Goal: Task Accomplishment & Management: Manage account settings

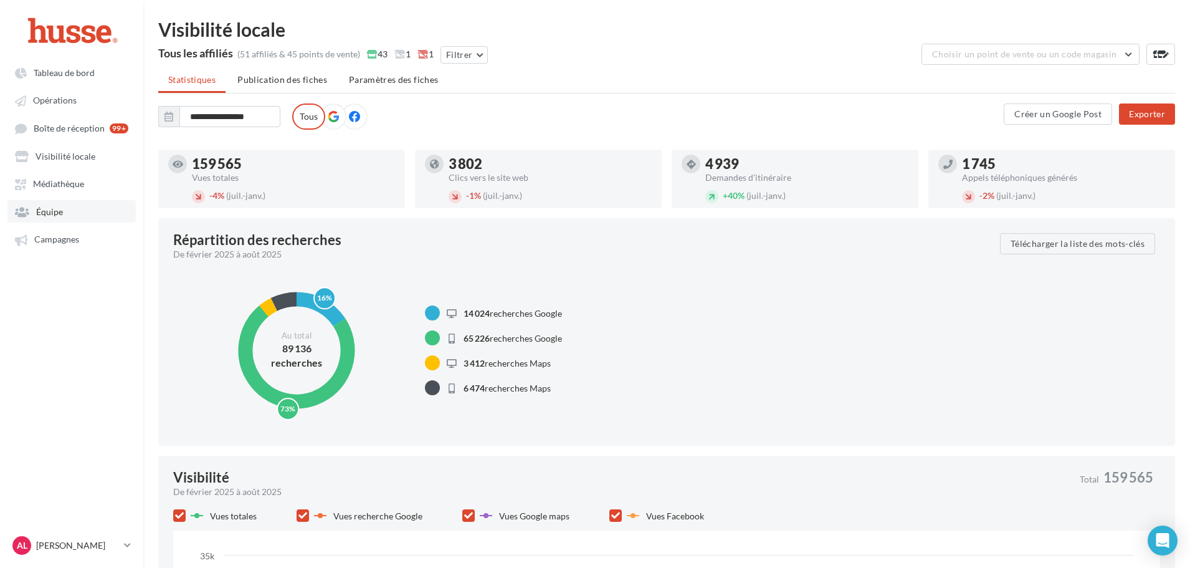
click at [63, 219] on link "Équipe" at bounding box center [71, 211] width 128 height 22
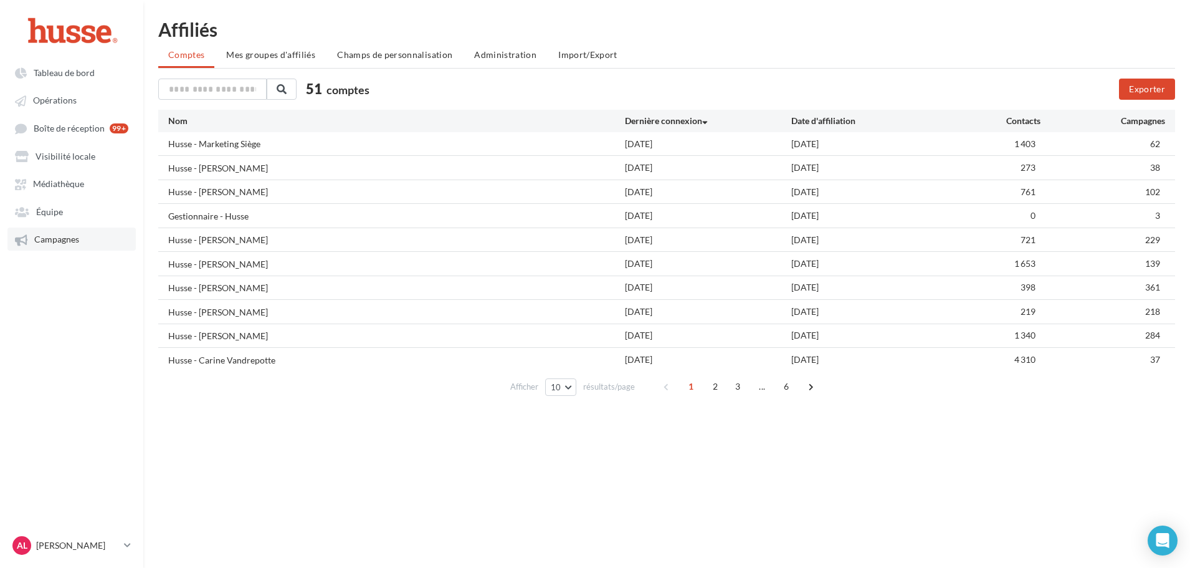
click at [70, 244] on span "Campagnes" at bounding box center [56, 239] width 45 height 11
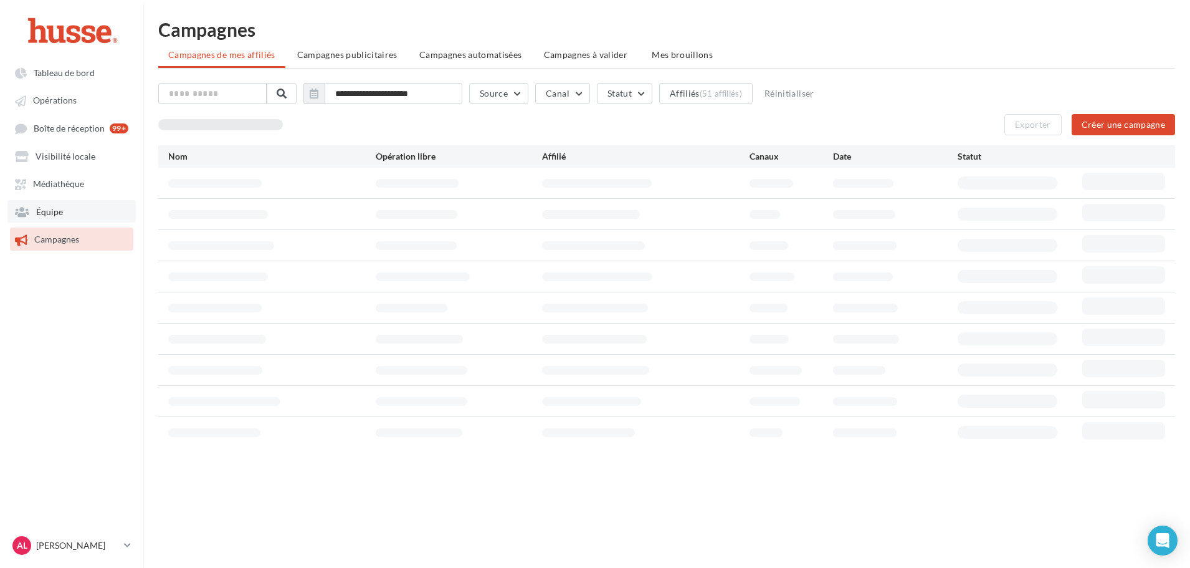
click at [69, 212] on link "Équipe" at bounding box center [71, 211] width 128 height 22
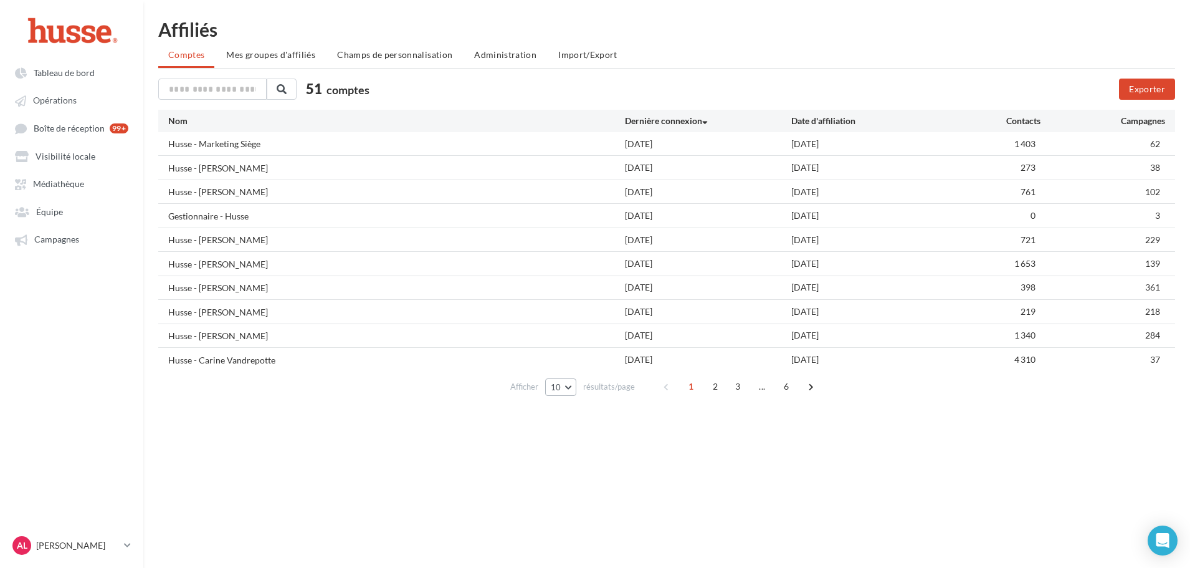
click at [561, 387] on span "10" at bounding box center [556, 387] width 11 height 10
click at [570, 478] on span "100" at bounding box center [562, 476] width 15 height 10
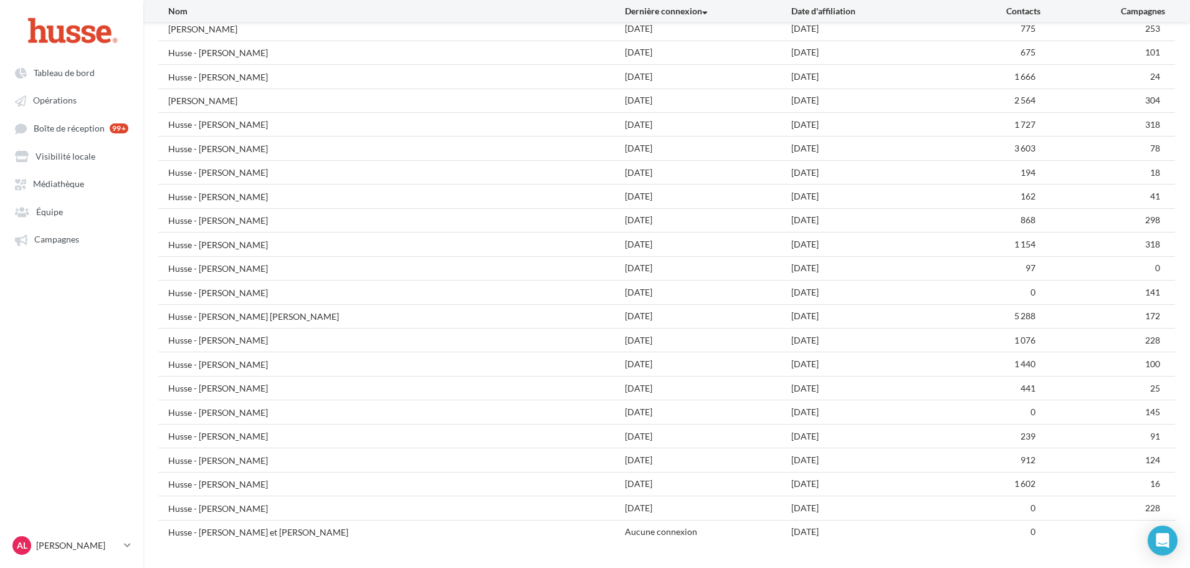
scroll to position [839, 0]
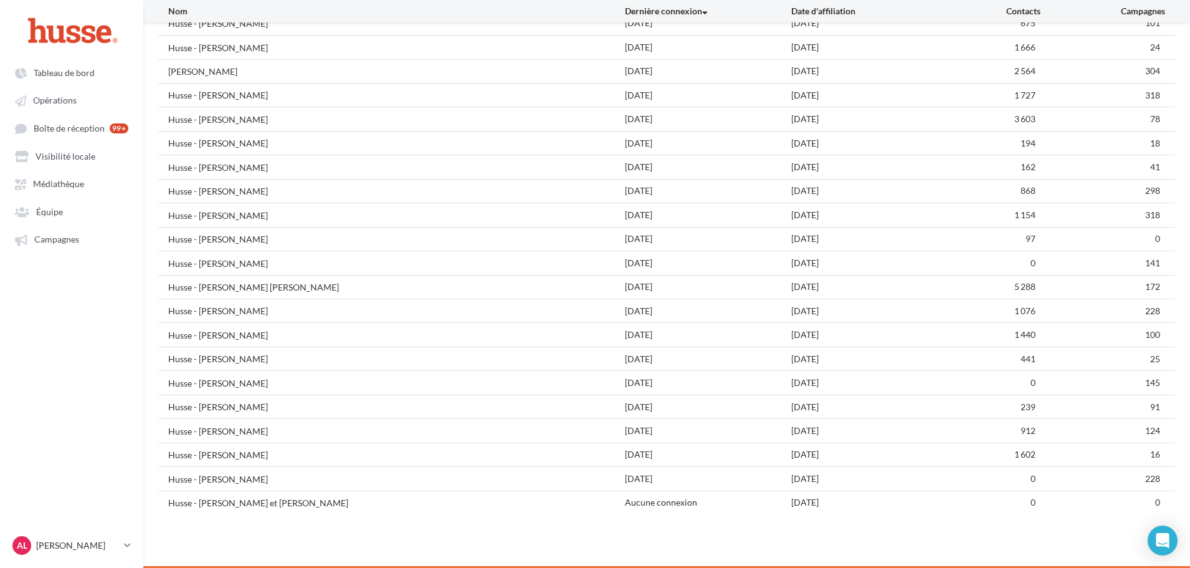
drag, startPoint x: 211, startPoint y: 503, endPoint x: 351, endPoint y: 503, distance: 139.5
click at [351, 503] on div "Husse - [PERSON_NAME] et [PERSON_NAME]" at bounding box center [396, 502] width 457 height 13
drag, startPoint x: 351, startPoint y: 503, endPoint x: 460, endPoint y: 511, distance: 109.3
click at [352, 503] on div "Husse - [PERSON_NAME] et [PERSON_NAME]" at bounding box center [396, 502] width 457 height 13
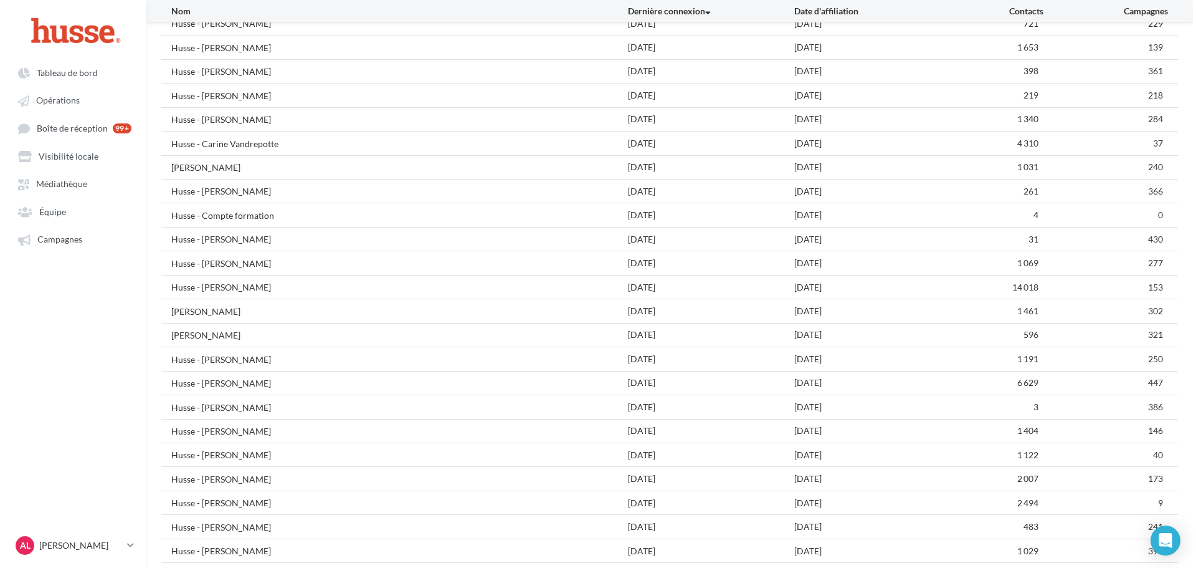
scroll to position [0, 0]
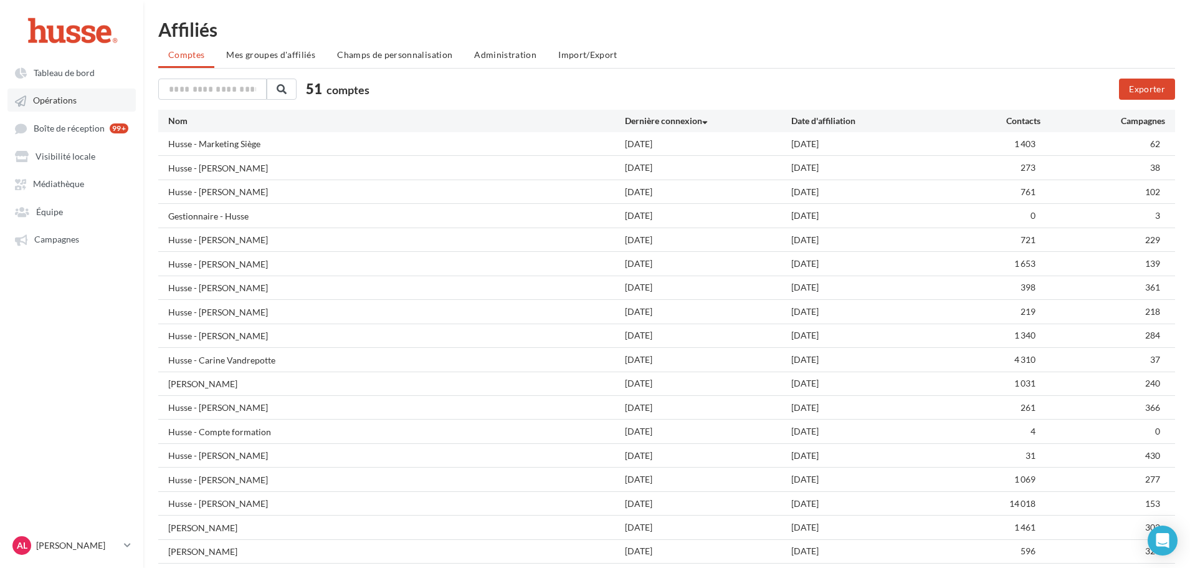
click at [55, 107] on link "Opérations" at bounding box center [71, 99] width 128 height 22
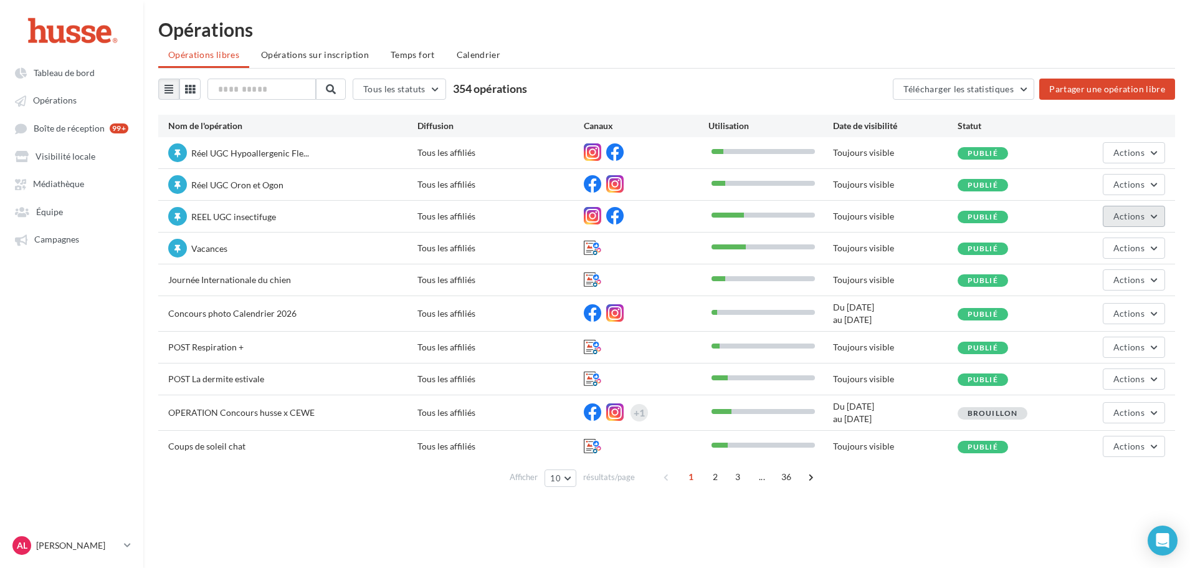
click at [1139, 220] on span "Actions" at bounding box center [1128, 216] width 31 height 11
click at [43, 100] on span "Opérations" at bounding box center [55, 100] width 44 height 11
click at [85, 100] on link "Opérations" at bounding box center [71, 99] width 128 height 22
click at [55, 217] on link "Équipe" at bounding box center [71, 211] width 128 height 22
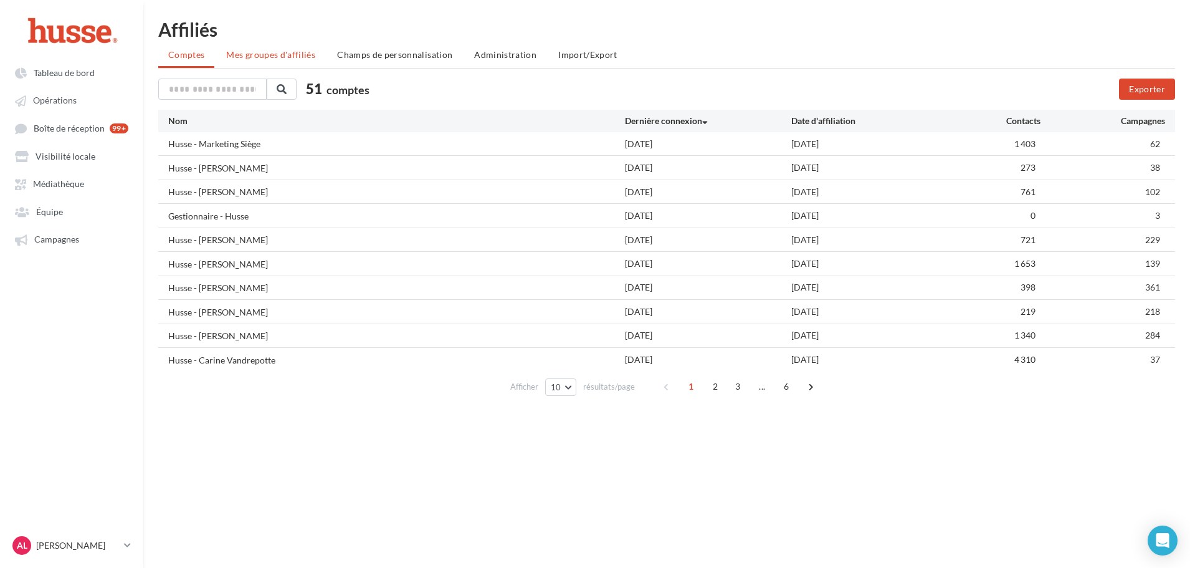
click at [278, 60] on li "Mes groupes d'affiliés" at bounding box center [270, 55] width 109 height 22
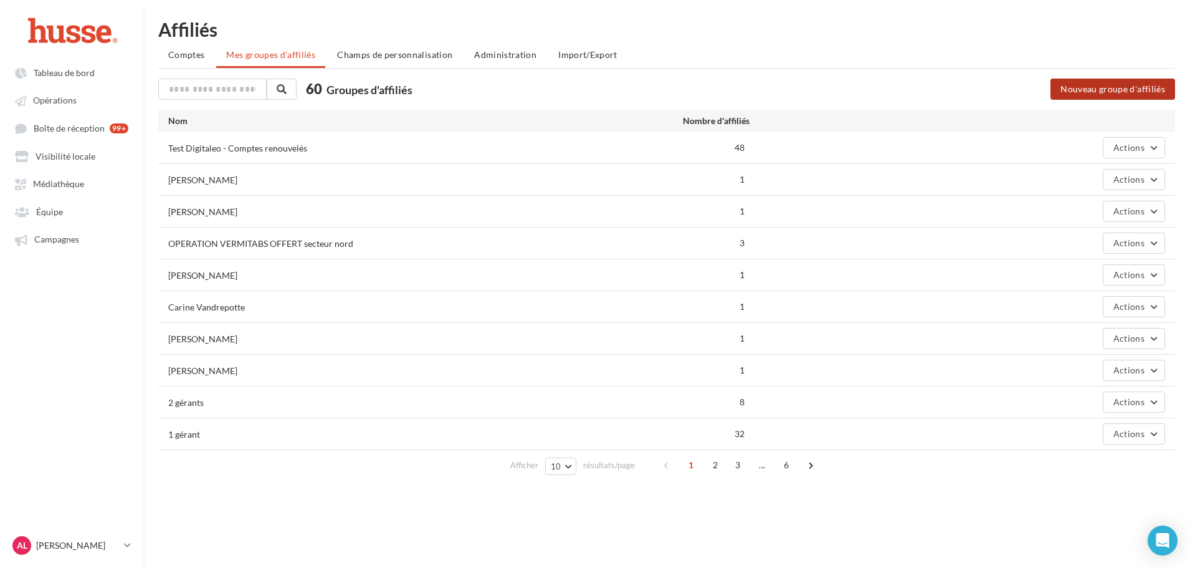
click at [1114, 94] on button "Nouveau groupe d'affiliés" at bounding box center [1112, 88] width 125 height 21
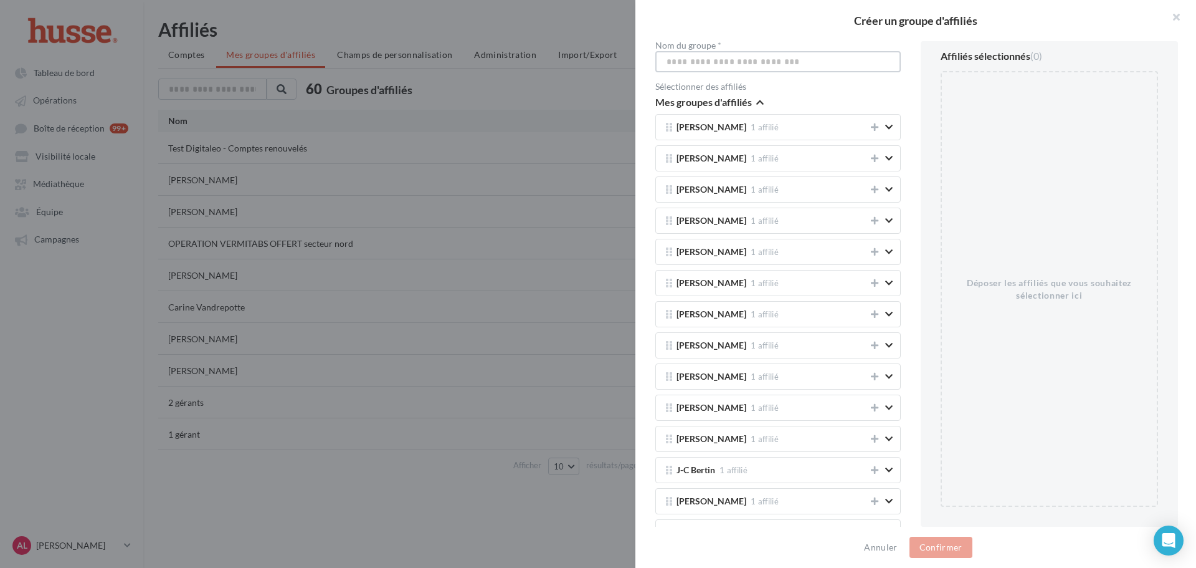
click at [786, 67] on input "Nom du groupe *" at bounding box center [777, 61] width 245 height 21
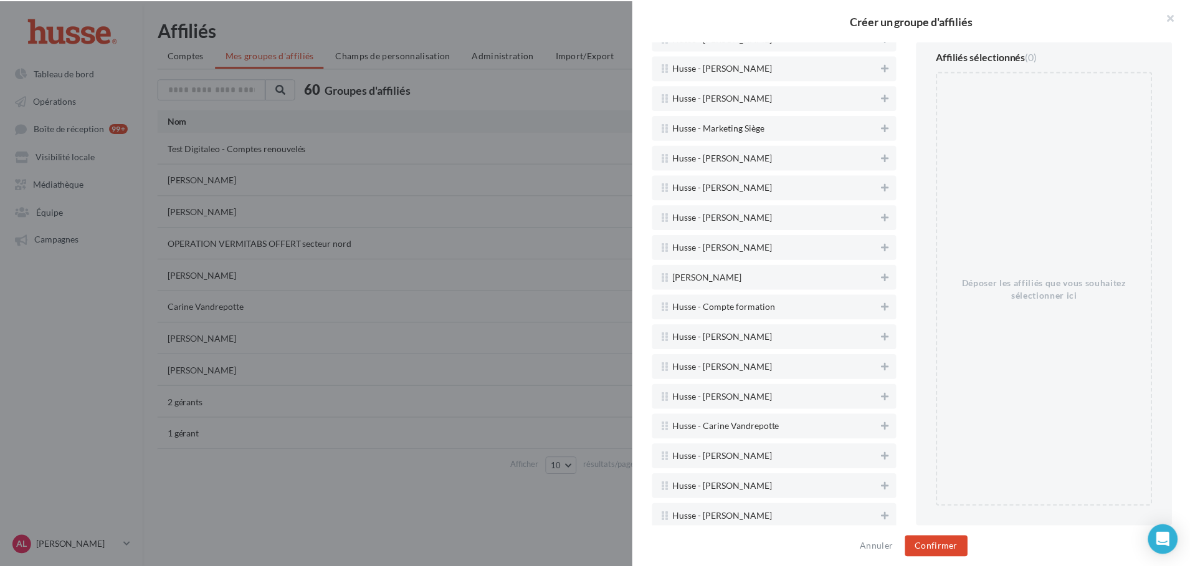
scroll to position [3024, 0]
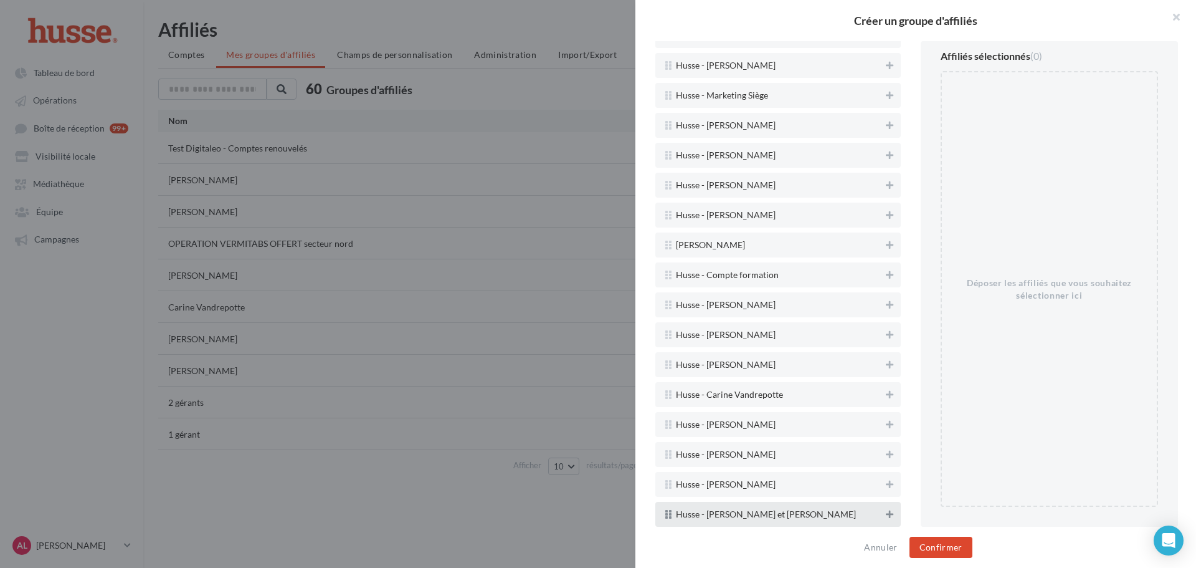
type input "**********"
click at [886, 513] on icon at bounding box center [889, 514] width 7 height 9
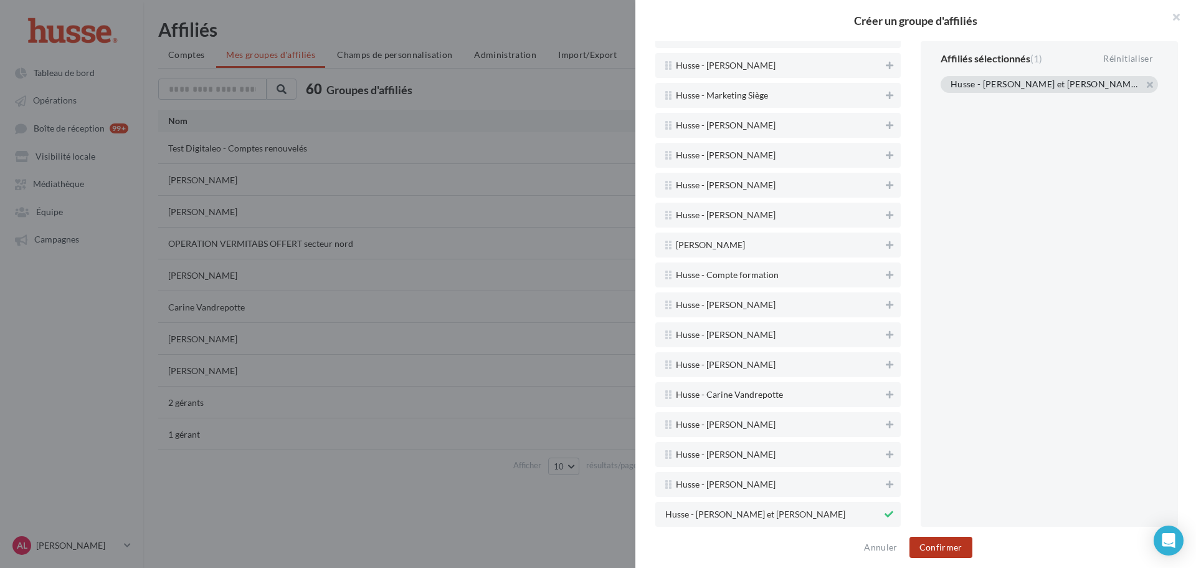
click at [938, 544] on button "Confirmer" at bounding box center [941, 546] width 63 height 21
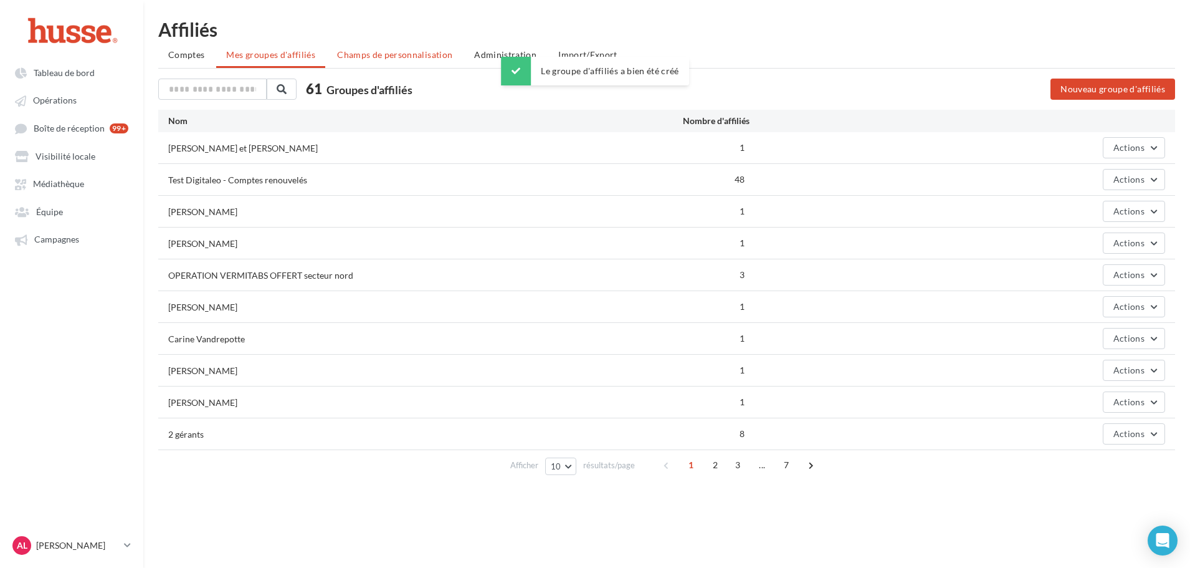
click at [356, 50] on span "Champs de personnalisation" at bounding box center [394, 54] width 115 height 11
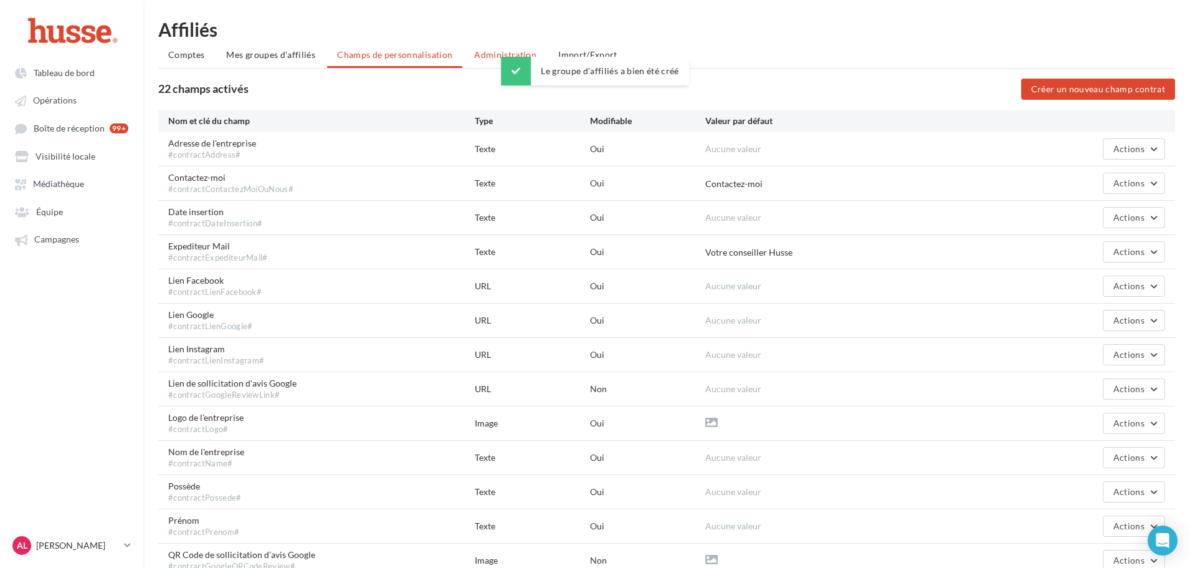
click at [482, 45] on li "Administration" at bounding box center [505, 55] width 82 height 22
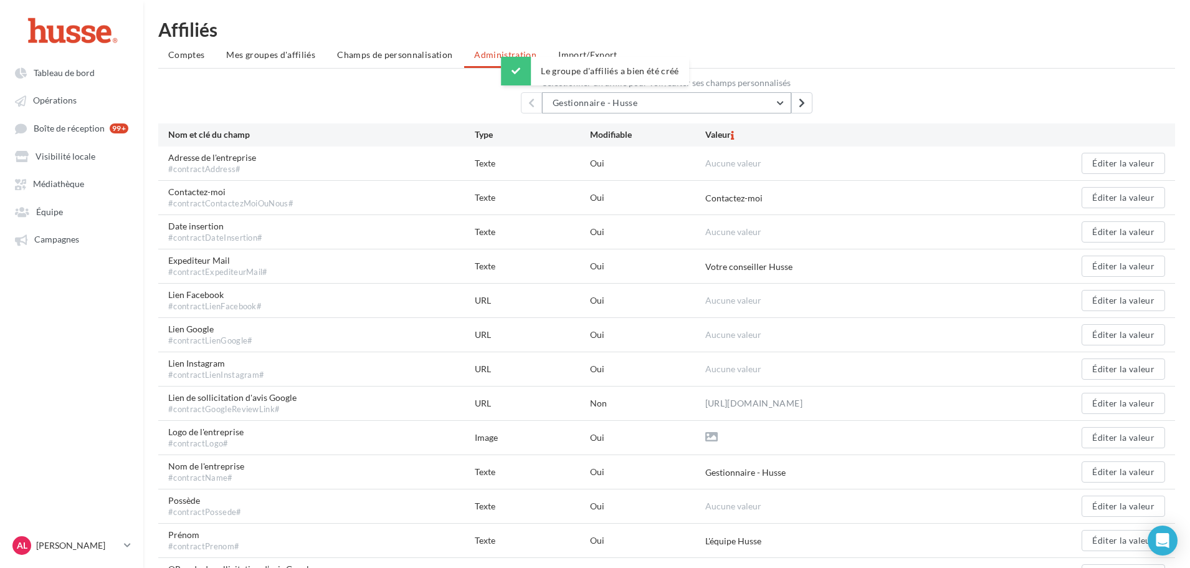
click at [701, 98] on button "Gestionnaire - Husse" at bounding box center [666, 102] width 249 height 21
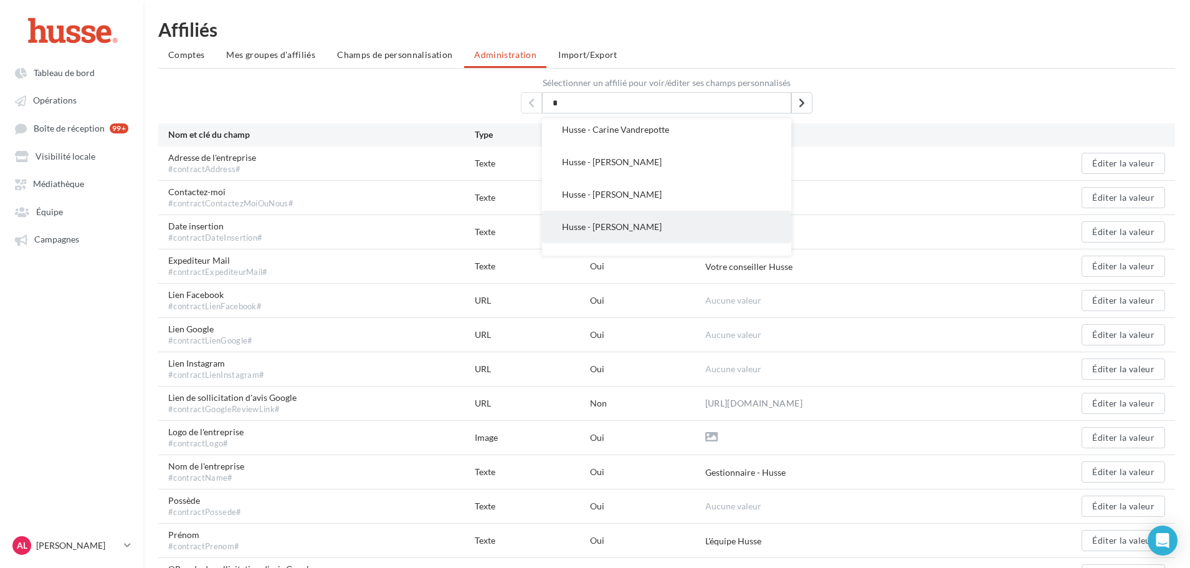
scroll to position [1515, 0]
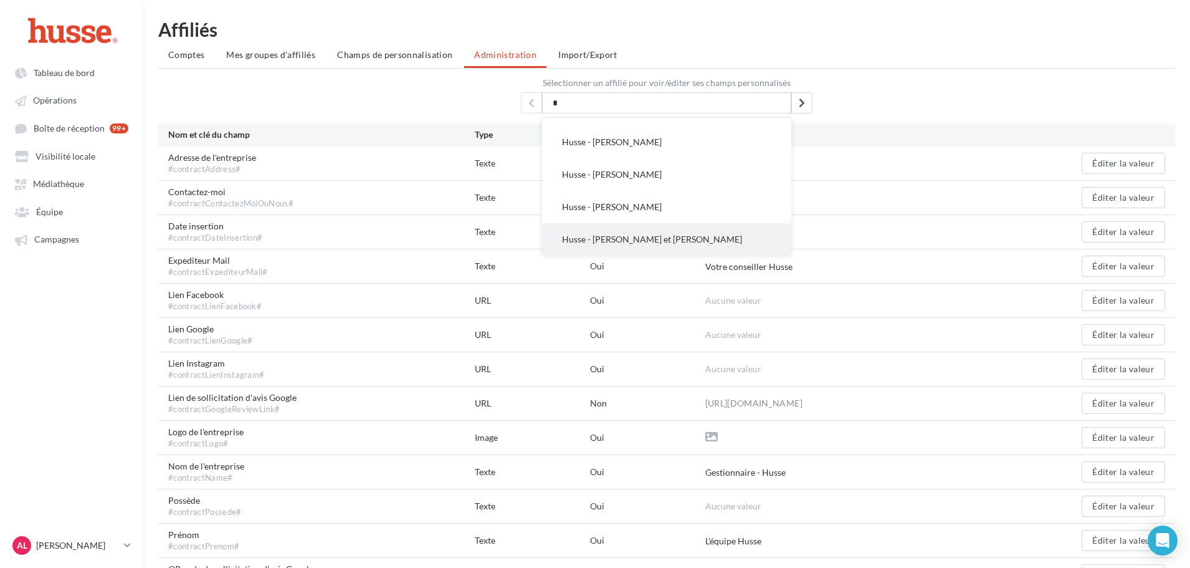
click at [651, 239] on span "Husse - [PERSON_NAME] et [PERSON_NAME]" at bounding box center [652, 239] width 180 height 11
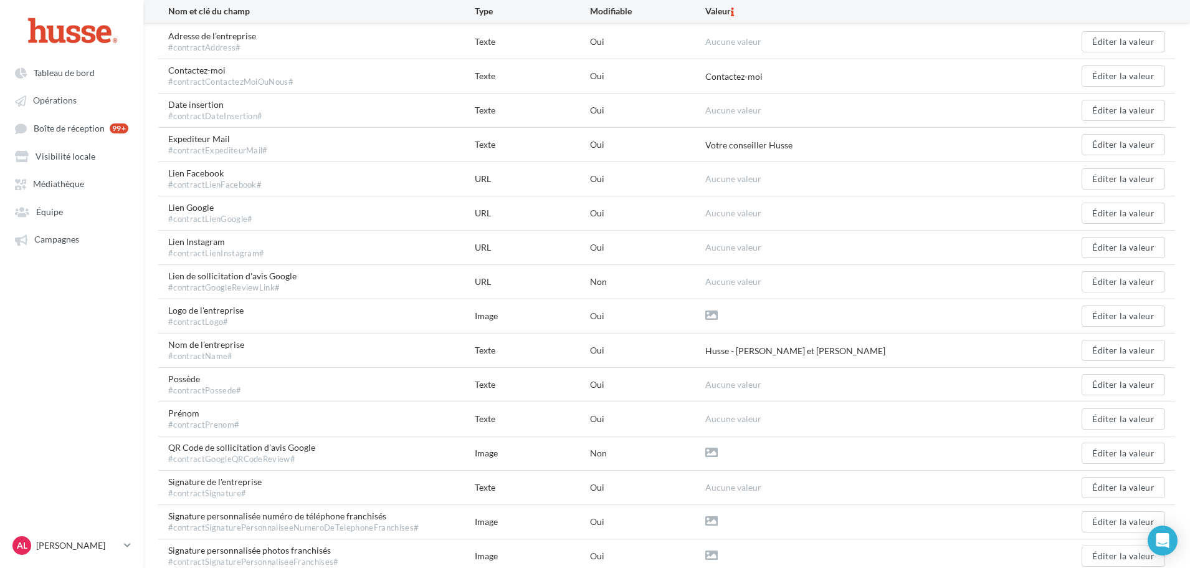
scroll to position [125, 0]
click at [1129, 143] on button "Éditer la valeur" at bounding box center [1122, 141] width 83 height 21
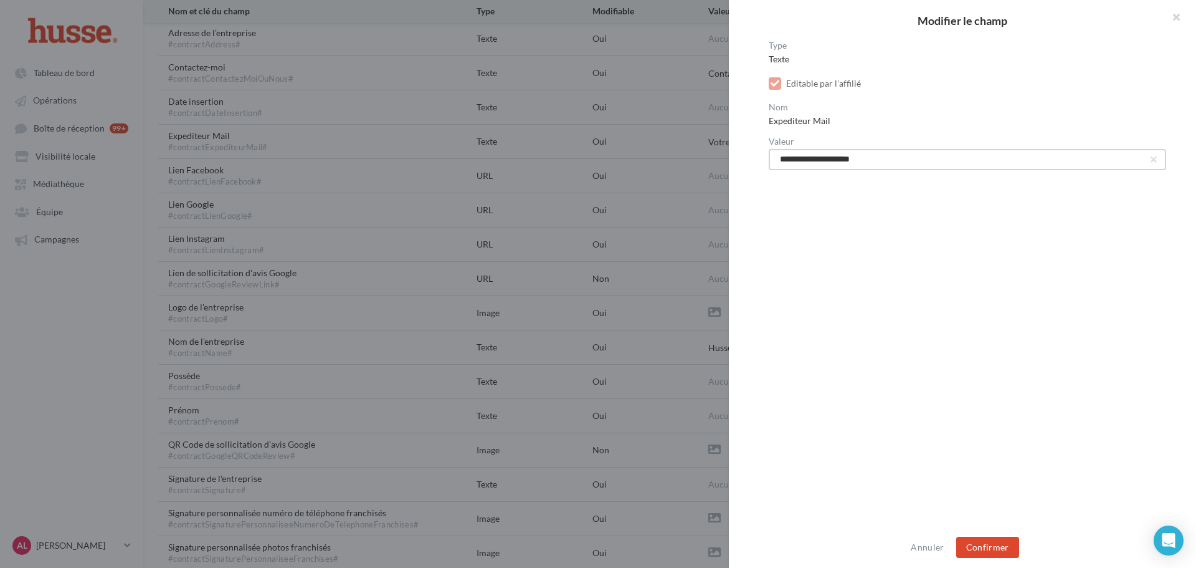
drag, startPoint x: 803, startPoint y: 155, endPoint x: 789, endPoint y: 155, distance: 13.7
click at [789, 155] on input "**********" at bounding box center [967, 159] width 397 height 21
click at [830, 158] on input "**********" at bounding box center [967, 159] width 397 height 21
click at [831, 158] on input "**********" at bounding box center [967, 159] width 397 height 21
click at [844, 159] on input "**********" at bounding box center [967, 159] width 397 height 21
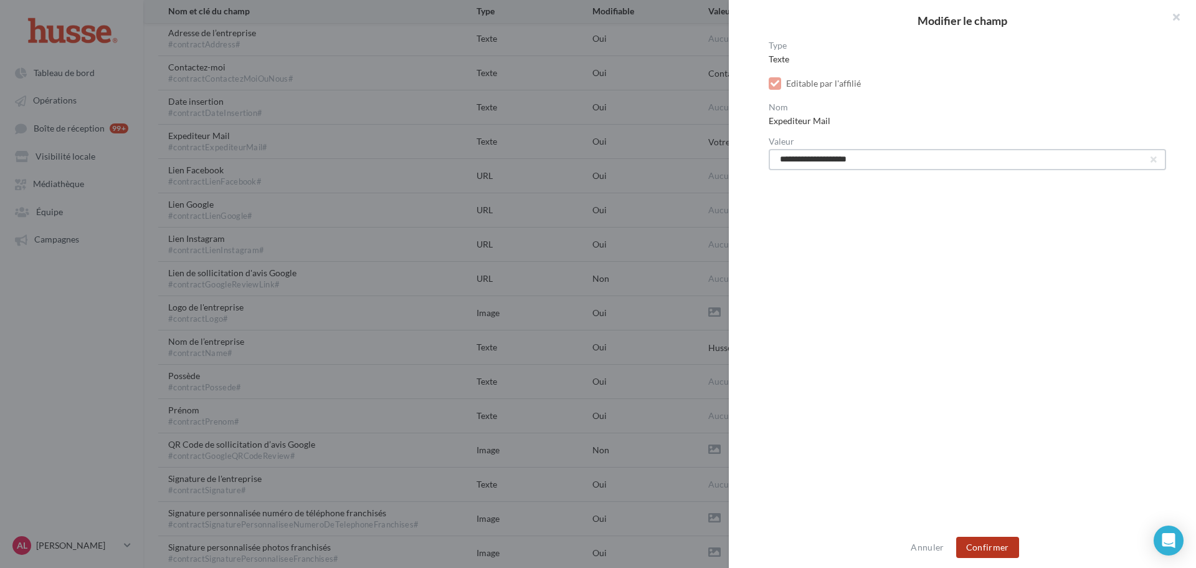
type input "**********"
click at [978, 544] on button "Confirmer" at bounding box center [987, 546] width 63 height 21
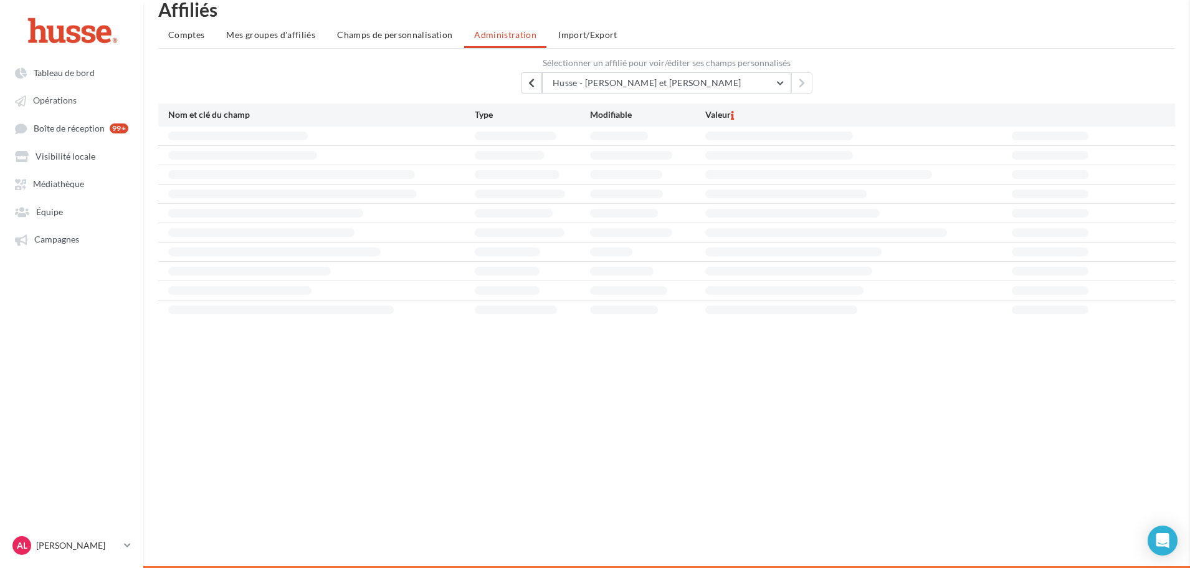
scroll to position [20, 0]
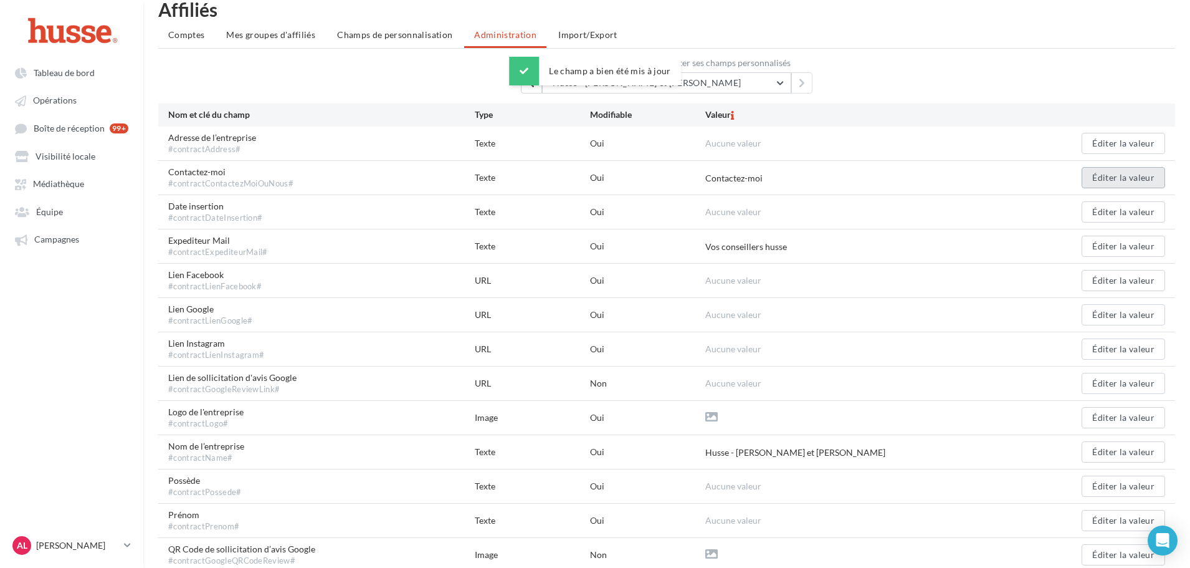
click at [1090, 182] on button "Éditer la valeur" at bounding box center [1122, 177] width 83 height 21
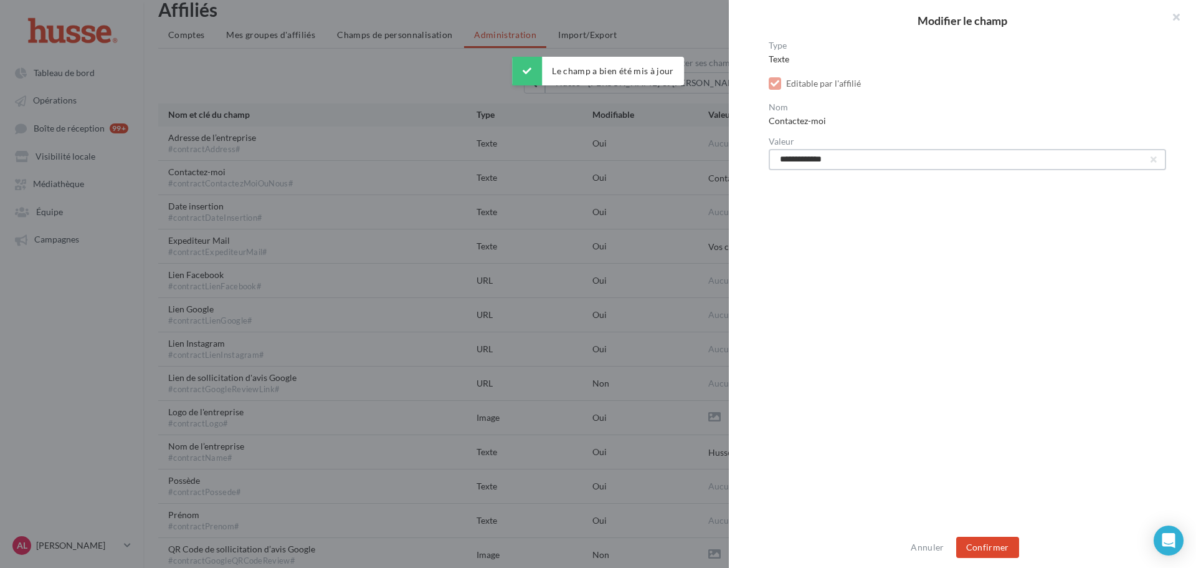
drag, startPoint x: 821, startPoint y: 155, endPoint x: 857, endPoint y: 161, distance: 36.6
click at [857, 161] on input "**********" at bounding box center [967, 159] width 397 height 21
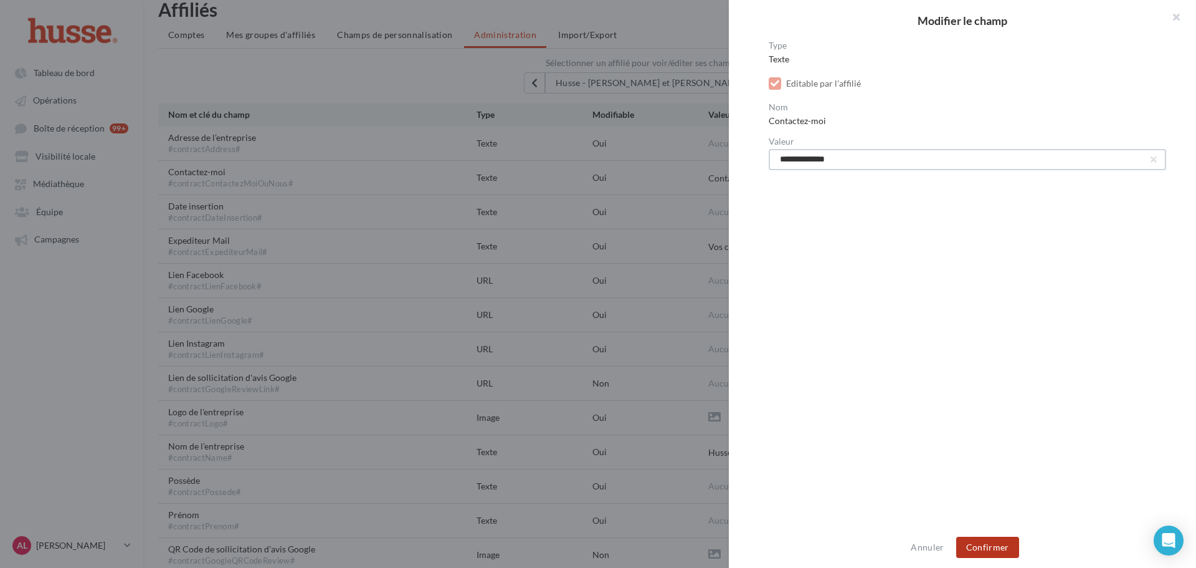
type input "**********"
click at [988, 549] on button "Confirmer" at bounding box center [987, 546] width 63 height 21
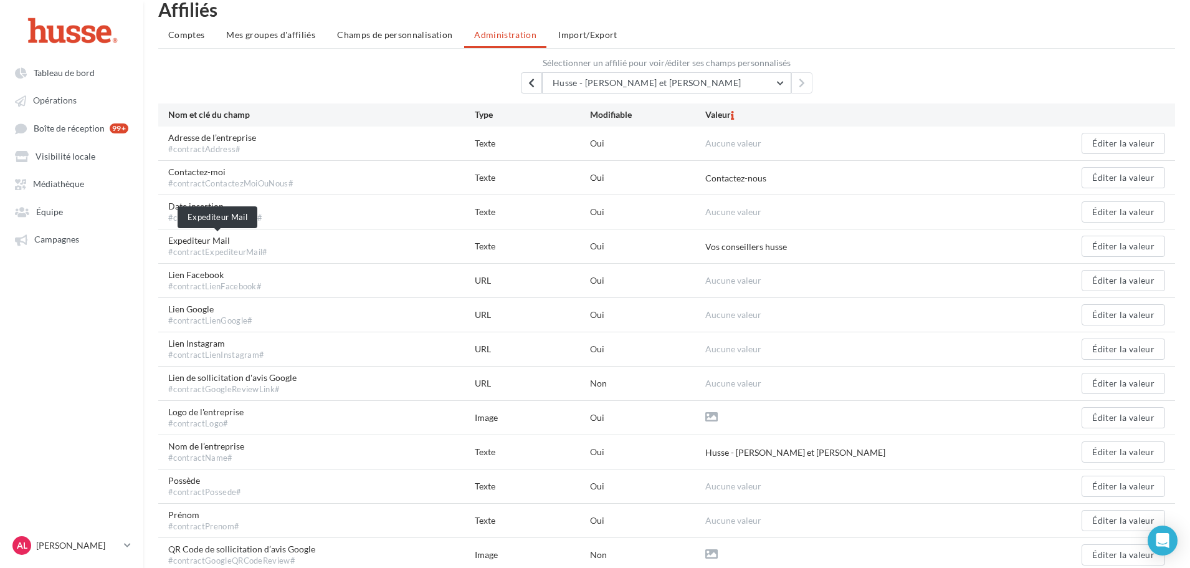
drag, startPoint x: 169, startPoint y: 239, endPoint x: 240, endPoint y: 239, distance: 71.0
click at [240, 239] on span "Expediteur Mail #contractExpediteurMail#" at bounding box center [218, 246] width 100 height 24
copy span "Expediteur Mail"
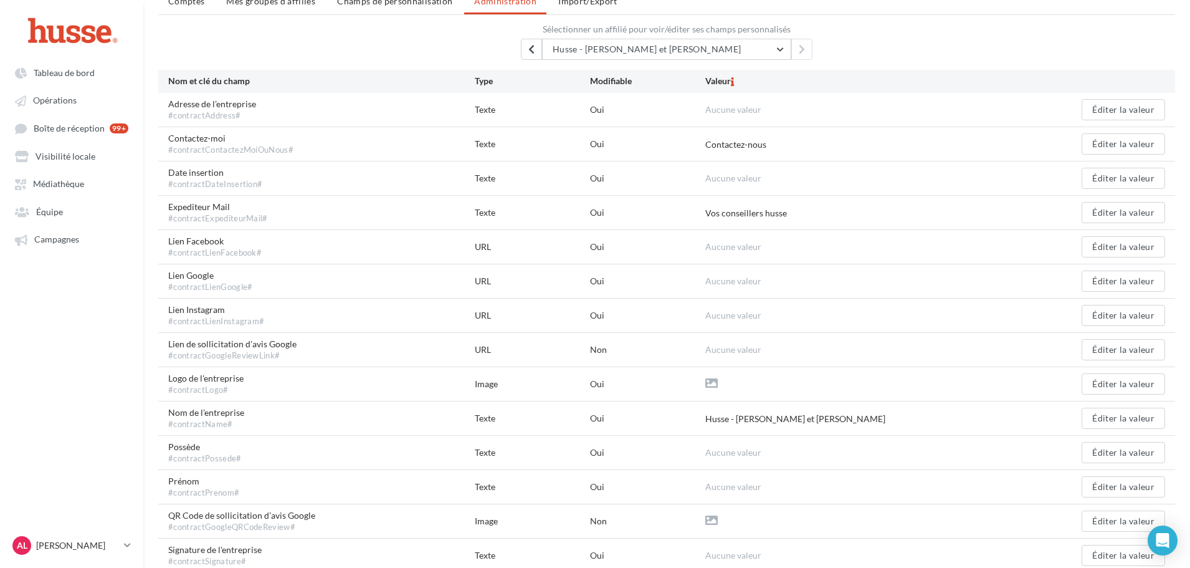
scroll to position [82, 0]
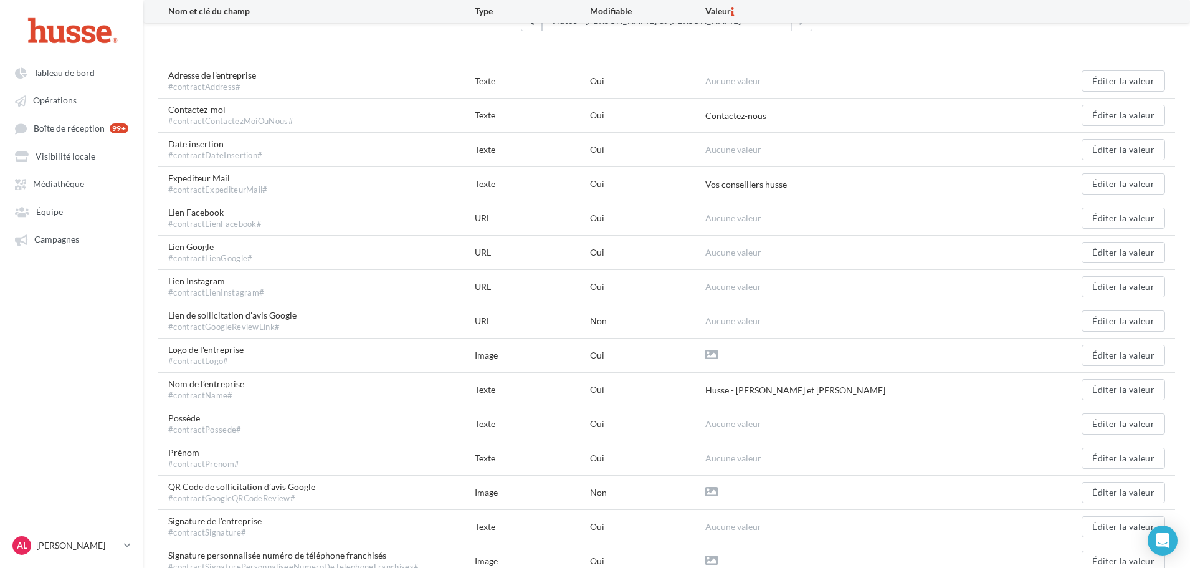
click at [708, 219] on span "Aucune valeur" at bounding box center [733, 217] width 56 height 11
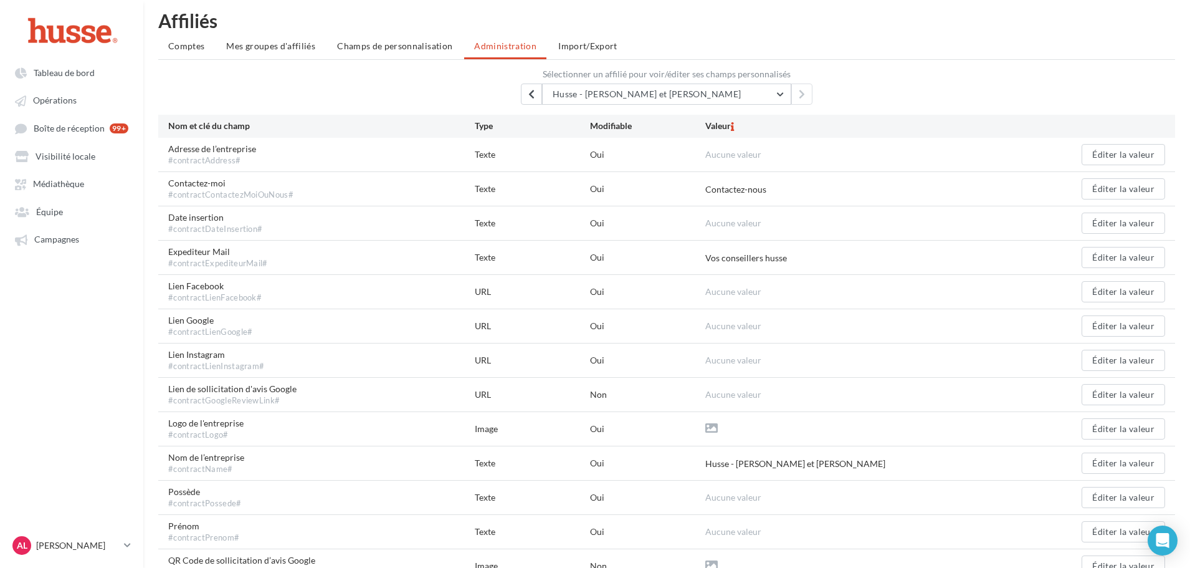
scroll to position [0, 0]
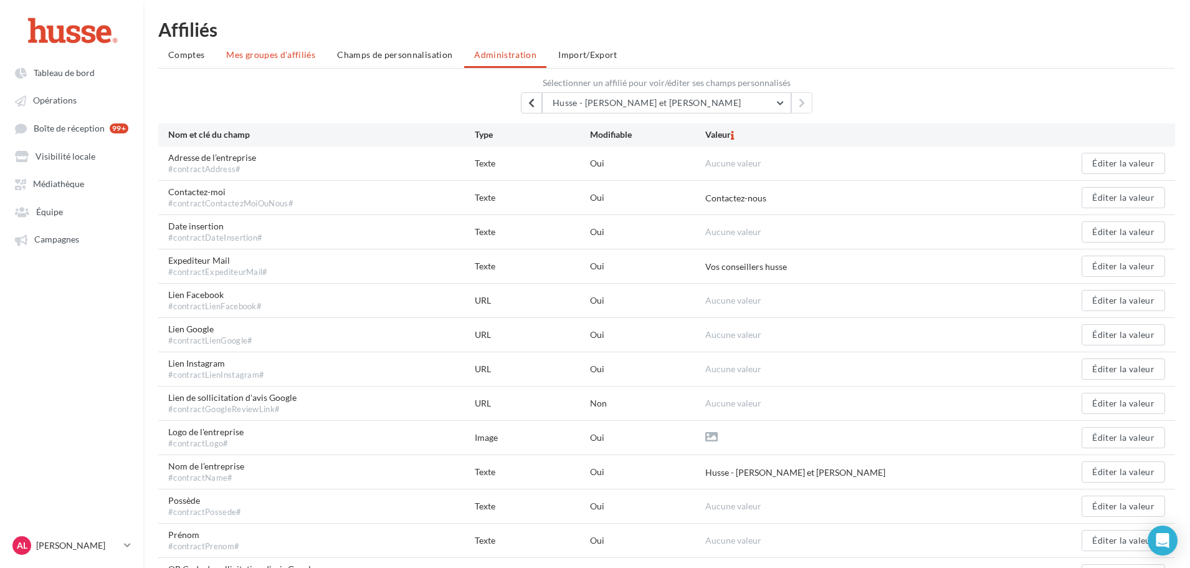
click at [230, 54] on span "Mes groupes d'affiliés" at bounding box center [270, 54] width 89 height 11
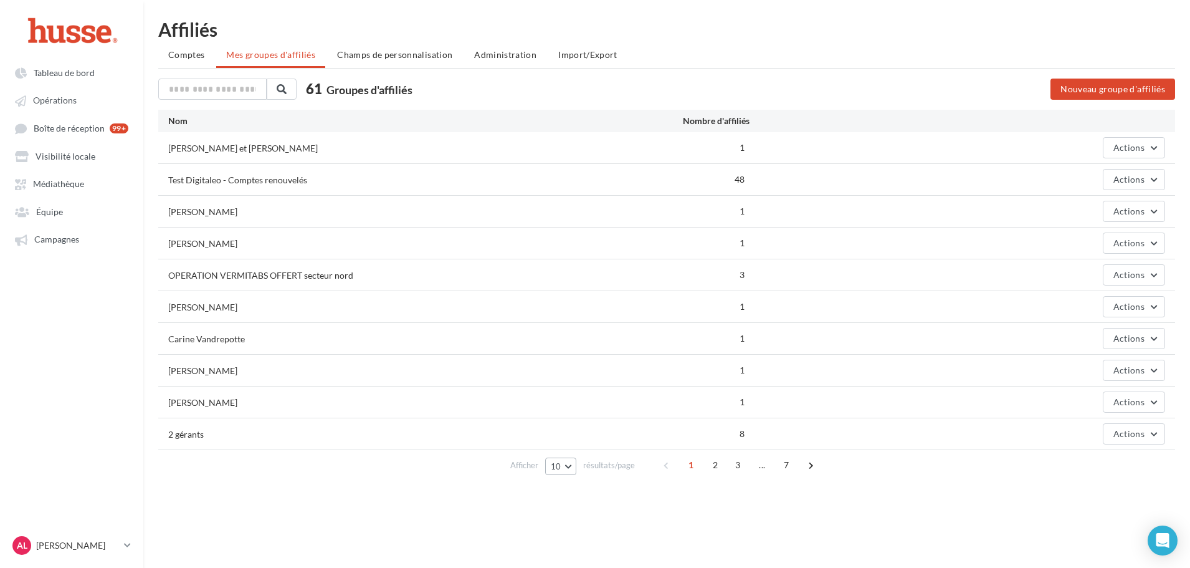
click at [566, 463] on button "10" at bounding box center [561, 465] width 32 height 17
click at [577, 447] on button "100" at bounding box center [588, 443] width 87 height 22
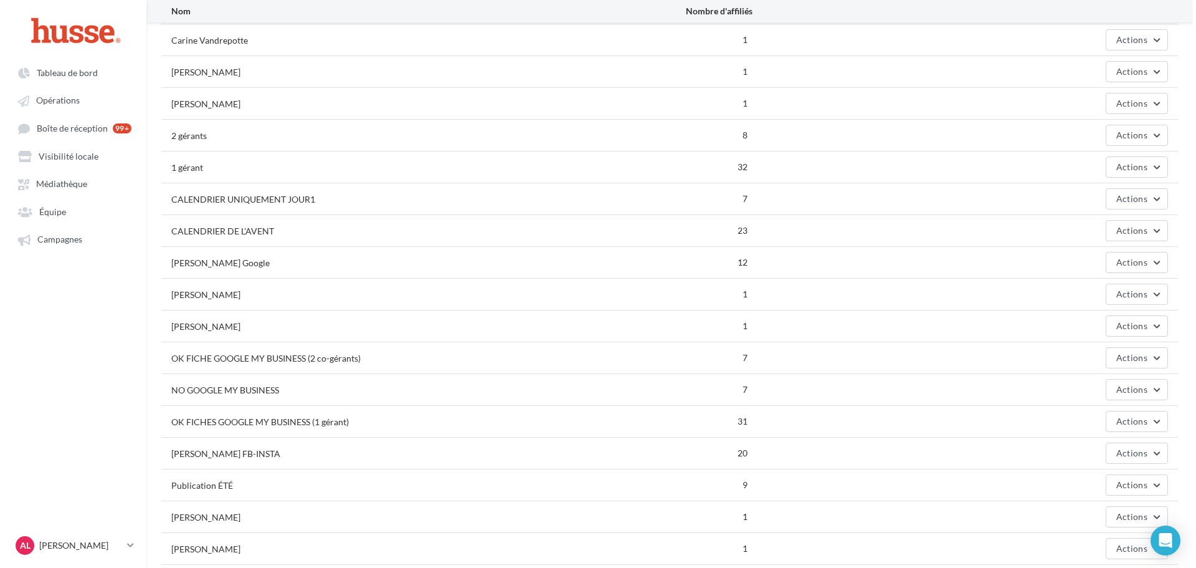
scroll to position [374, 0]
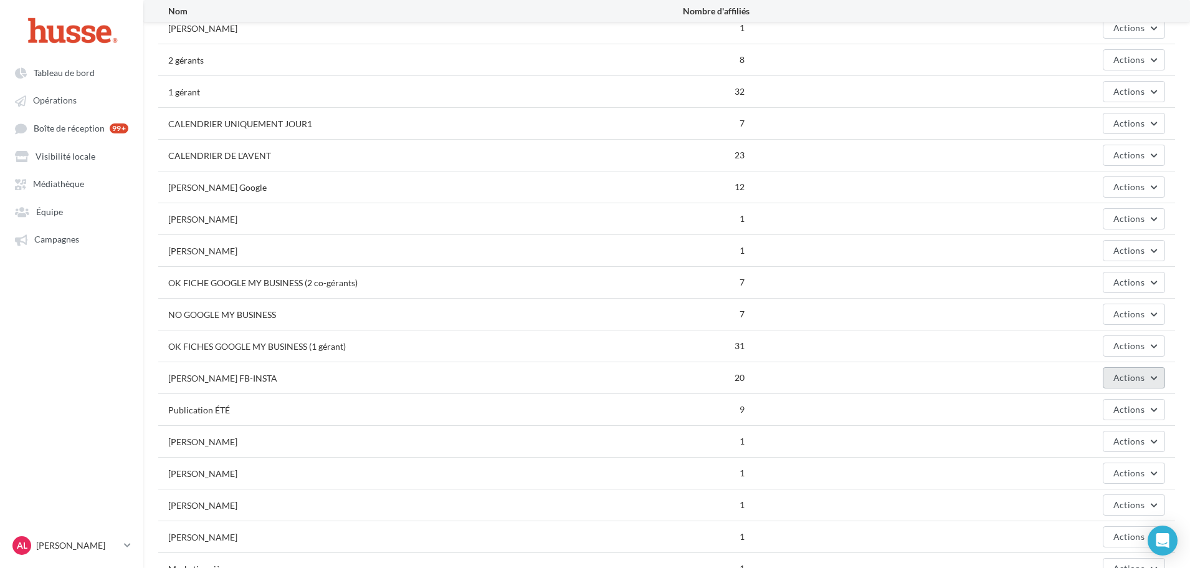
click at [1136, 380] on span "Actions" at bounding box center [1128, 377] width 31 height 11
click at [1117, 405] on button "Editer" at bounding box center [1102, 407] width 125 height 32
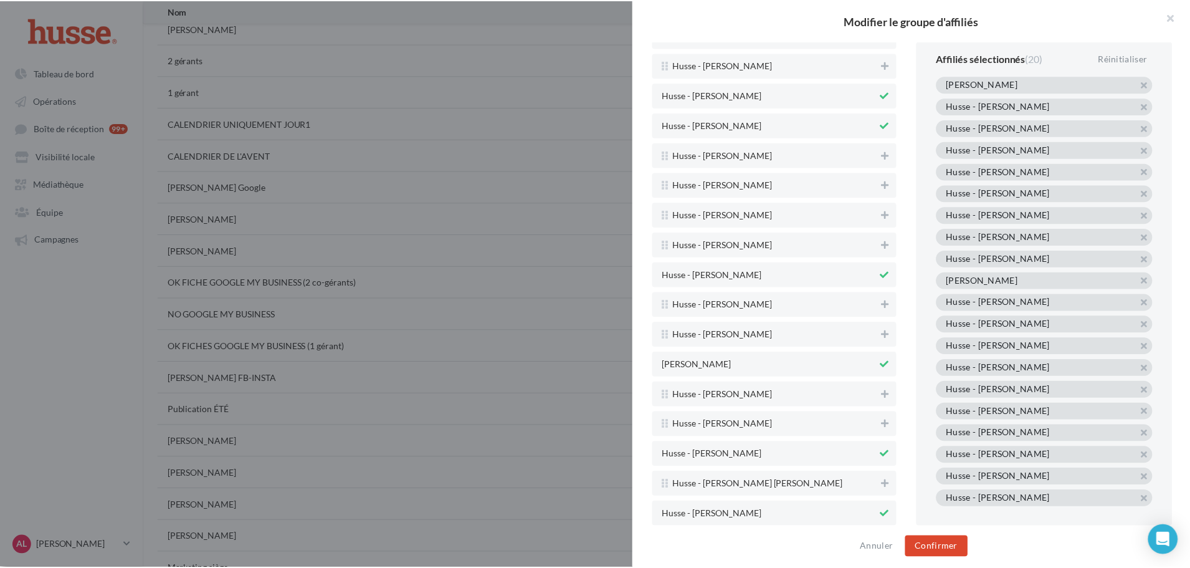
scroll to position [2180, 0]
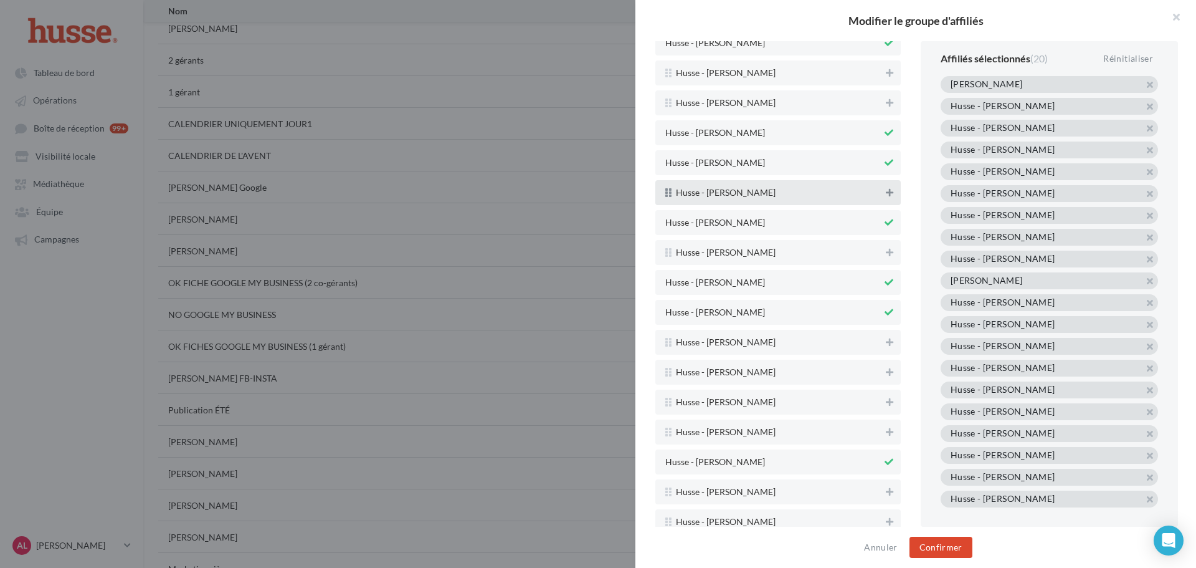
click at [886, 195] on icon at bounding box center [889, 192] width 7 height 9
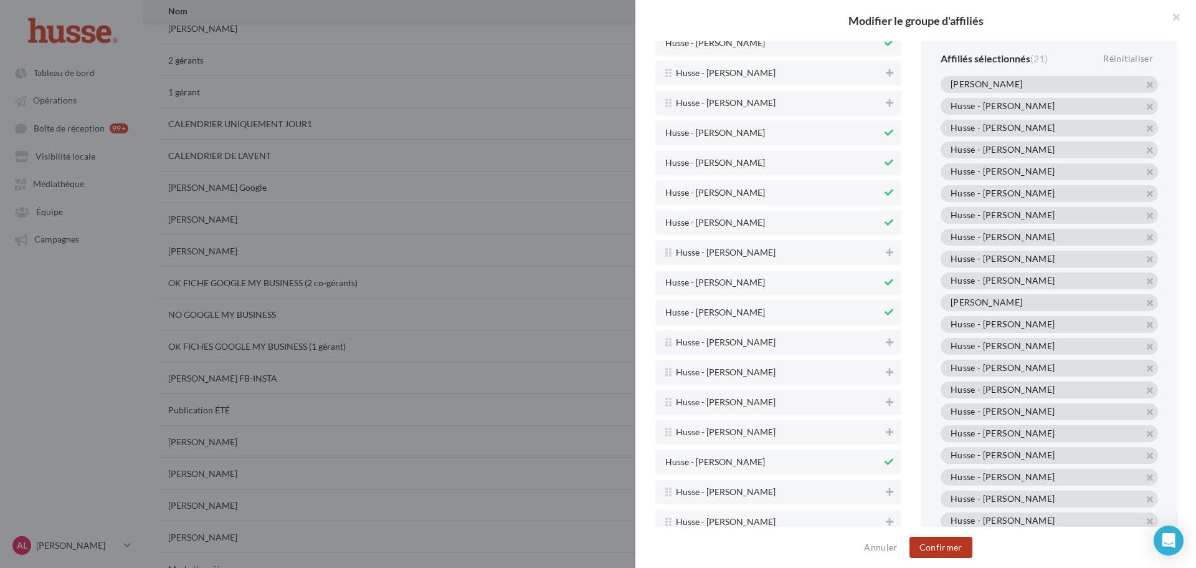
click at [957, 552] on button "Confirmer" at bounding box center [941, 546] width 63 height 21
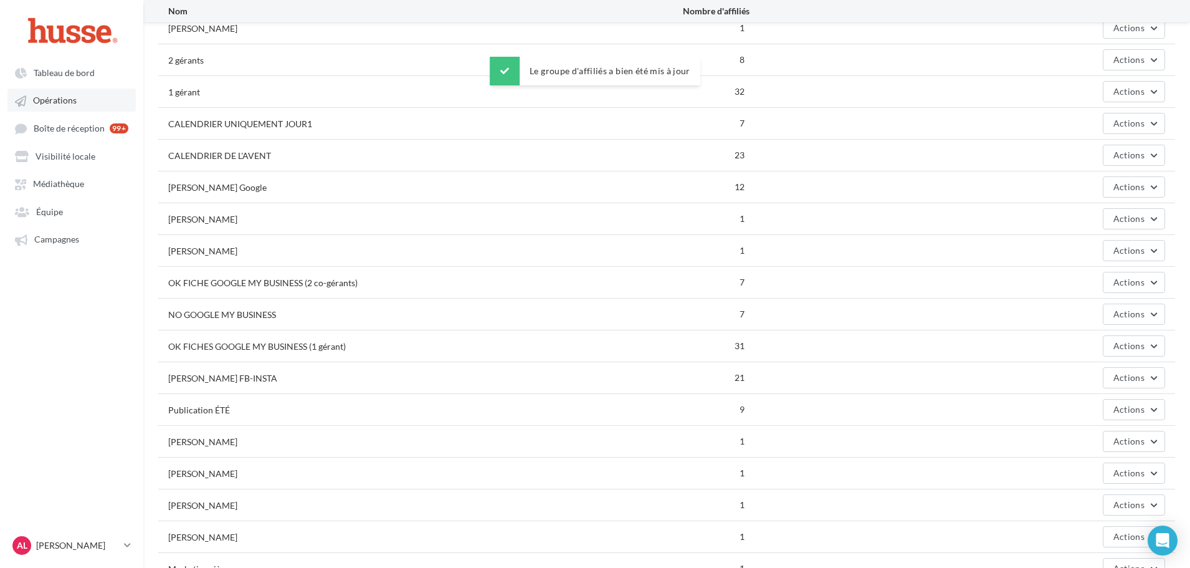
click at [78, 94] on link "Opérations" at bounding box center [71, 99] width 128 height 22
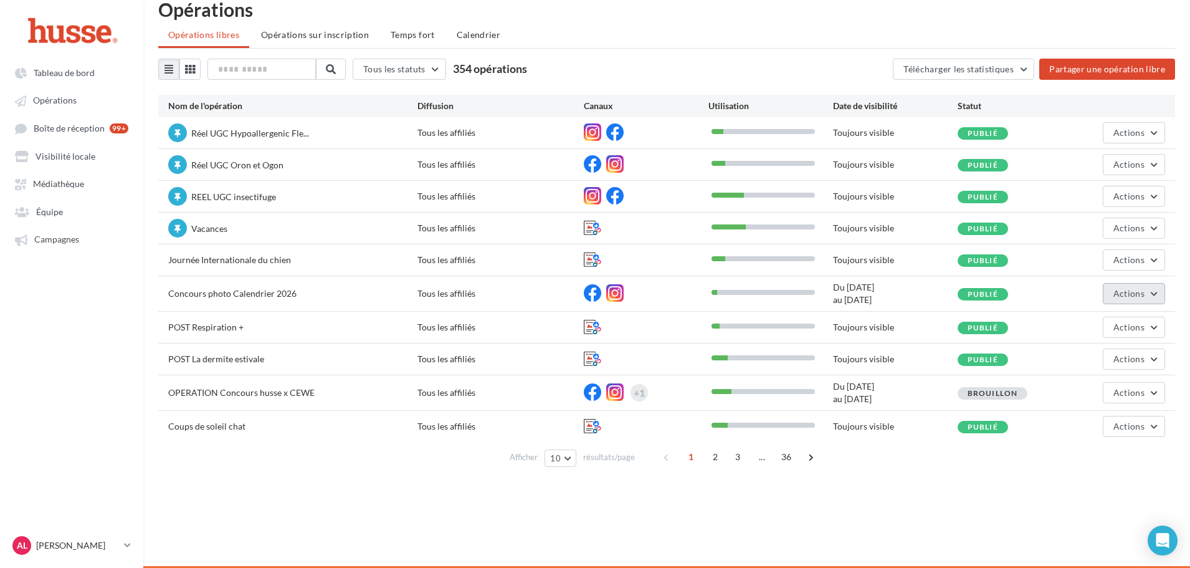
click at [1134, 300] on button "Actions" at bounding box center [1134, 293] width 62 height 21
click at [1087, 327] on button "Editer" at bounding box center [1102, 322] width 125 height 32
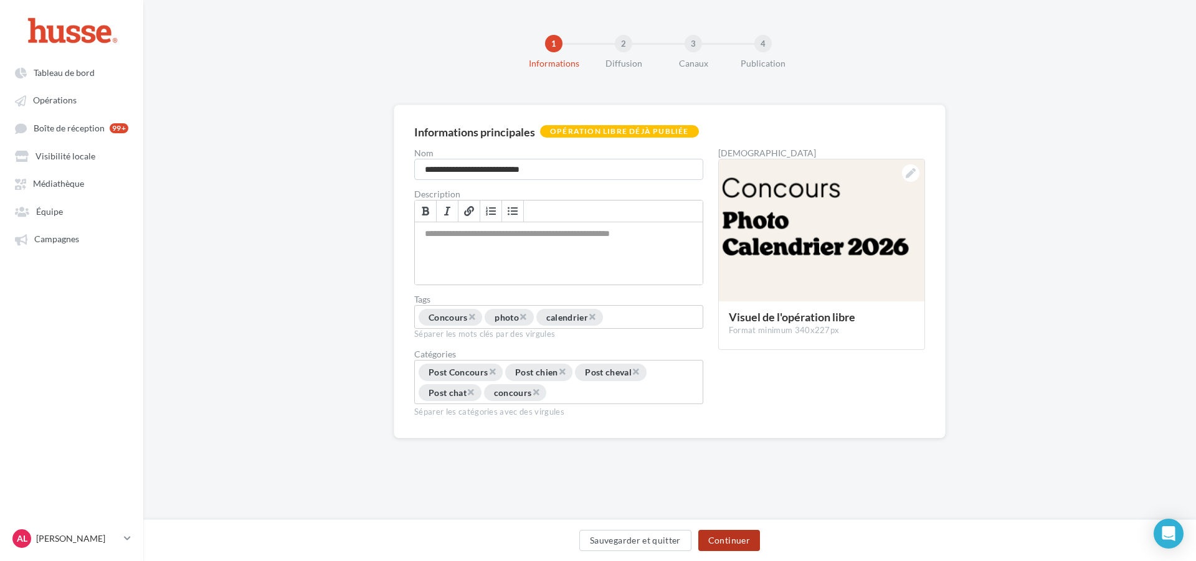
click at [736, 541] on button "Continuer" at bounding box center [729, 540] width 62 height 21
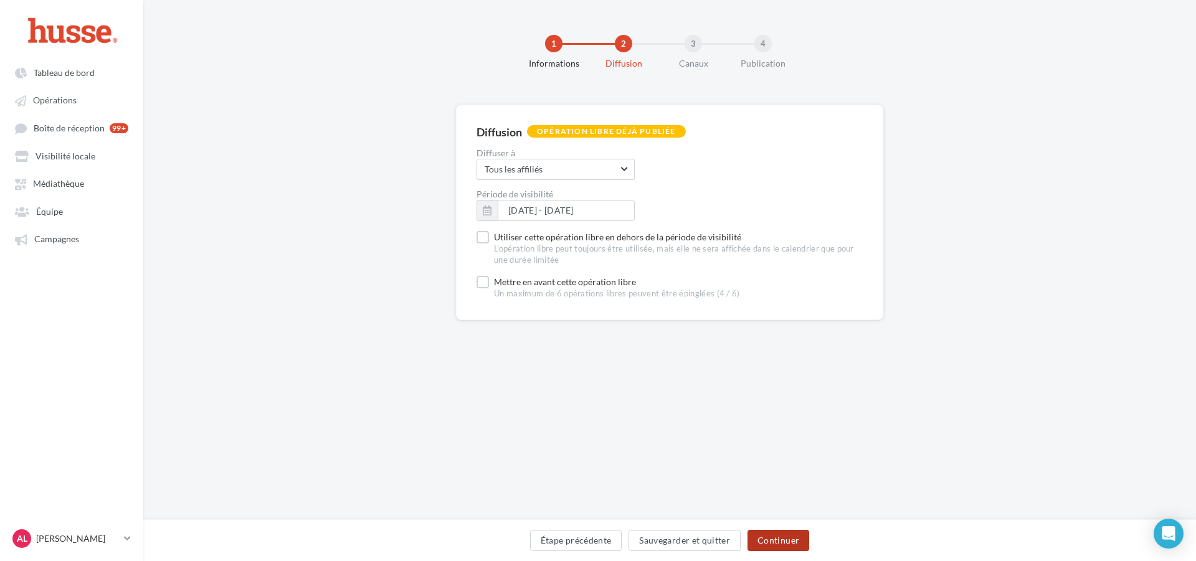
click at [773, 541] on button "Continuer" at bounding box center [779, 540] width 62 height 21
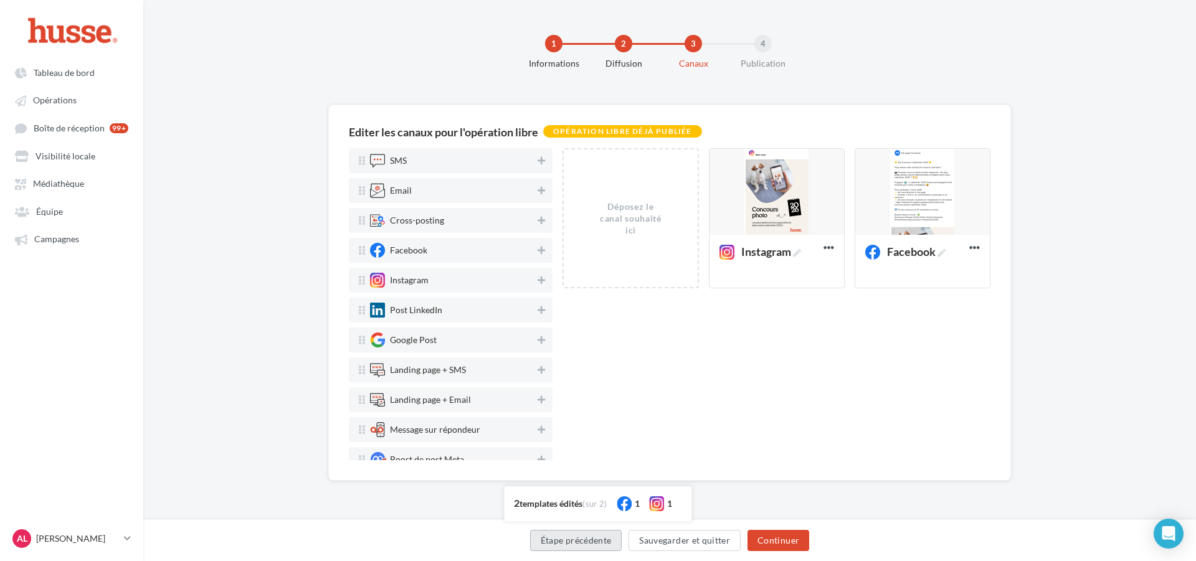
click at [584, 543] on button "Étape précédente" at bounding box center [576, 540] width 92 height 21
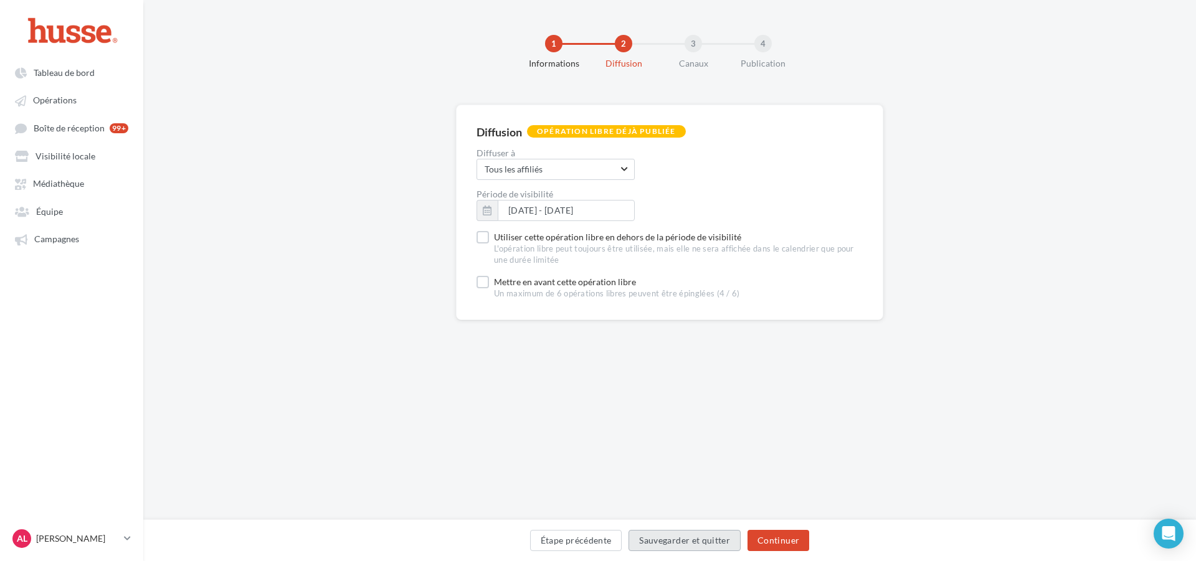
click at [674, 546] on button "Sauvegarder et quitter" at bounding box center [685, 540] width 112 height 21
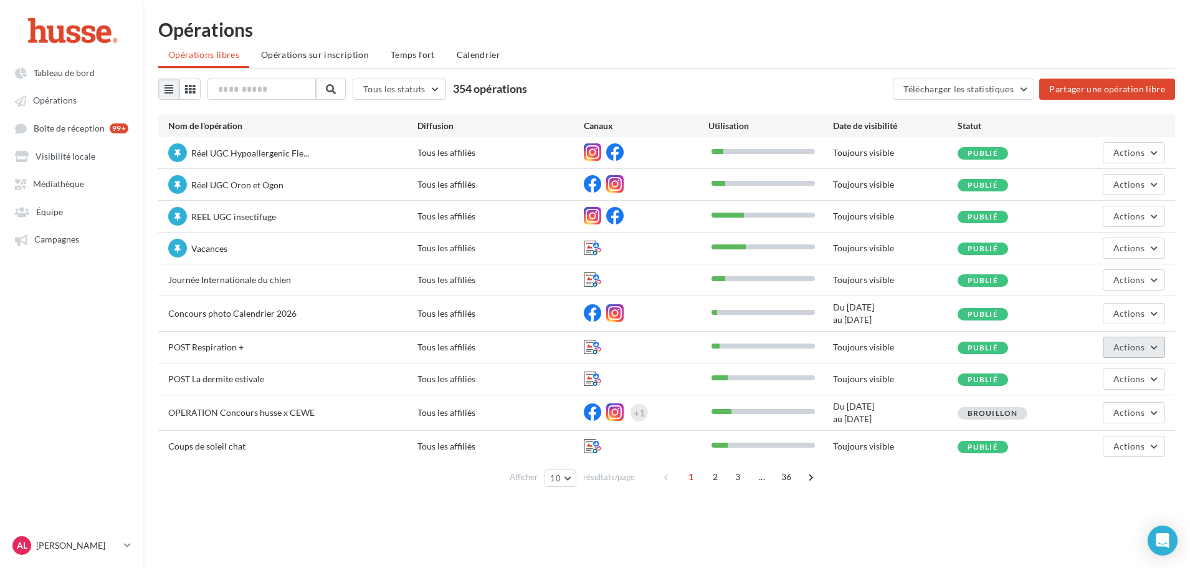
click at [1133, 346] on span "Actions" at bounding box center [1128, 346] width 31 height 11
click at [1116, 380] on button "Editer" at bounding box center [1102, 376] width 125 height 32
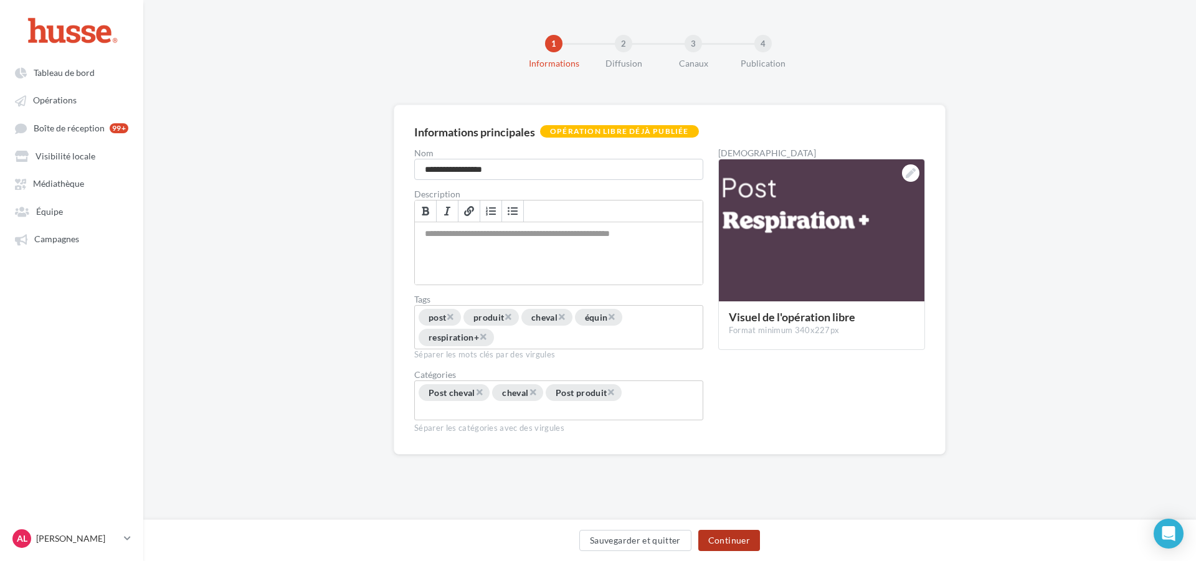
click at [733, 534] on button "Continuer" at bounding box center [729, 540] width 62 height 21
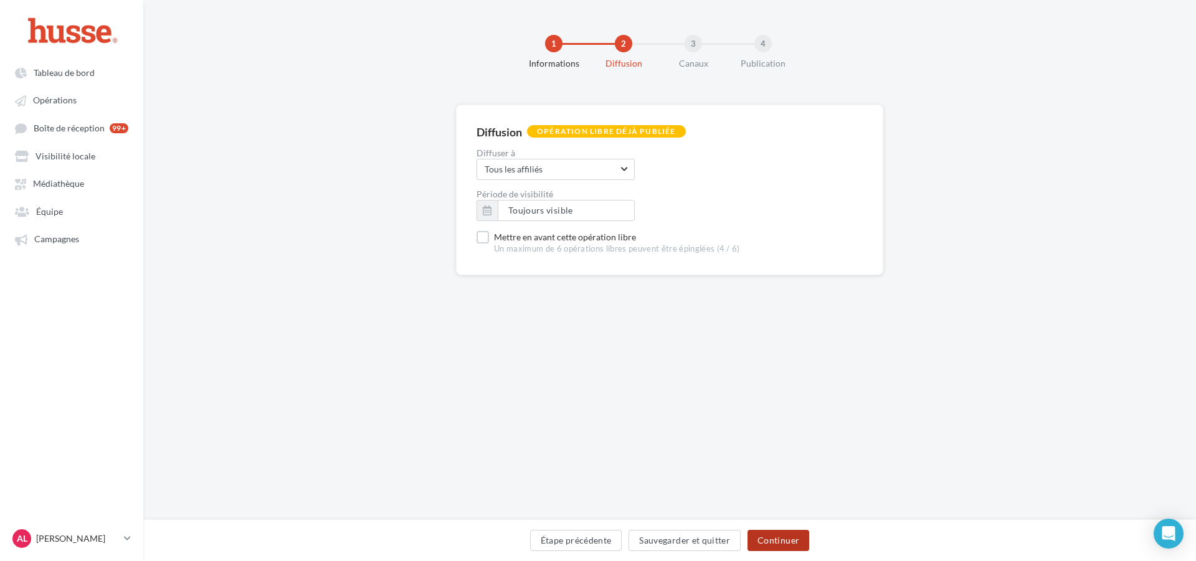
click at [756, 544] on button "Continuer" at bounding box center [779, 540] width 62 height 21
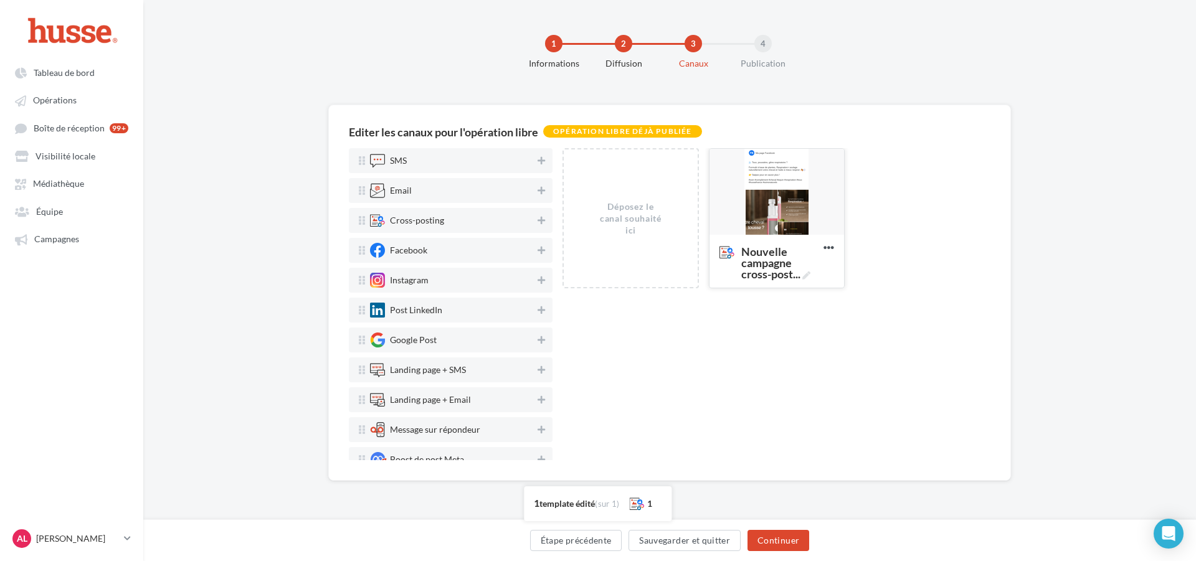
click at [745, 184] on div at bounding box center [777, 192] width 135 height 87
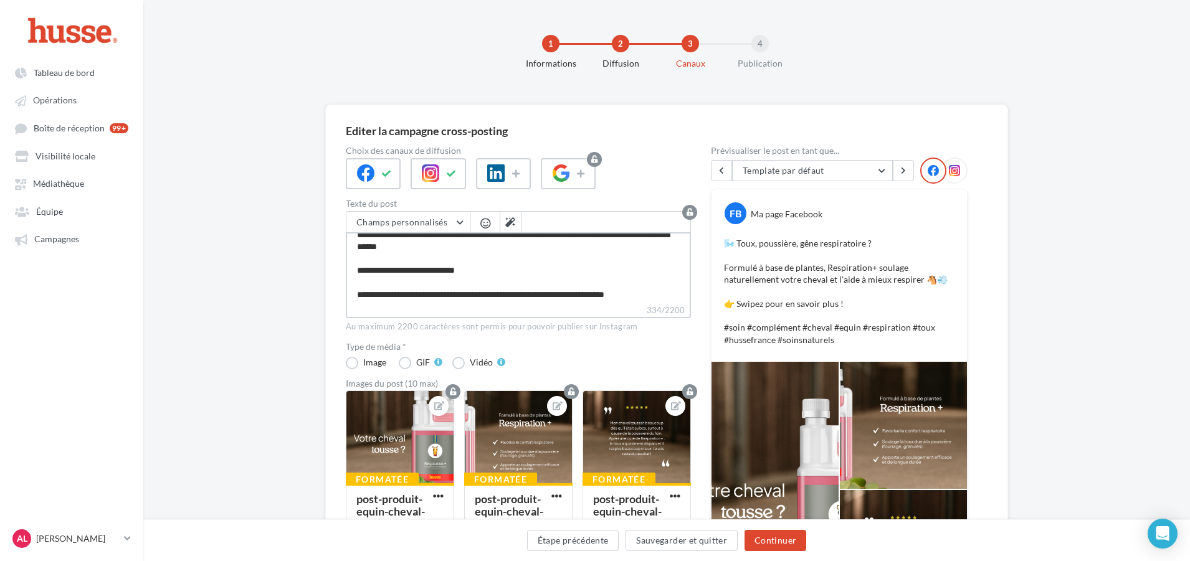
scroll to position [47, 0]
drag, startPoint x: 359, startPoint y: 244, endPoint x: 536, endPoint y: 298, distance: 185.4
click at [536, 298] on textarea "**********" at bounding box center [518, 268] width 345 height 72
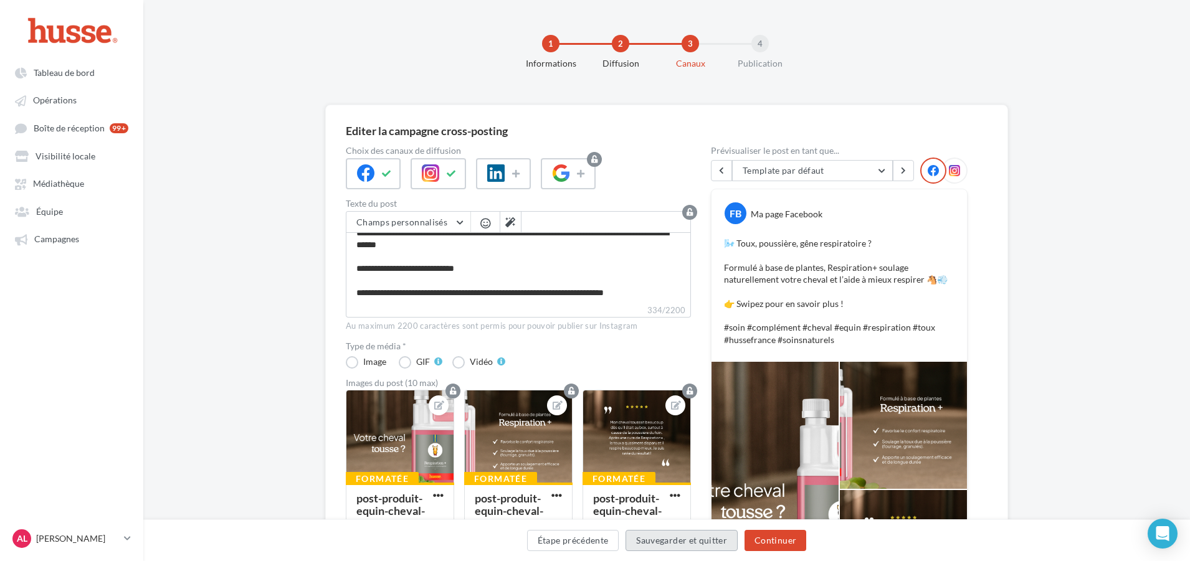
click at [658, 548] on button "Sauvegarder et quitter" at bounding box center [681, 540] width 112 height 21
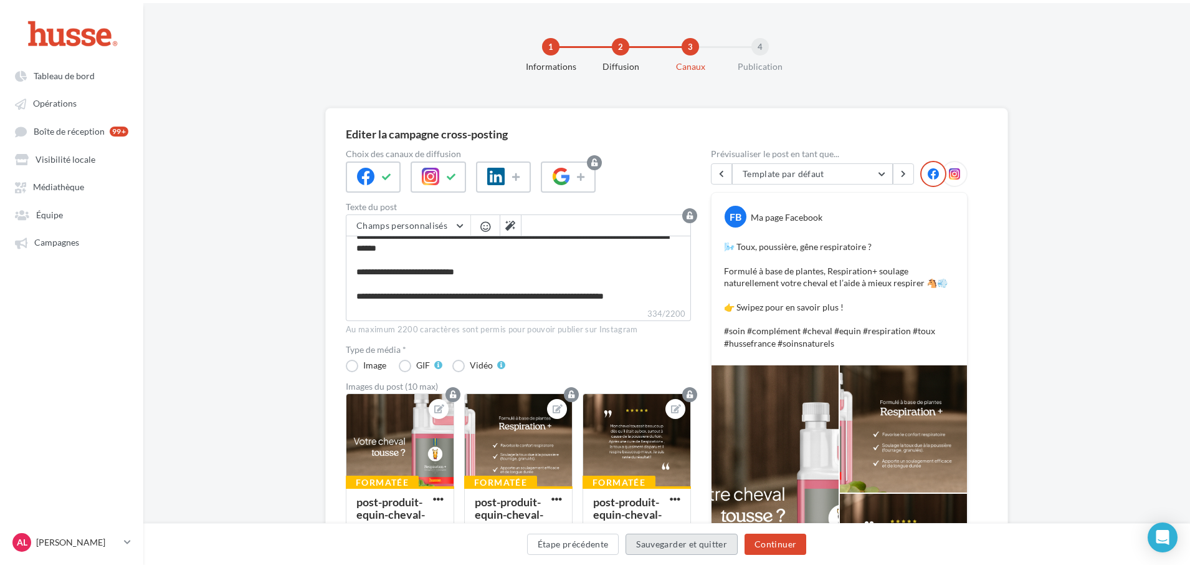
scroll to position [35, 0]
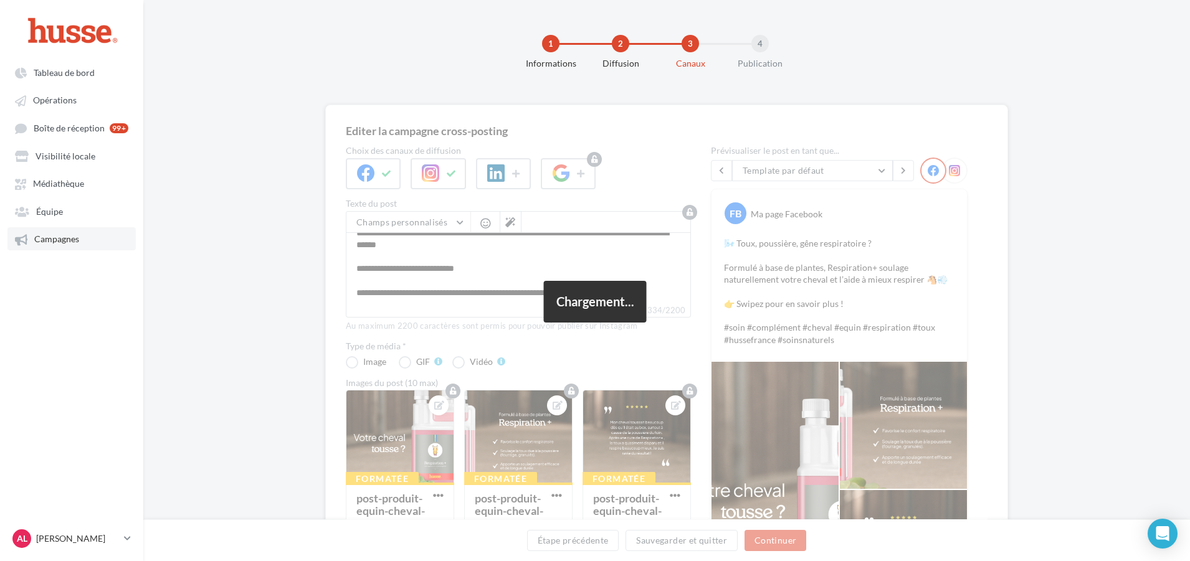
click at [63, 239] on span "Campagnes" at bounding box center [56, 239] width 45 height 11
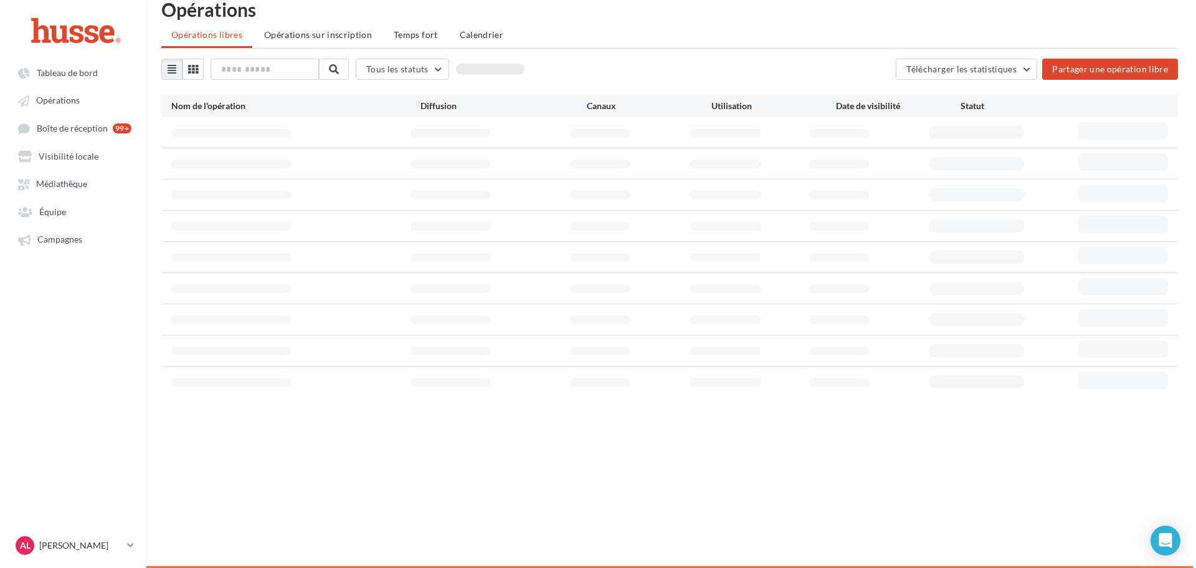
scroll to position [20, 0]
click at [1113, 93] on div "Tous les statuts Tous les statuts Publié Brouillon 354 opérations Télécharger l…" at bounding box center [666, 228] width 1017 height 338
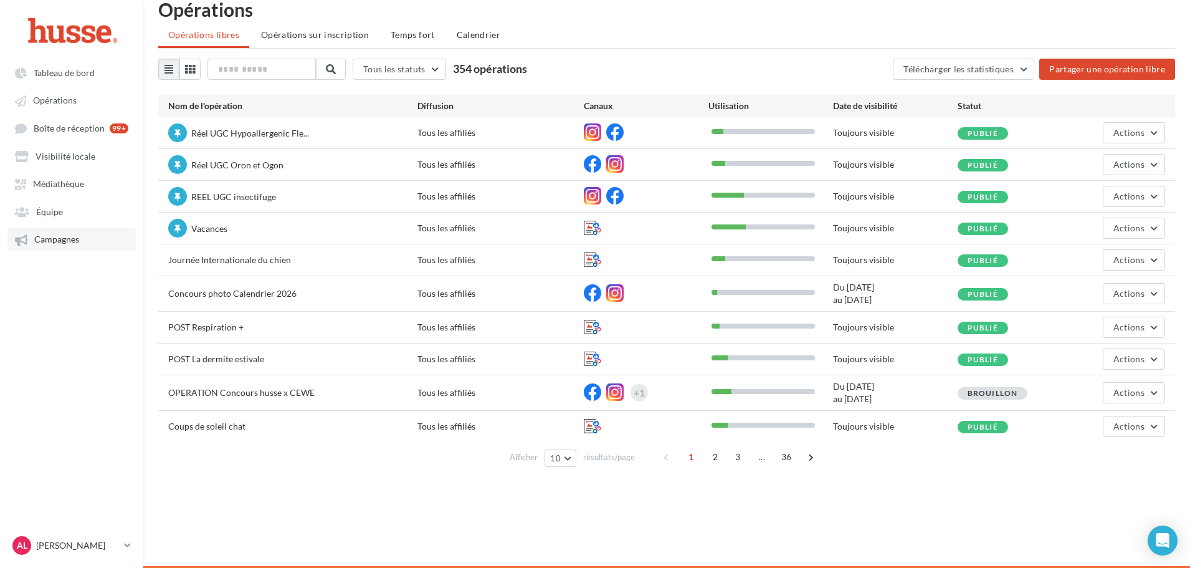
click at [92, 239] on link "Campagnes" at bounding box center [71, 238] width 128 height 22
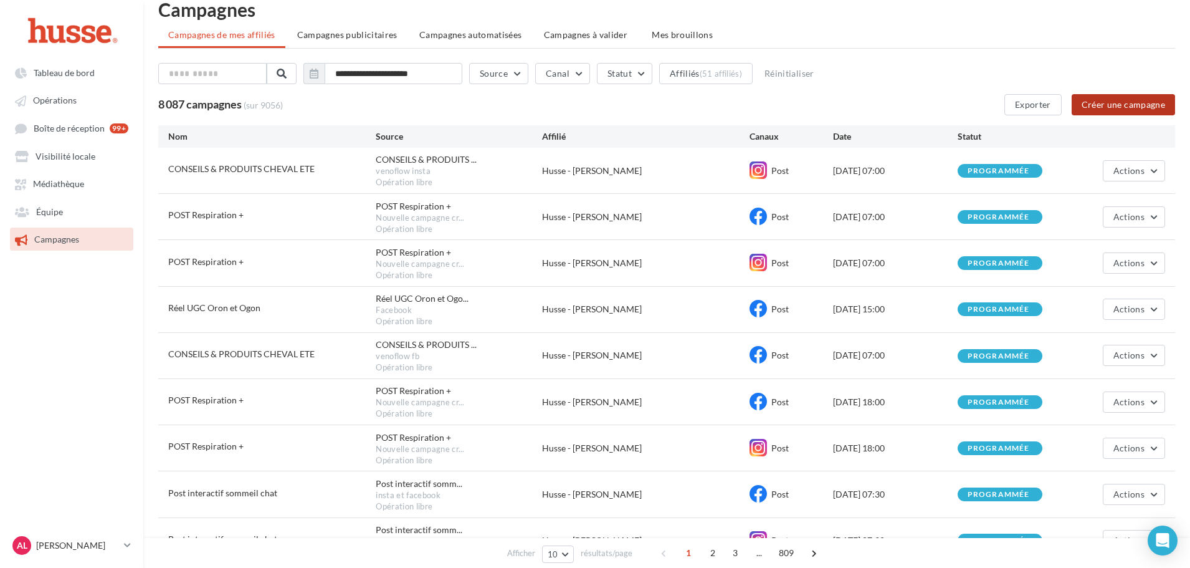
click at [1093, 107] on button "Créer une campagne" at bounding box center [1122, 104] width 103 height 21
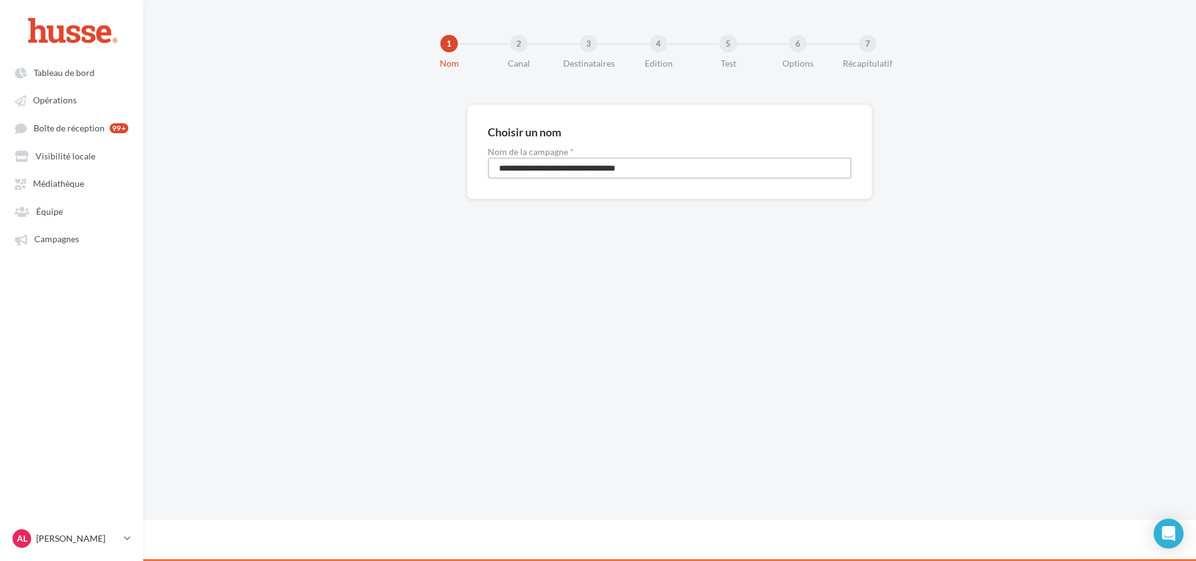
click at [527, 168] on input "**********" at bounding box center [670, 168] width 364 height 21
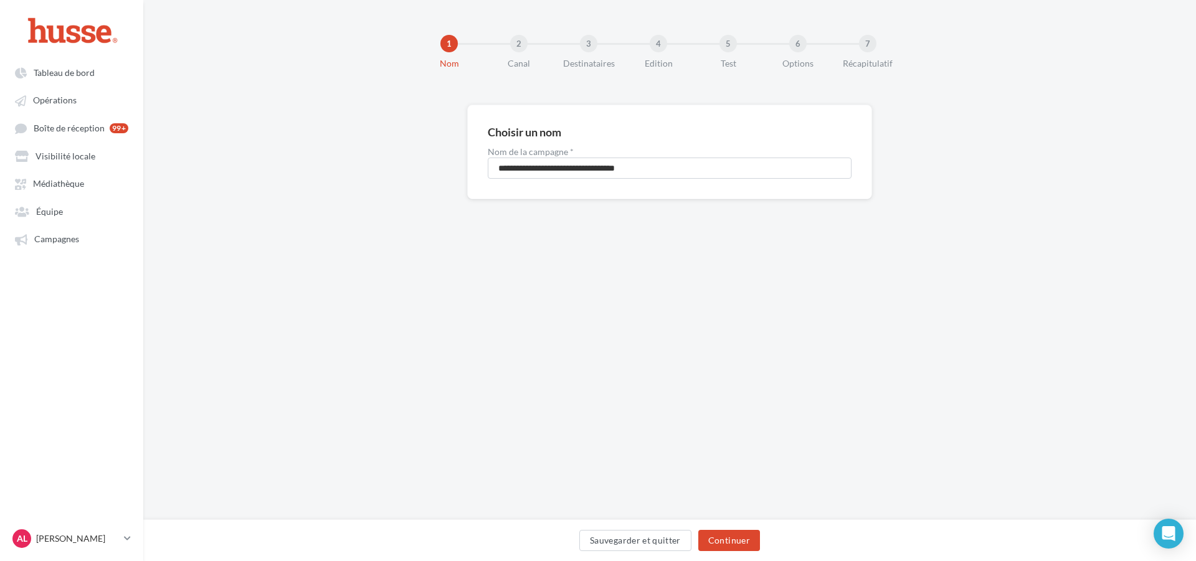
click at [529, 179] on div "**********" at bounding box center [669, 152] width 405 height 95
click at [529, 165] on input "**********" at bounding box center [670, 168] width 364 height 21
type input "**********"
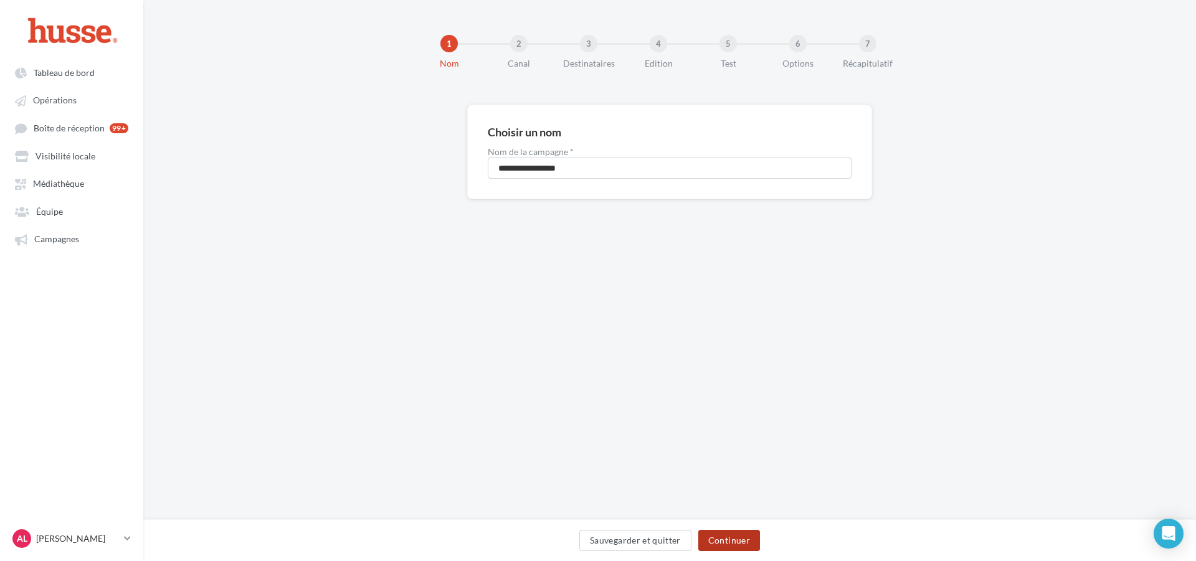
click at [726, 534] on button "Continuer" at bounding box center [729, 540] width 62 height 21
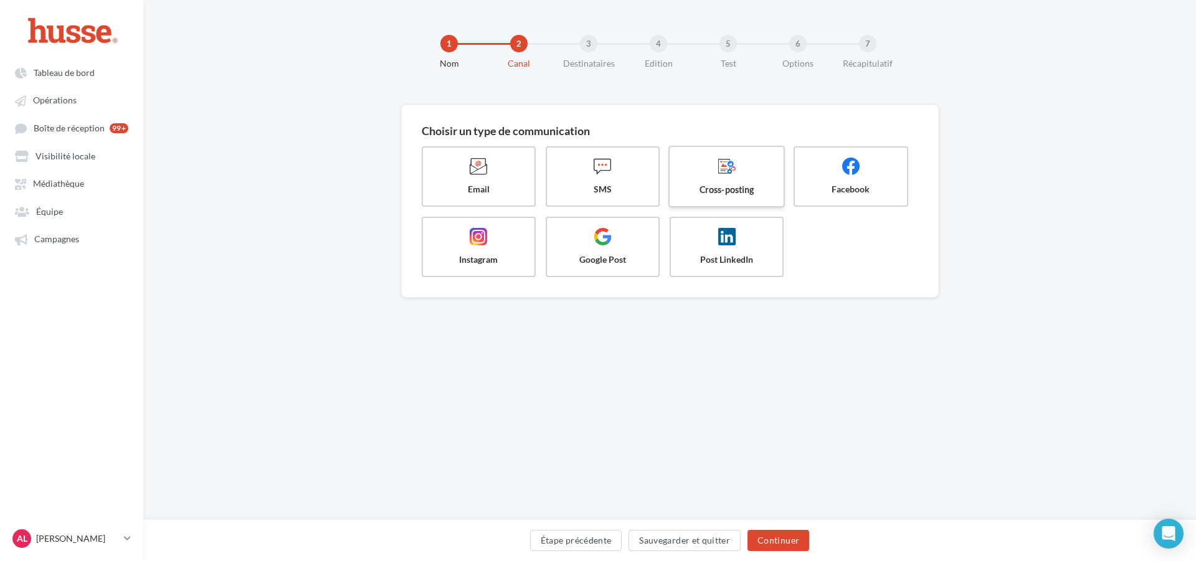
click at [748, 192] on span "Cross-posting" at bounding box center [726, 189] width 93 height 12
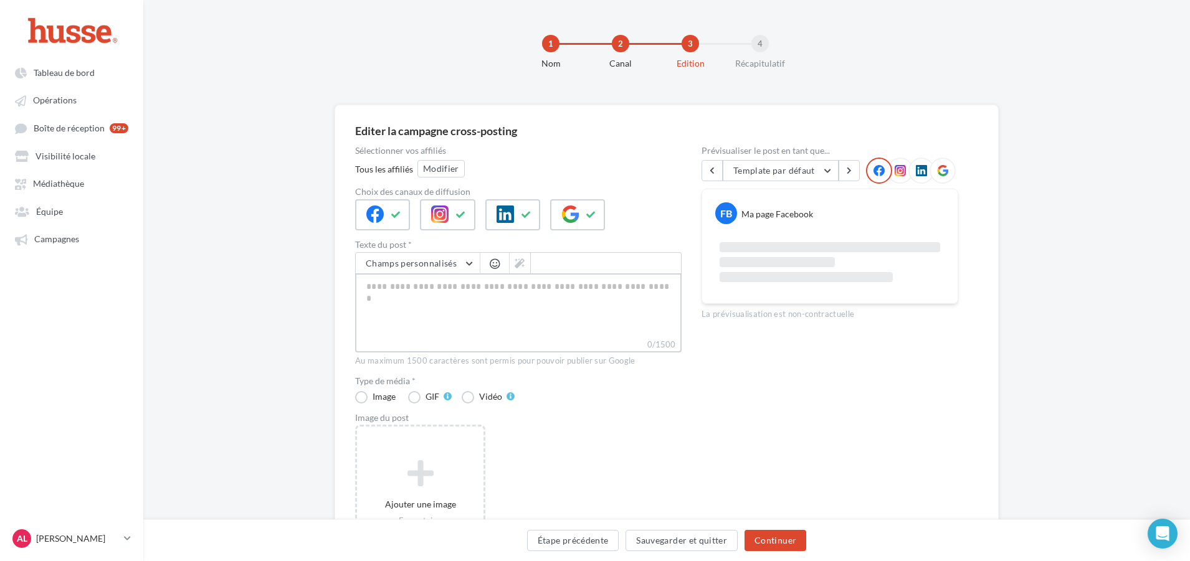
click at [506, 296] on textarea "0/1500" at bounding box center [518, 305] width 326 height 65
paste textarea "**********"
type textarea "**********"
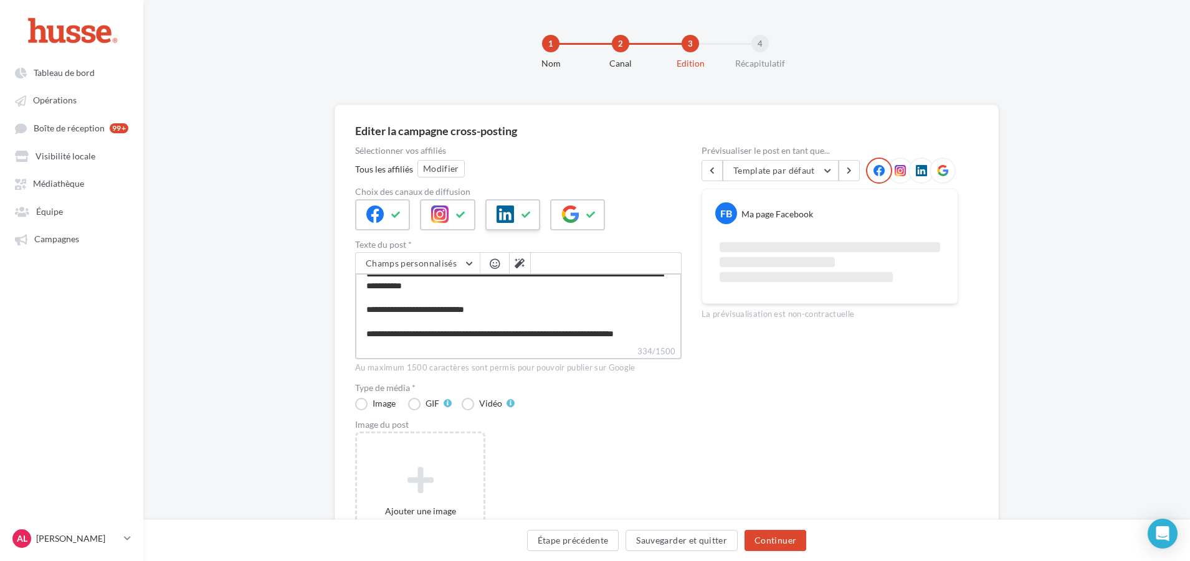
type textarea "**********"
click at [531, 208] on button at bounding box center [526, 215] width 15 height 19
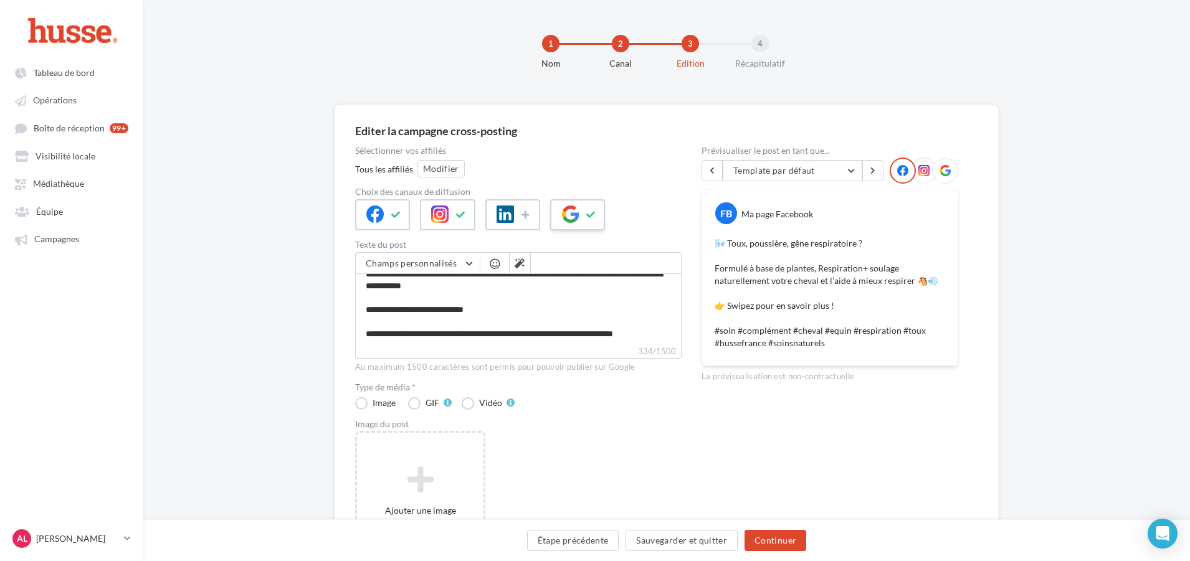
click at [592, 219] on button at bounding box center [591, 215] width 15 height 19
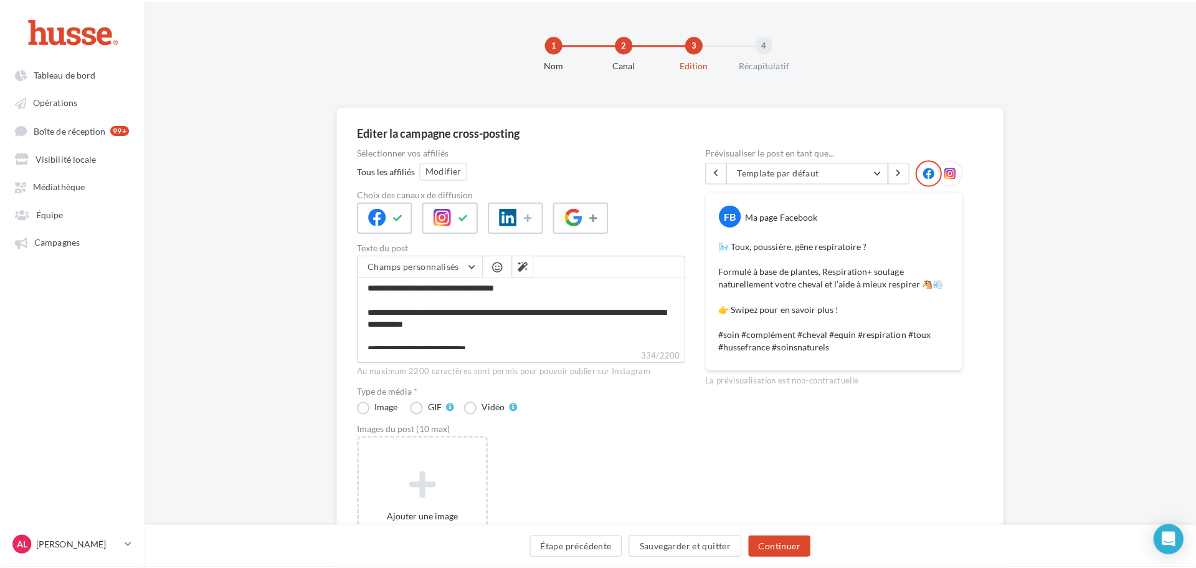
scroll to position [47, 0]
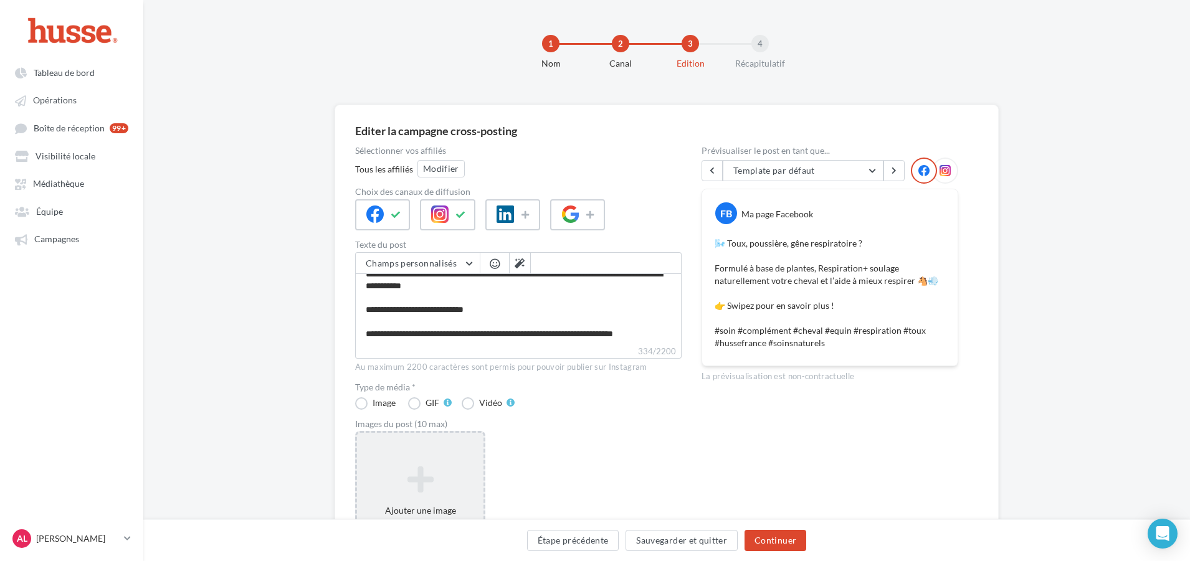
click at [427, 451] on div "Ajouter une image Format: jpg Taille min: 150x150 (LxH) Taille max: 1920x1350 (…" at bounding box center [420, 512] width 130 height 162
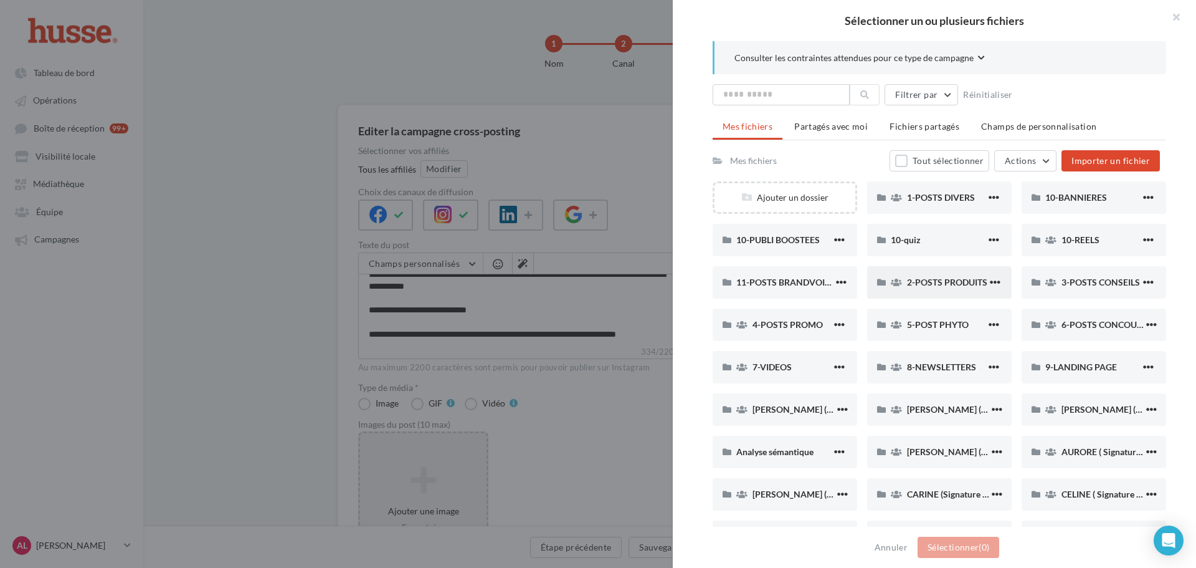
click at [955, 269] on div "2-POSTS PRODUITS" at bounding box center [939, 282] width 145 height 32
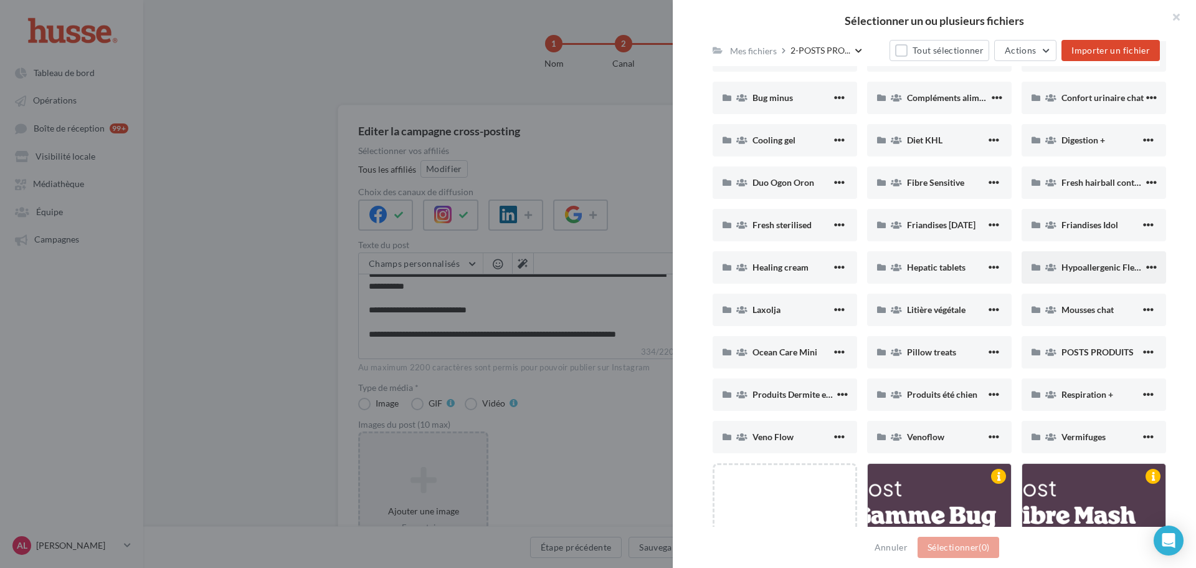
scroll to position [187, 0]
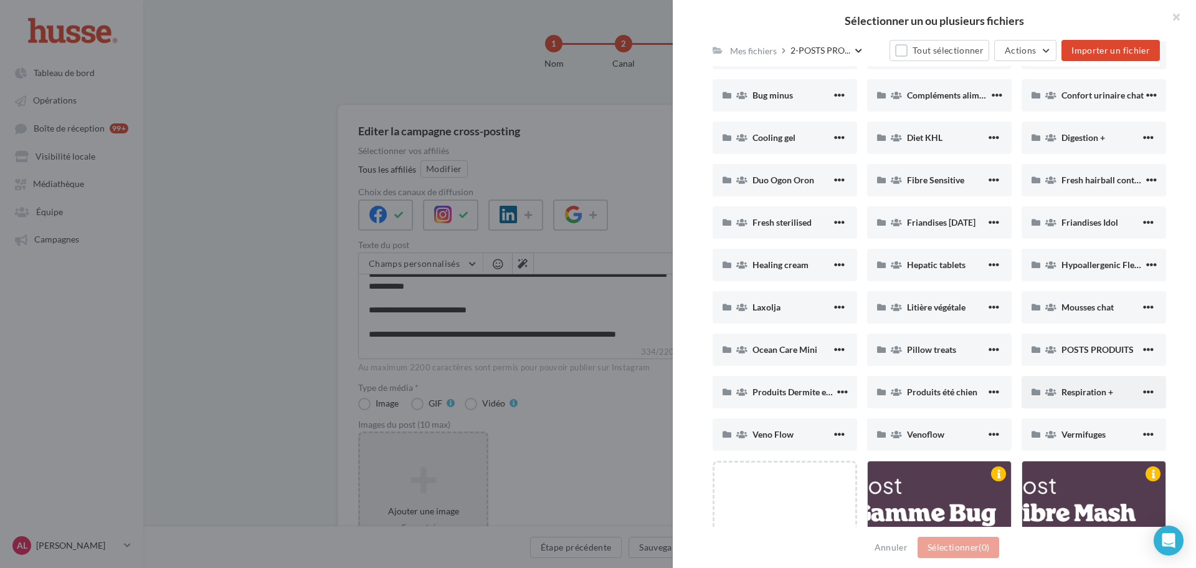
click at [1088, 389] on span "Respiration +" at bounding box center [1088, 391] width 52 height 11
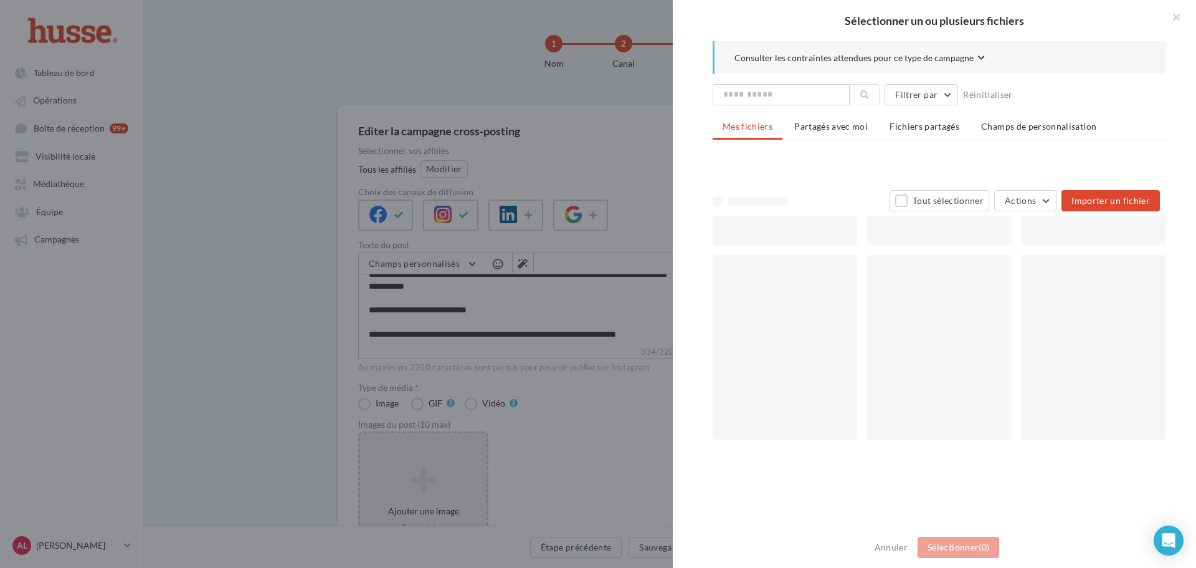
scroll to position [0, 0]
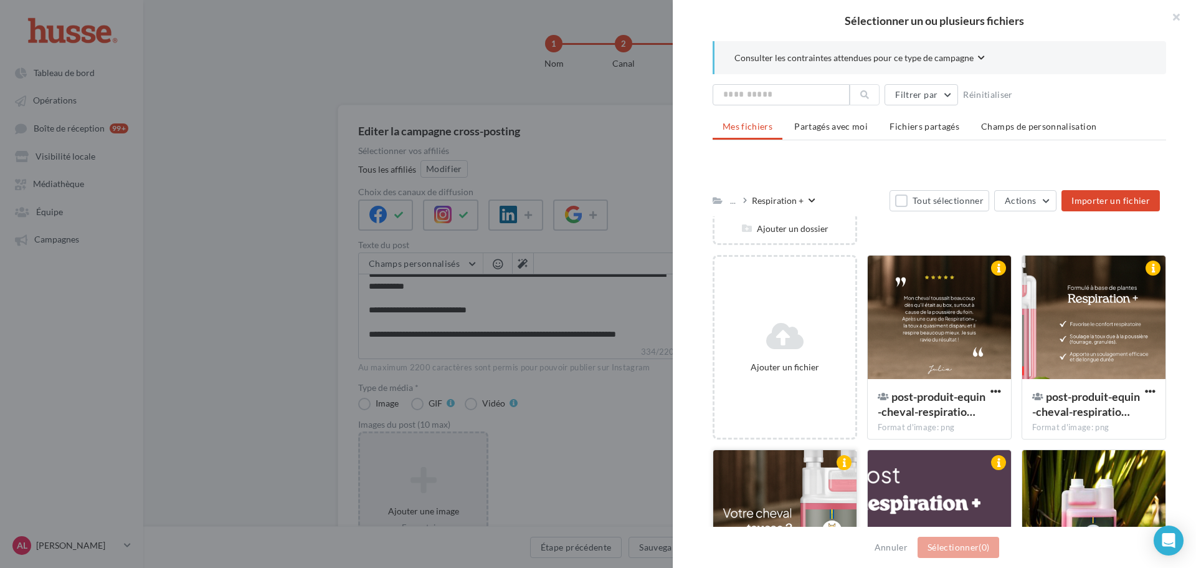
click at [819, 479] on div at bounding box center [784, 512] width 143 height 125
drag, startPoint x: 1068, startPoint y: 359, endPoint x: 945, endPoint y: 351, distance: 123.7
click at [1069, 359] on div at bounding box center [1093, 317] width 143 height 125
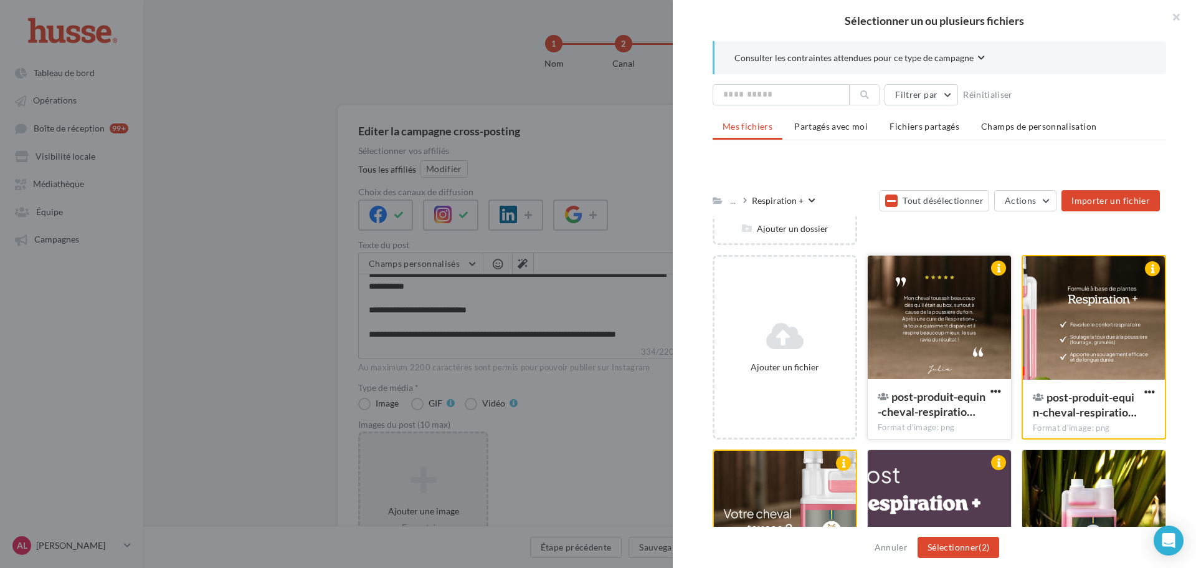
click at [939, 347] on div at bounding box center [939, 317] width 143 height 125
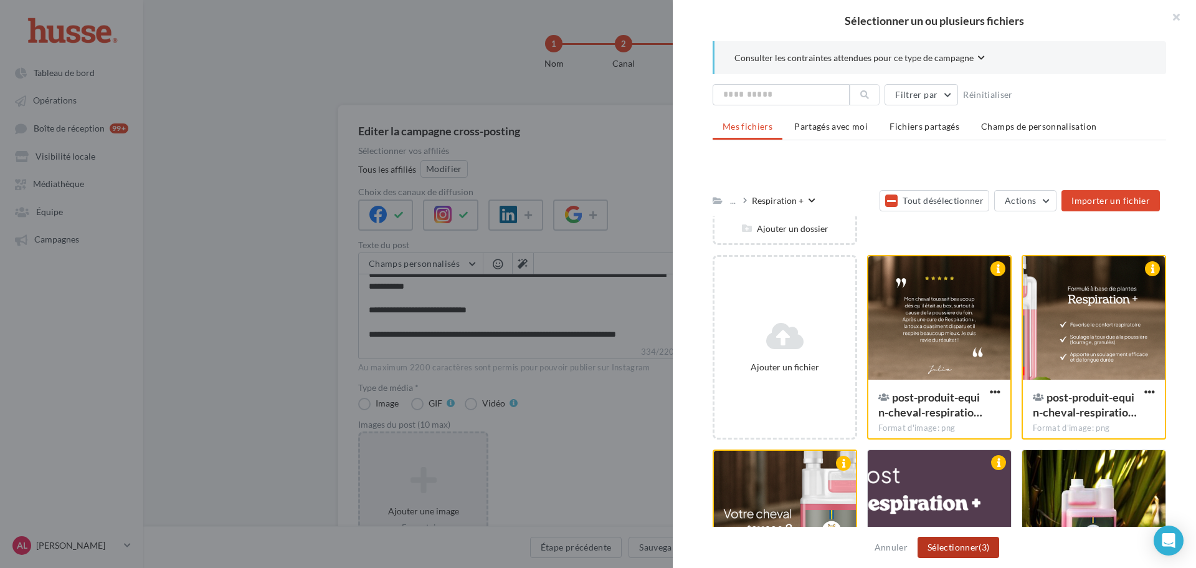
click at [964, 546] on button "Sélectionner (3)" at bounding box center [959, 546] width 82 height 21
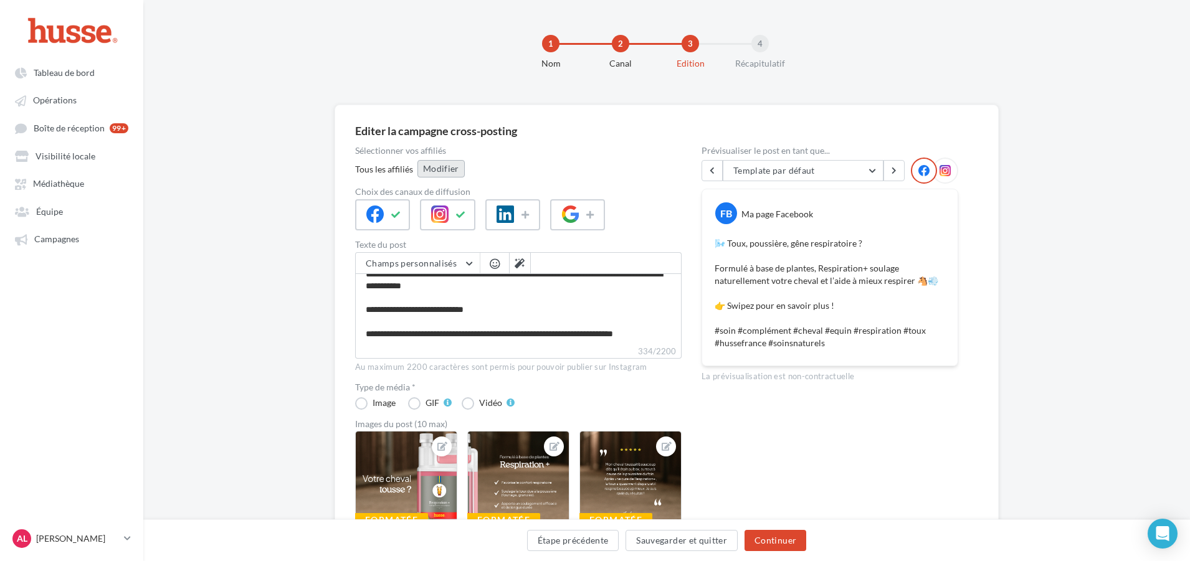
click at [443, 168] on button "Modifier" at bounding box center [440, 168] width 47 height 17
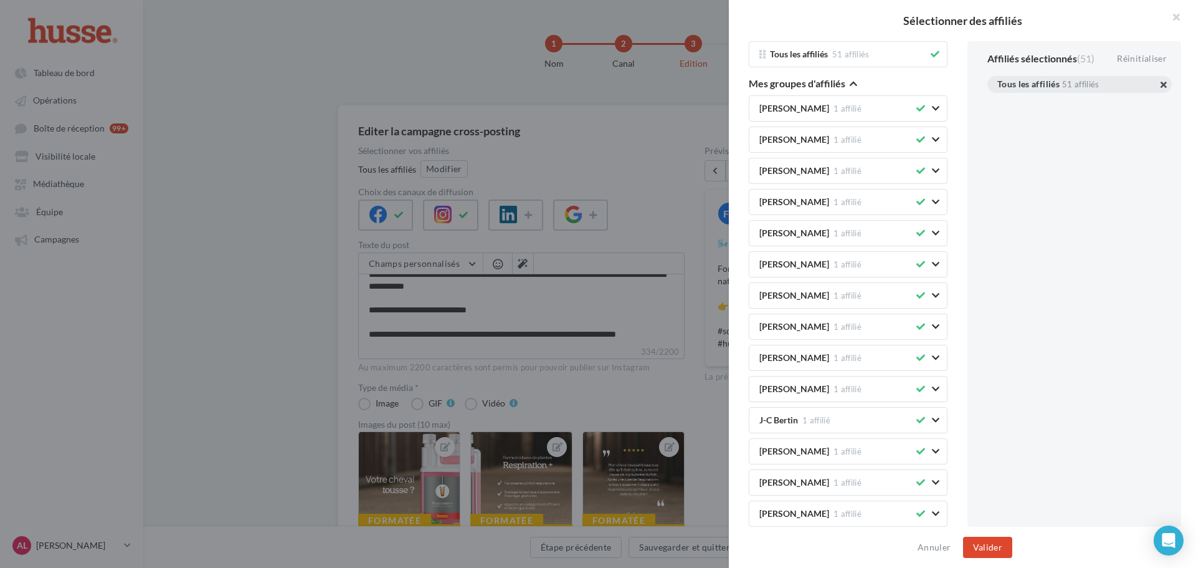
click at [997, 100] on button "button" at bounding box center [997, 100] width 0 height 0
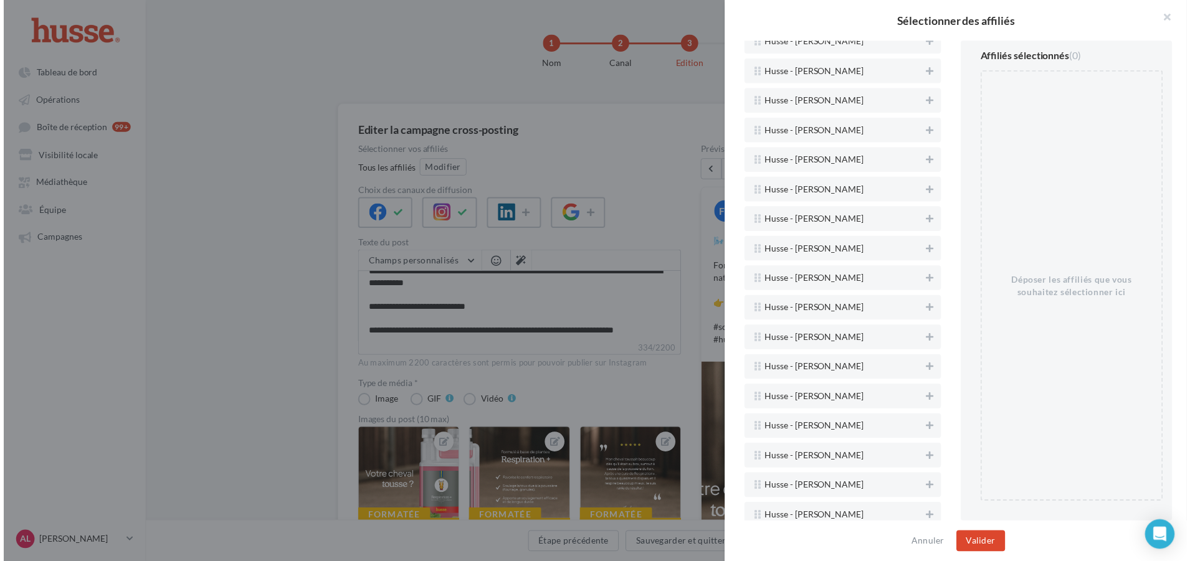
scroll to position [2066, 0]
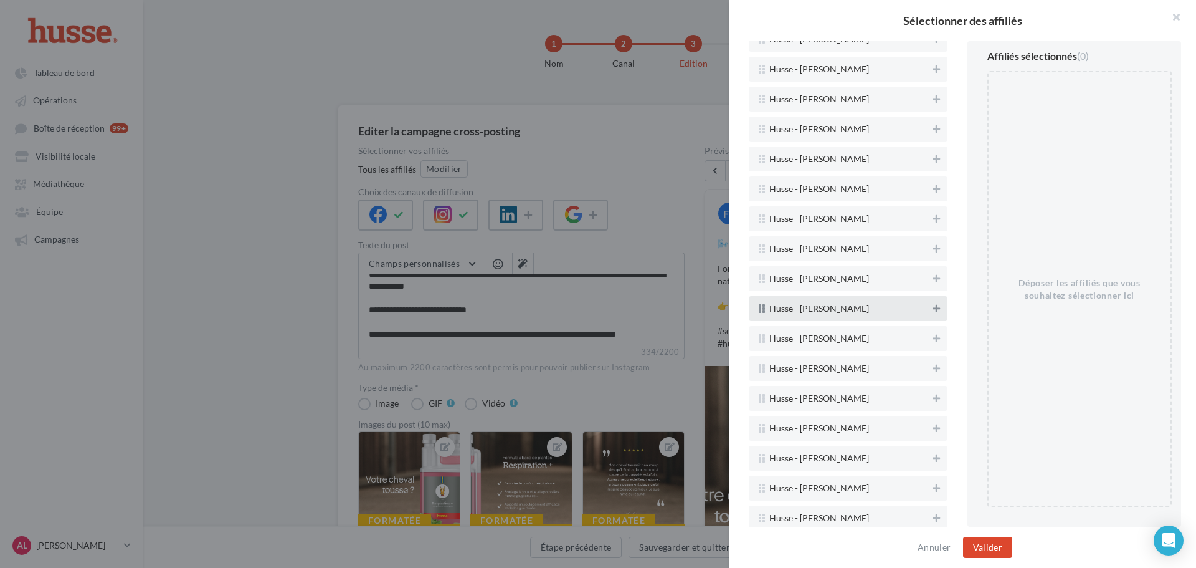
click at [933, 311] on icon at bounding box center [936, 308] width 7 height 9
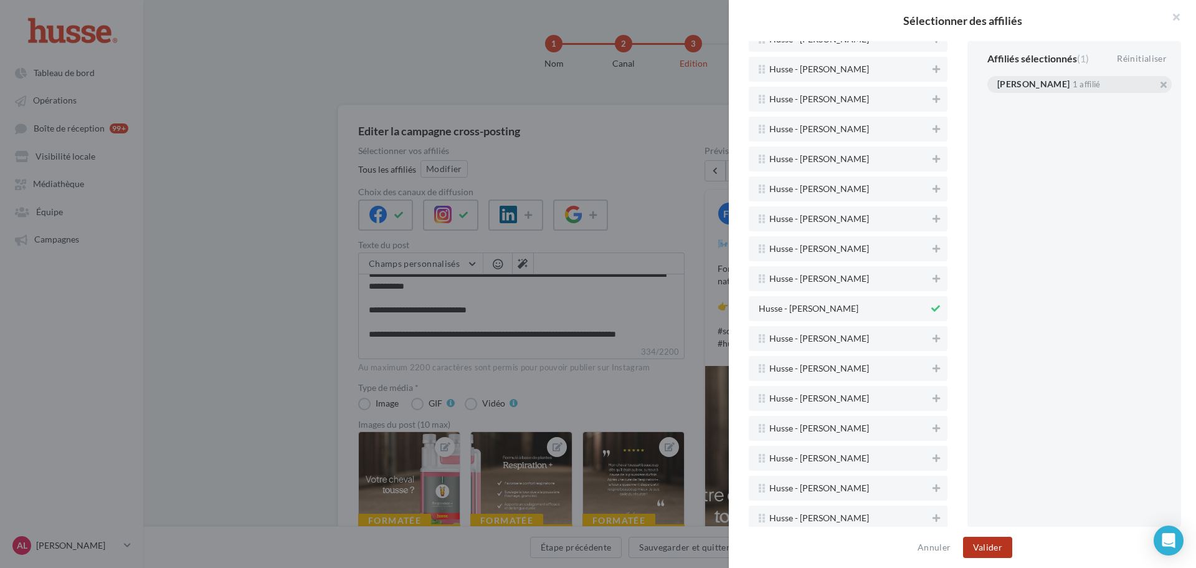
click at [987, 549] on button "Valider" at bounding box center [987, 546] width 49 height 21
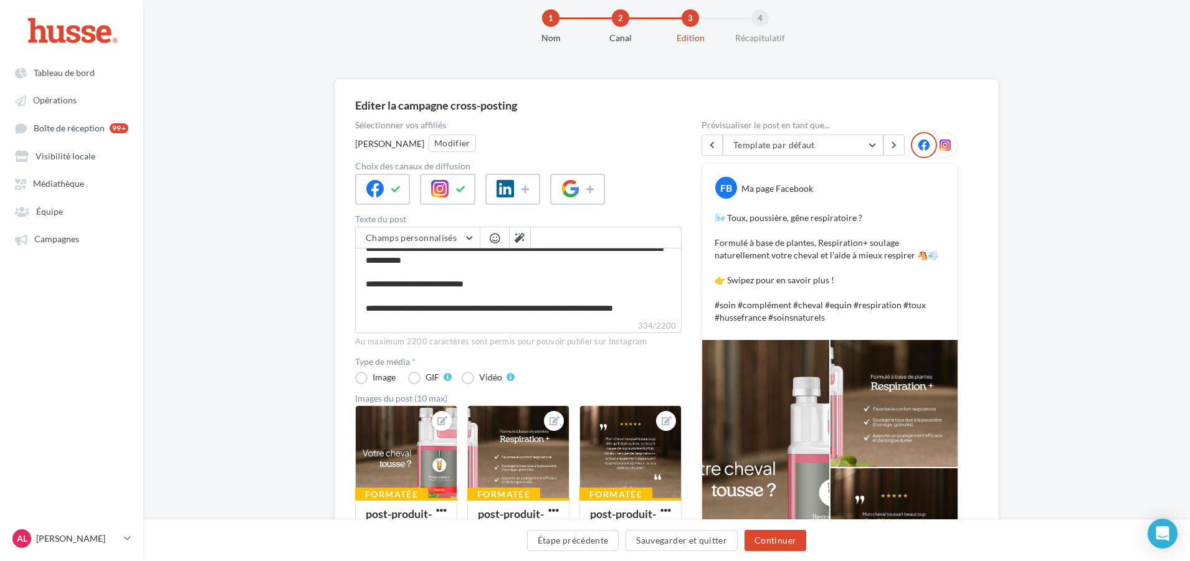
scroll to position [0, 0]
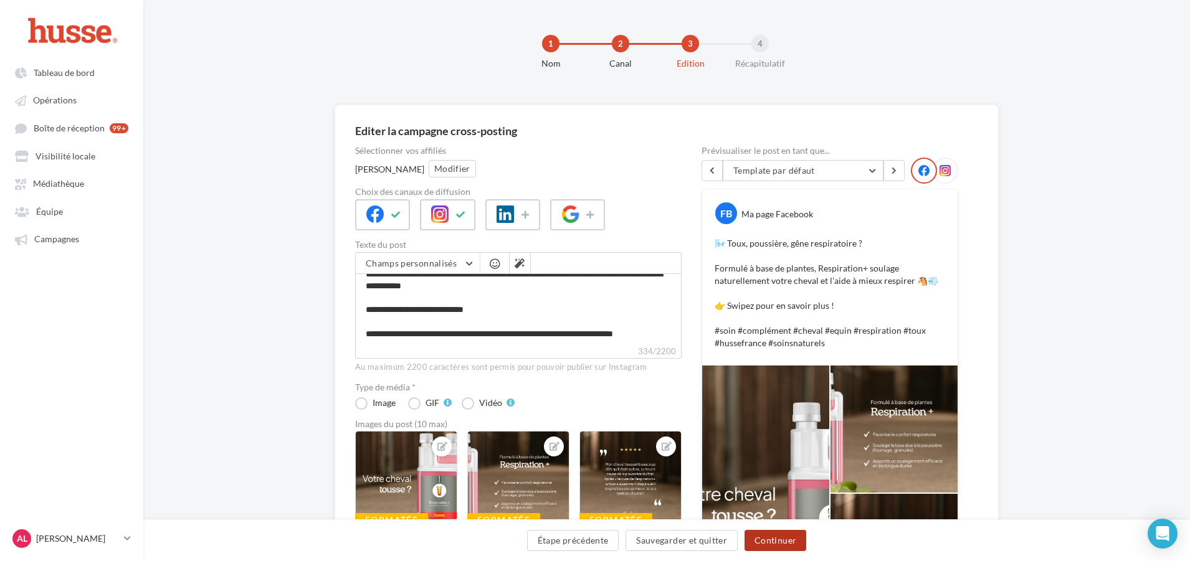
click at [780, 538] on button "Continuer" at bounding box center [775, 540] width 62 height 21
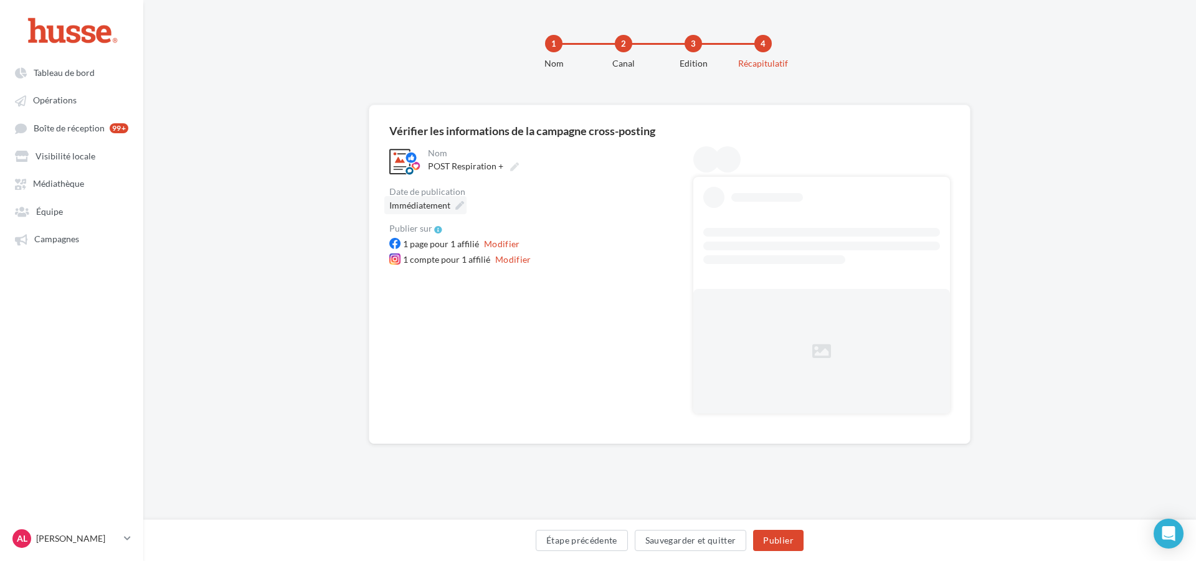
click at [455, 203] on icon at bounding box center [459, 205] width 9 height 9
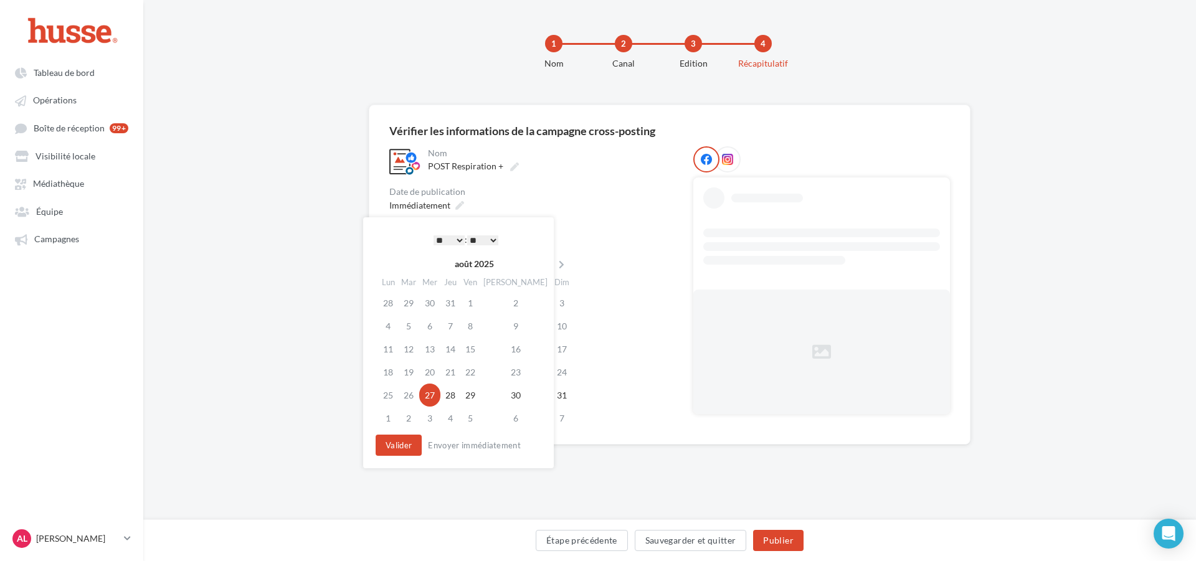
click at [433, 399] on td "27" at bounding box center [429, 395] width 21 height 23
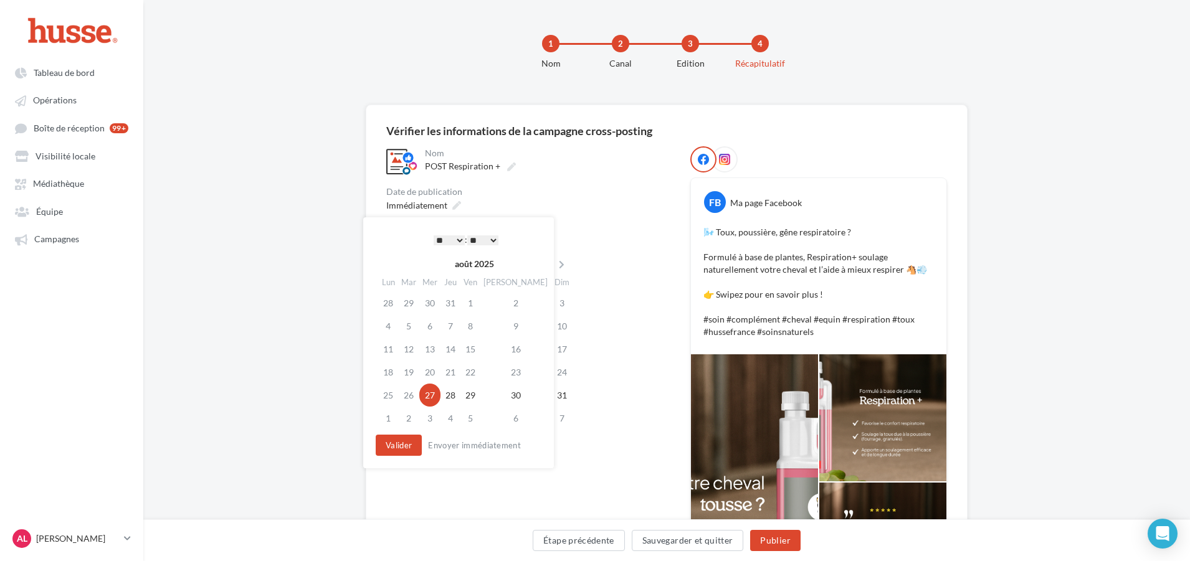
click at [463, 235] on select "* * * * * * * * * * ** ** ** ** ** ** ** ** ** ** ** ** ** **" at bounding box center [449, 240] width 31 height 10
click at [404, 446] on button "Valider" at bounding box center [396, 445] width 46 height 21
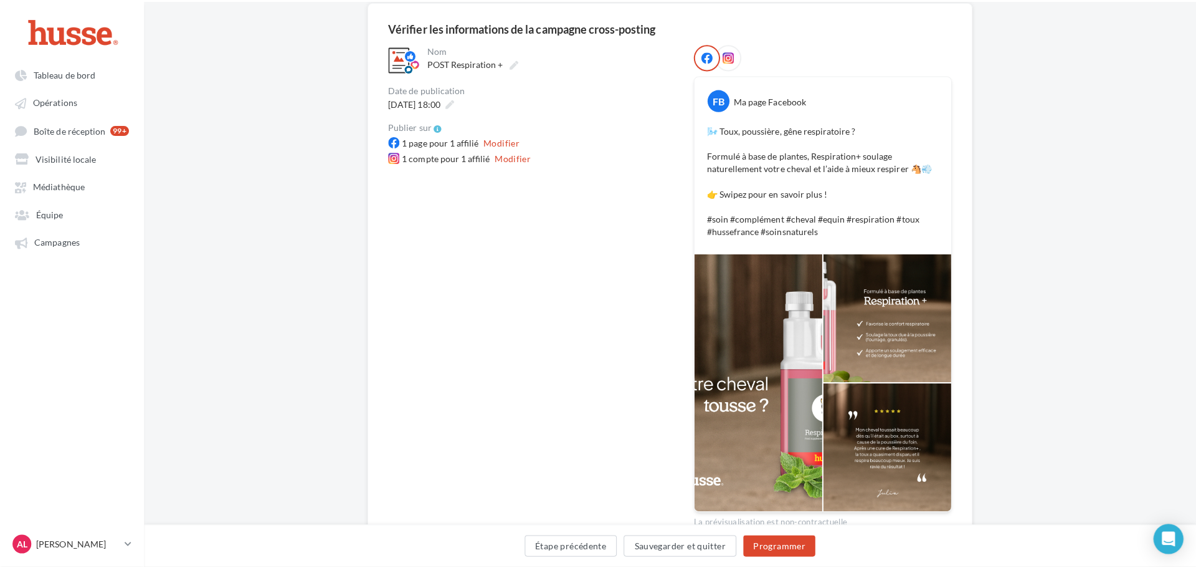
scroll to position [125, 0]
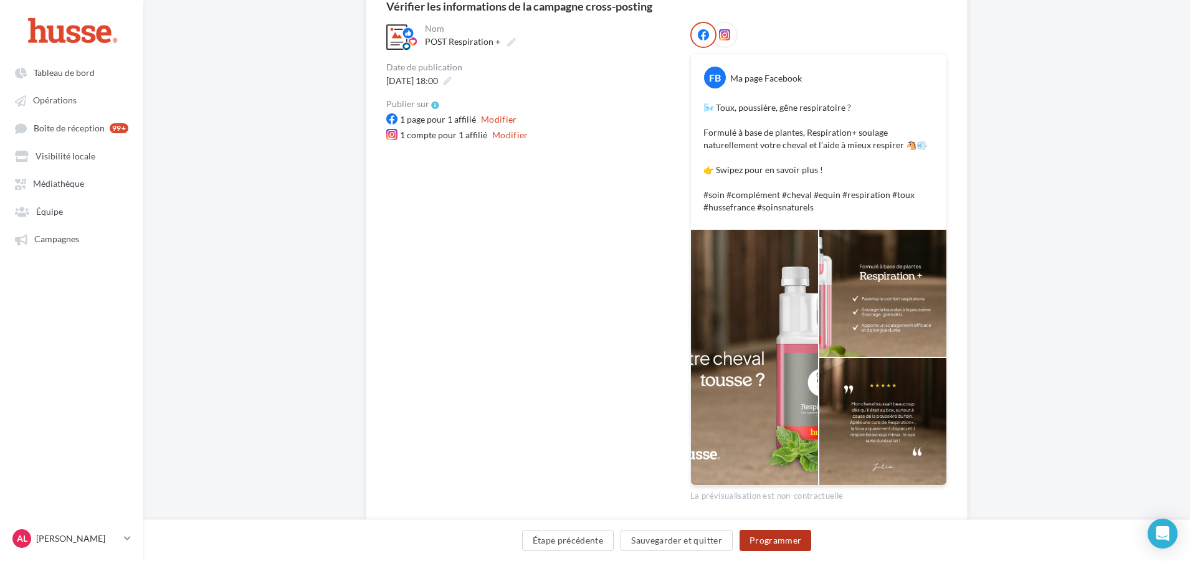
click at [755, 539] on button "Programmer" at bounding box center [775, 540] width 72 height 21
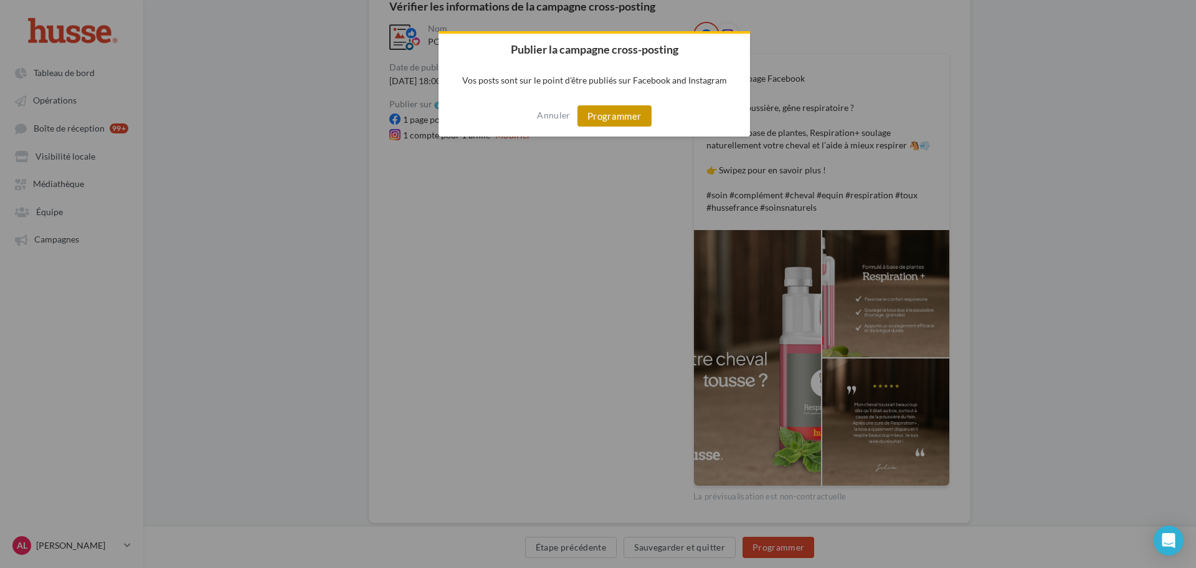
click at [614, 118] on button "Programmer" at bounding box center [614, 115] width 74 height 21
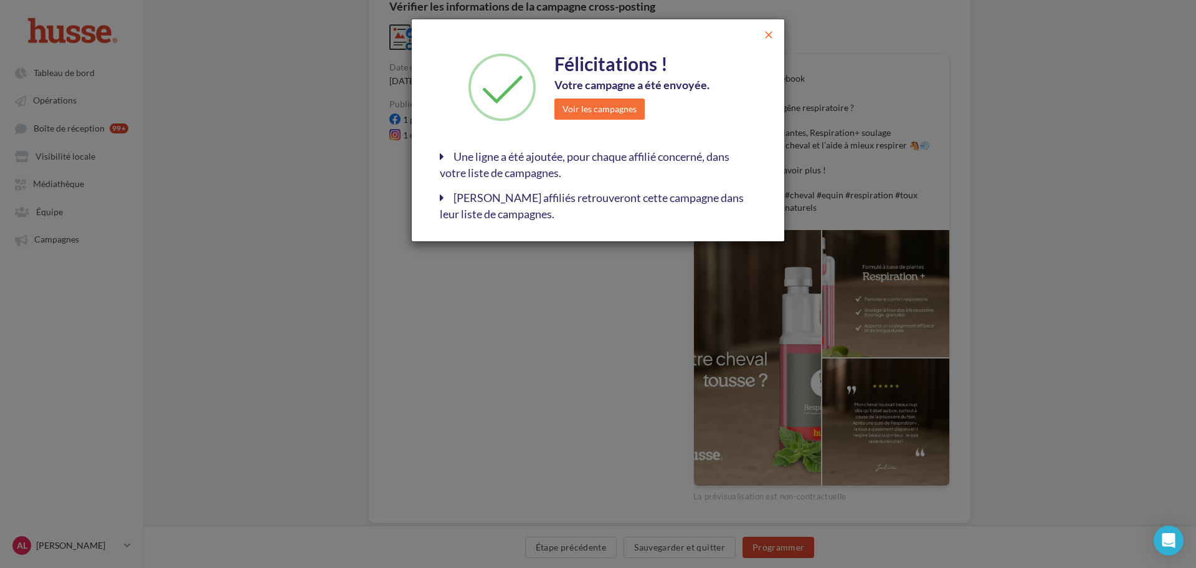
click at [770, 32] on span "close" at bounding box center [768, 35] width 12 height 12
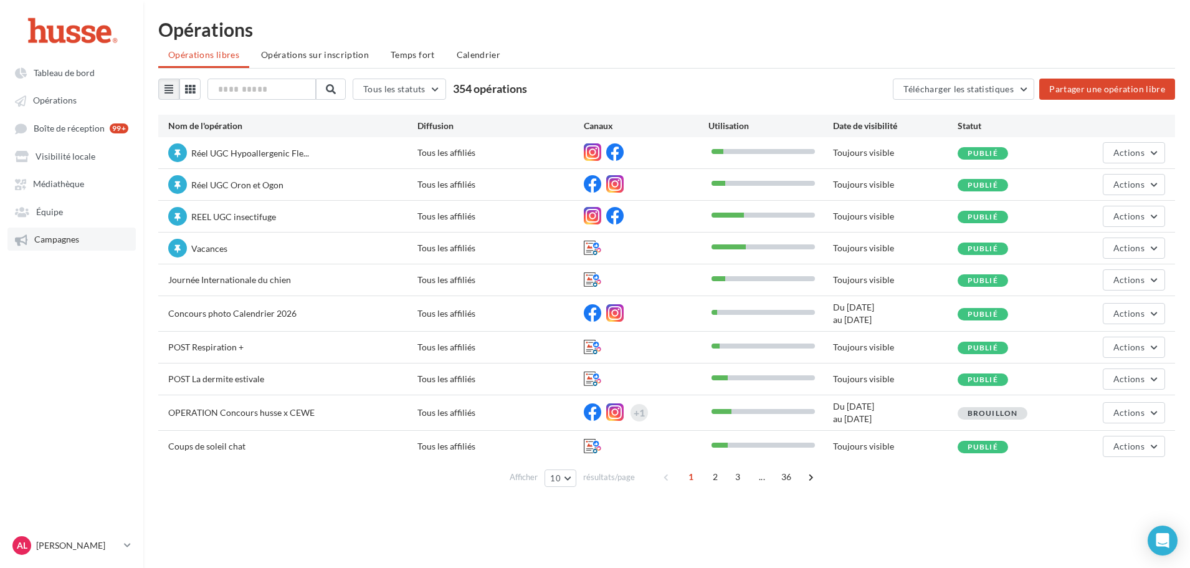
click at [64, 235] on span "Campagnes" at bounding box center [56, 239] width 45 height 11
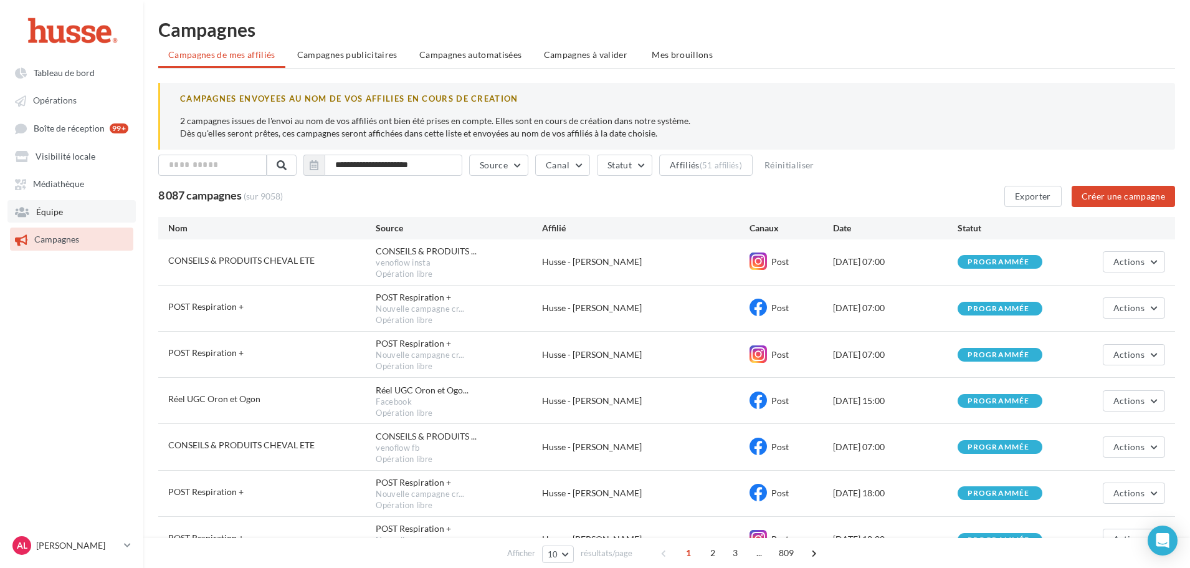
click at [72, 206] on link "Équipe" at bounding box center [71, 211] width 128 height 22
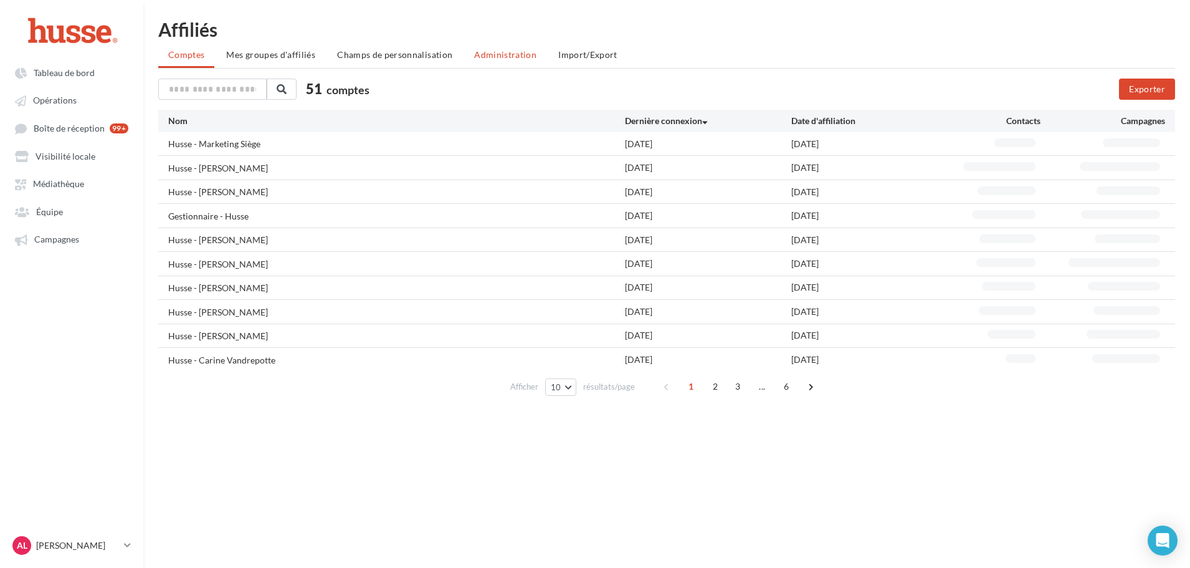
click at [510, 50] on span "Administration" at bounding box center [505, 54] width 62 height 11
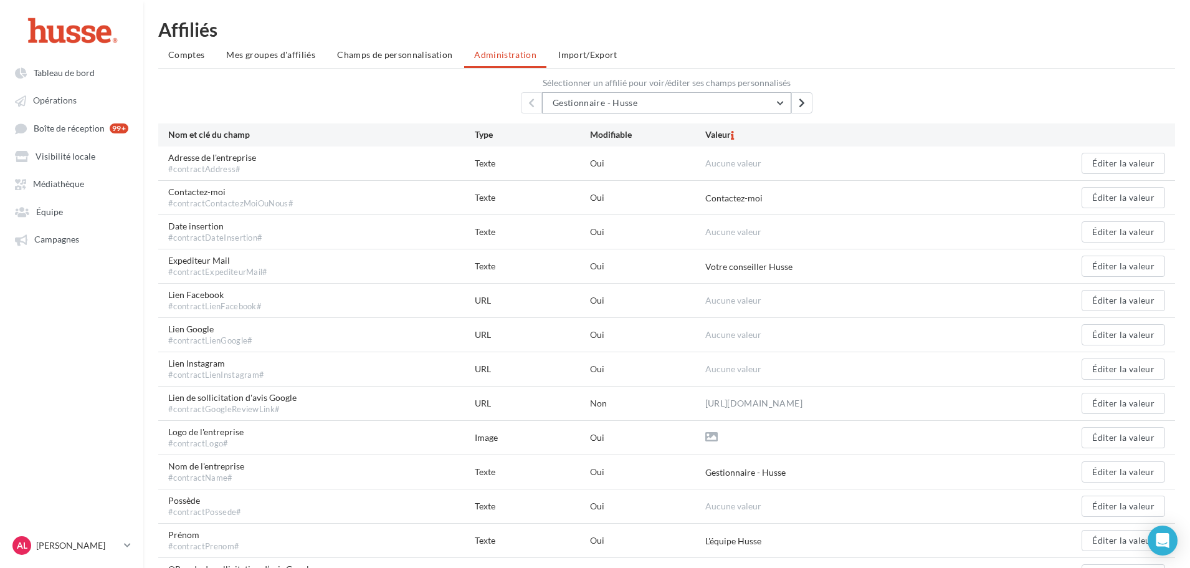
click at [686, 97] on button "Gestionnaire - Husse" at bounding box center [666, 102] width 249 height 21
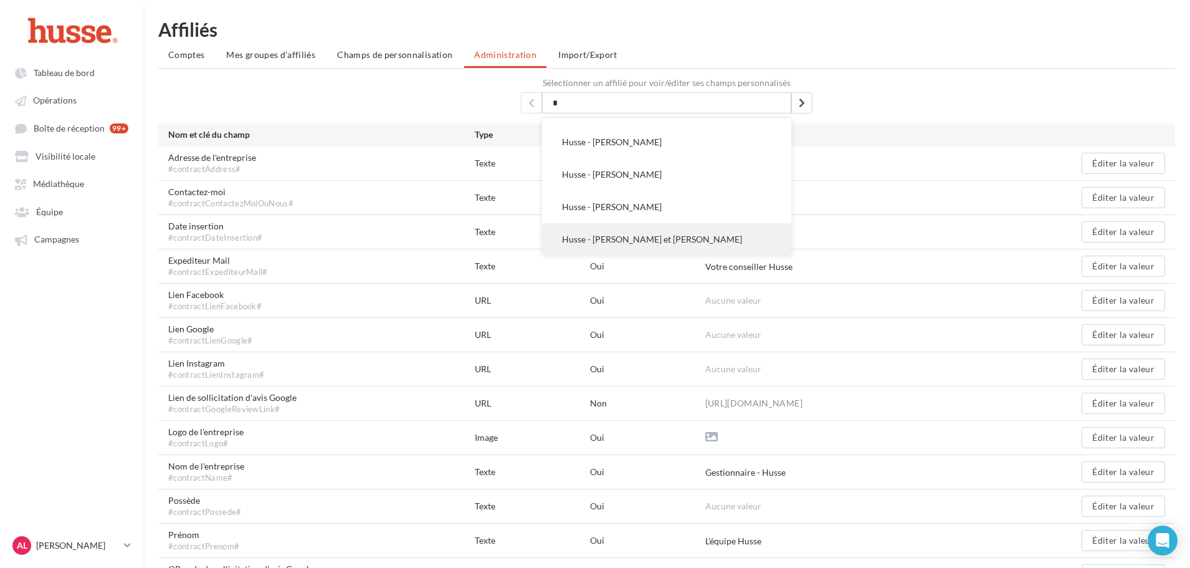
click at [742, 244] on button "Husse - [PERSON_NAME] et [PERSON_NAME]" at bounding box center [666, 239] width 249 height 32
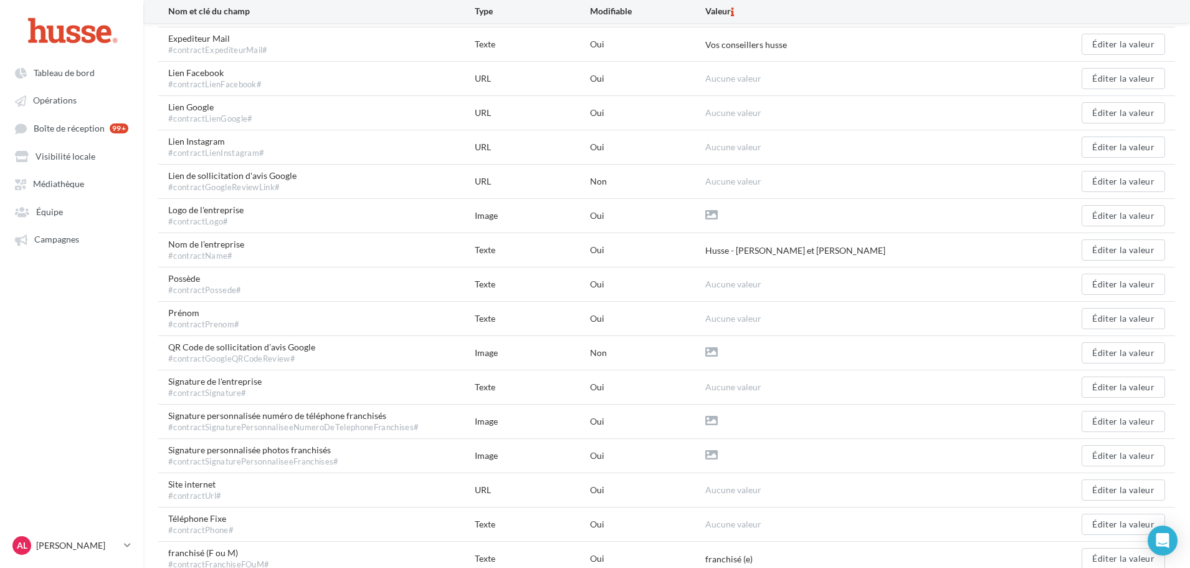
scroll to position [249, 0]
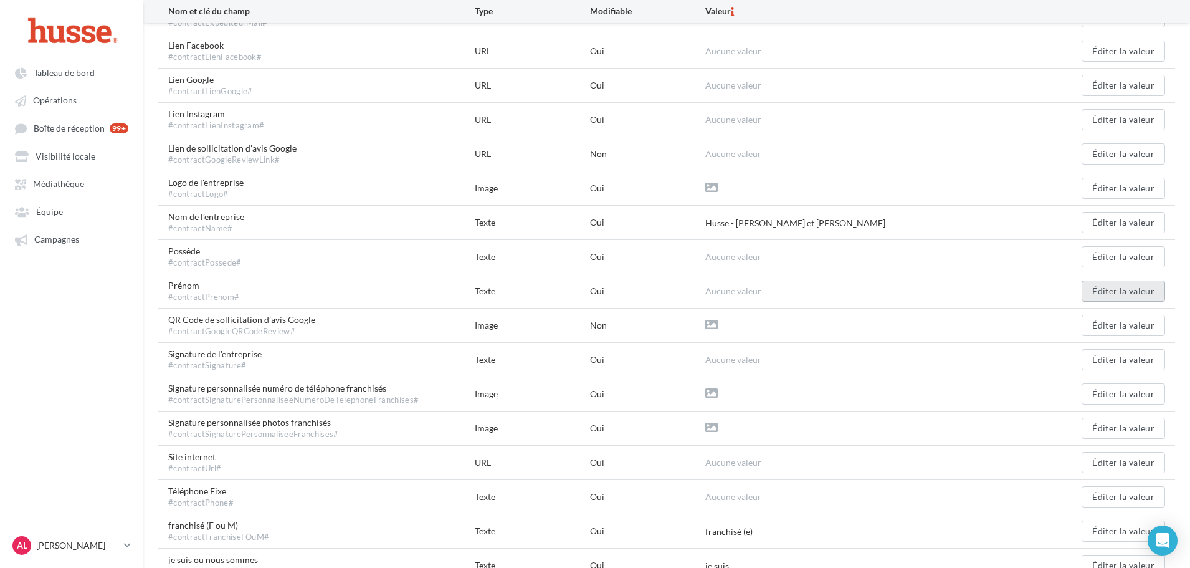
click at [1100, 299] on button "Éditer la valeur" at bounding box center [1122, 290] width 83 height 21
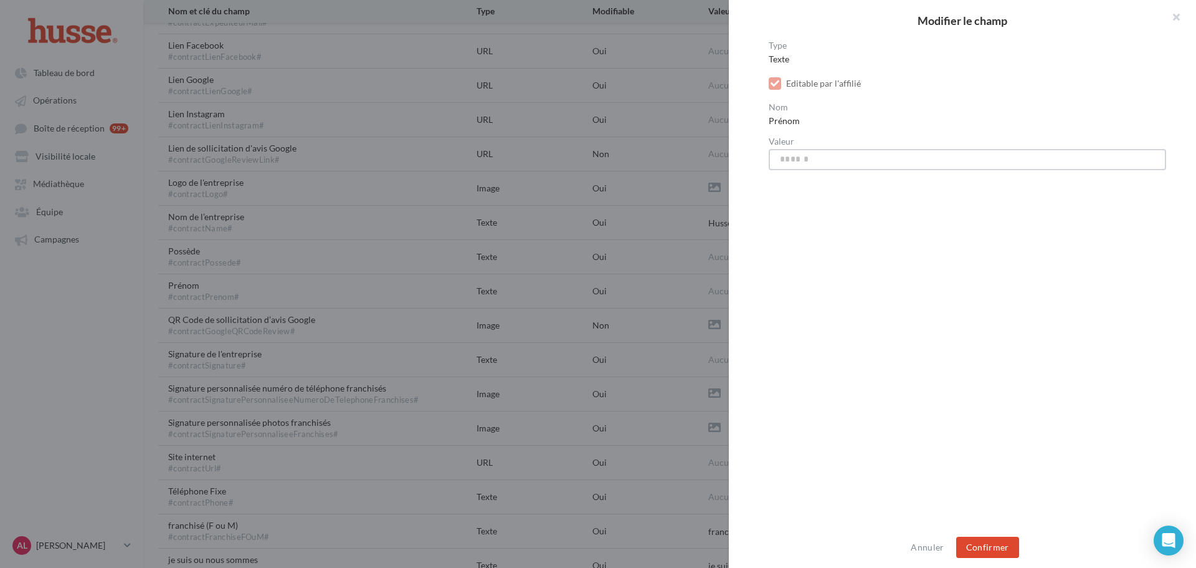
click at [814, 149] on input "Valeur" at bounding box center [967, 159] width 397 height 21
type input "**********"
click at [987, 546] on button "Confirmer" at bounding box center [987, 546] width 63 height 21
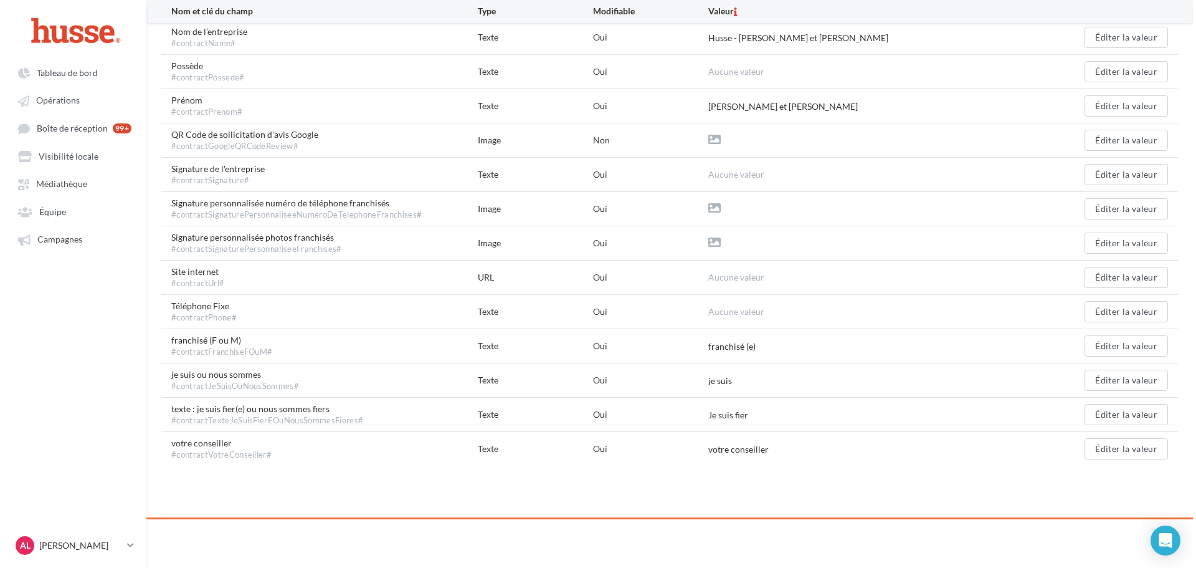
scroll to position [456, 0]
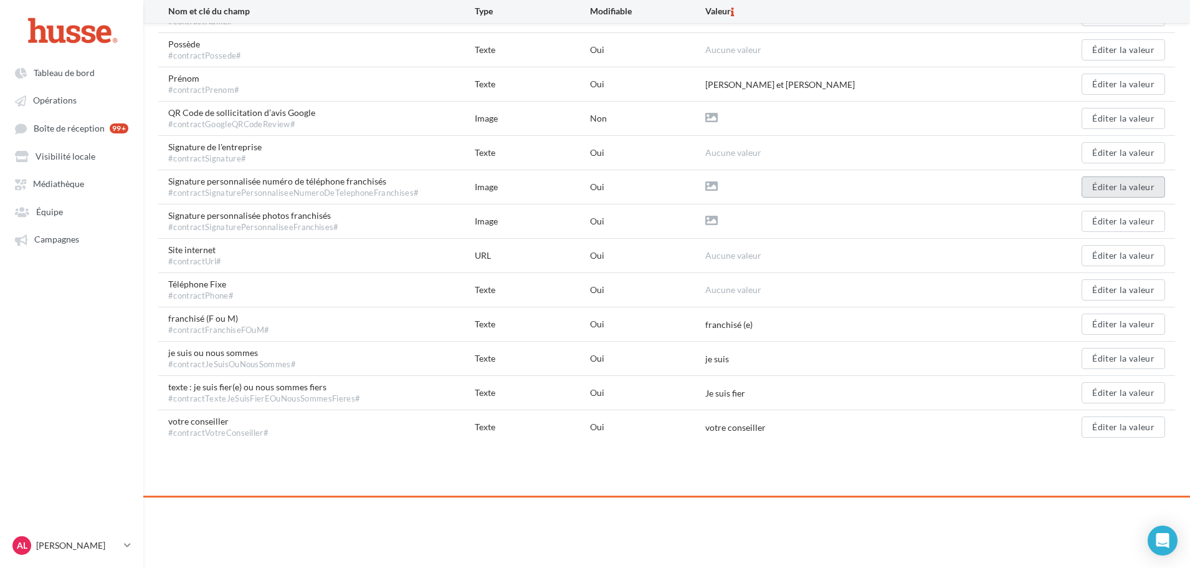
click at [1106, 181] on button "Éditer la valeur" at bounding box center [1122, 186] width 83 height 21
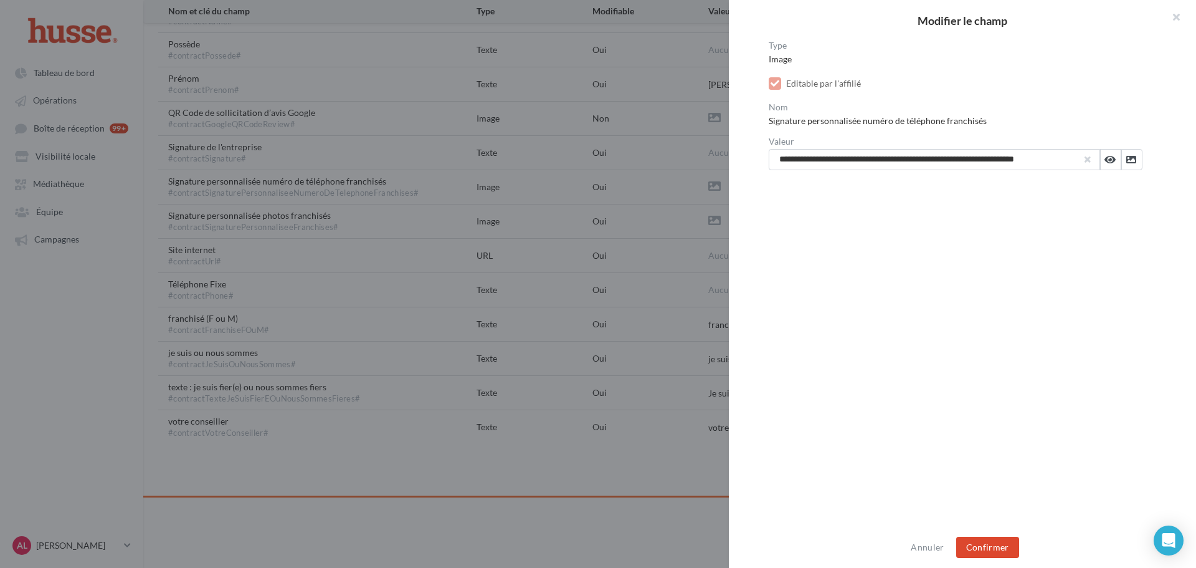
click at [1085, 157] on button "button" at bounding box center [1087, 159] width 5 height 5
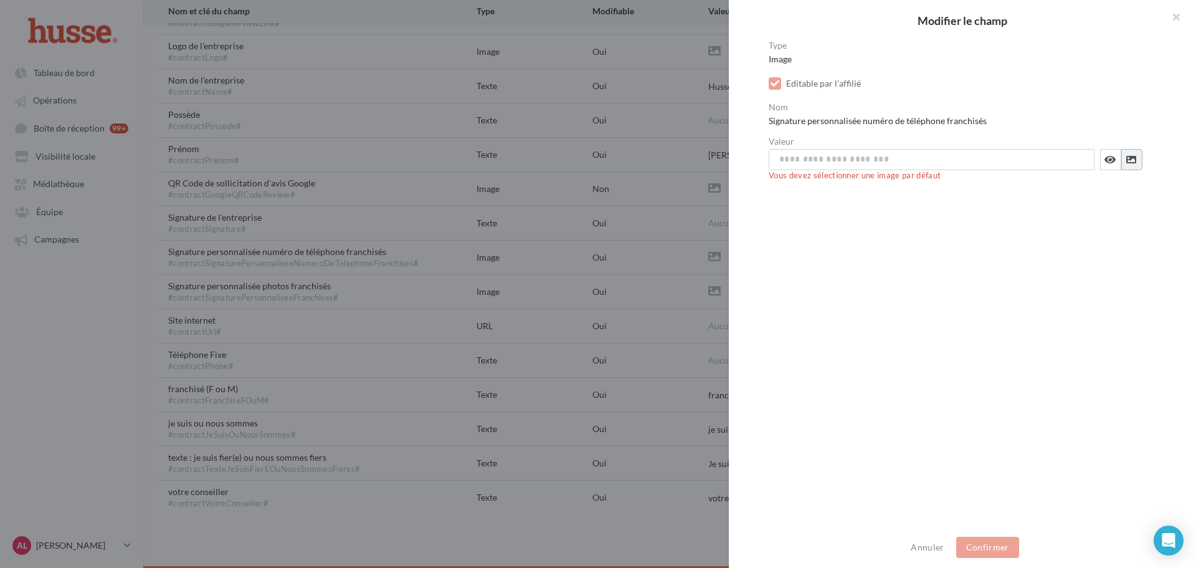
scroll to position [386, 0]
click at [1126, 159] on icon at bounding box center [1131, 159] width 10 height 10
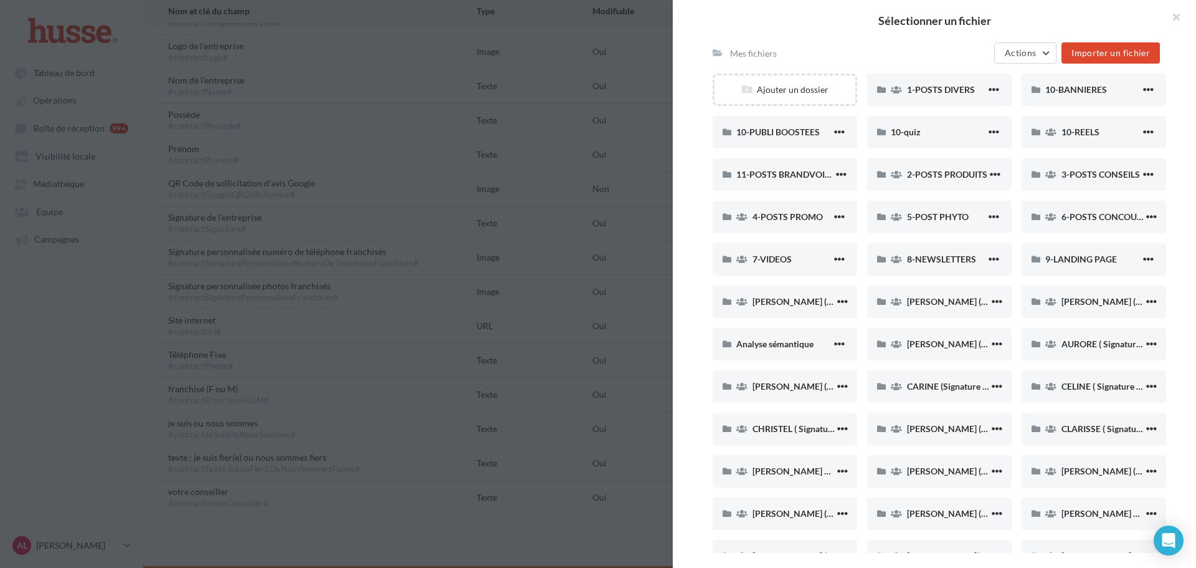
scroll to position [0, 0]
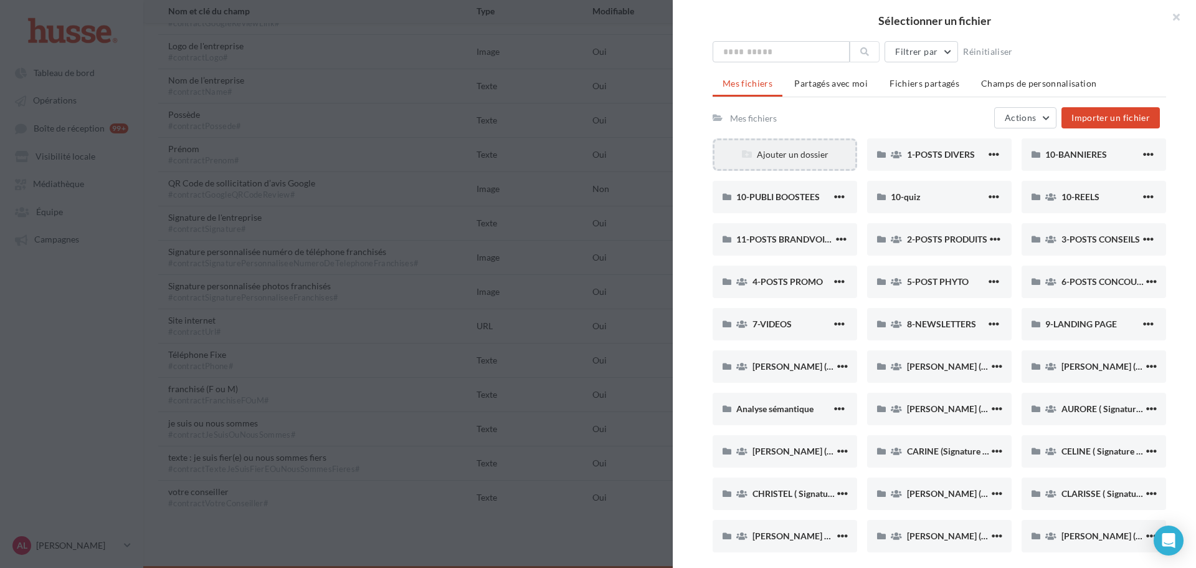
click at [796, 154] on div "Ajouter un dossier" at bounding box center [785, 154] width 141 height 12
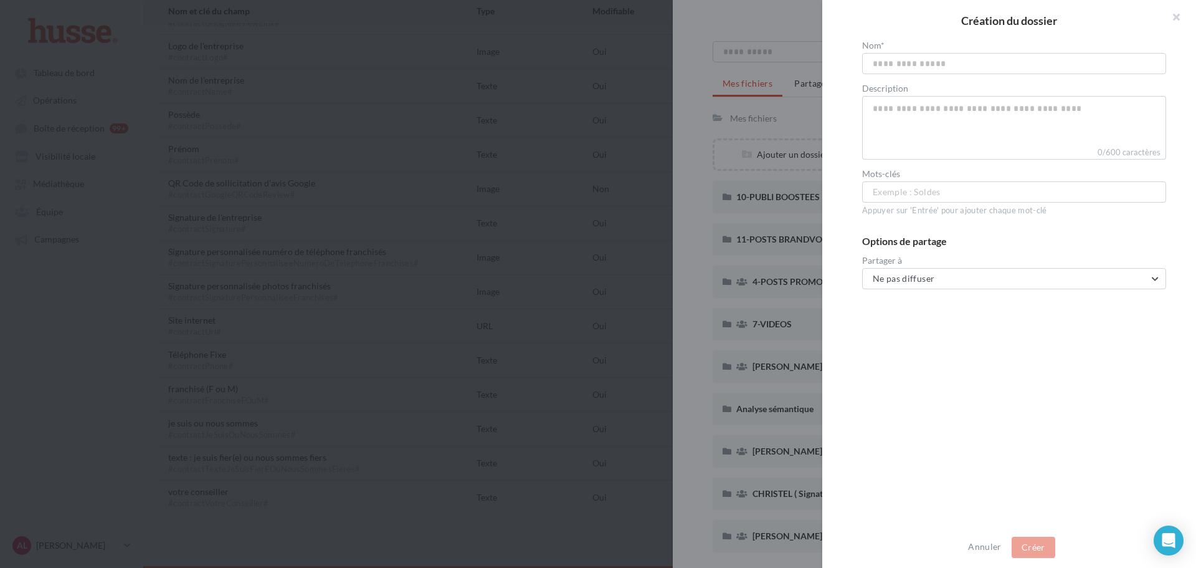
click at [916, 69] on input "Nom" at bounding box center [1014, 63] width 304 height 21
type input "**********"
click at [923, 282] on span "Ne pas diffuser" at bounding box center [904, 278] width 62 height 11
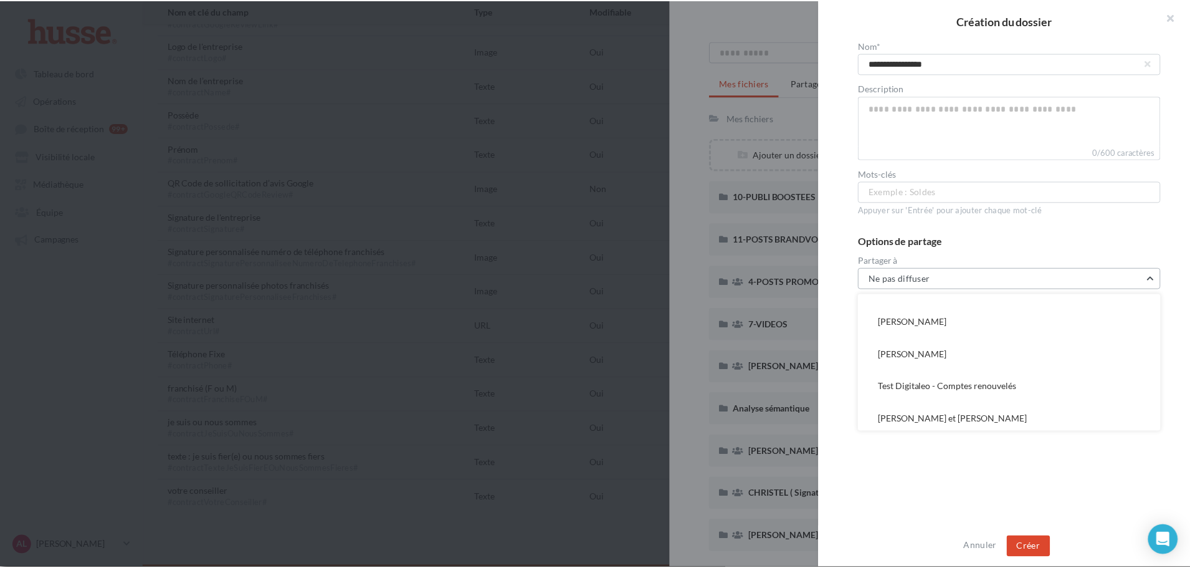
scroll to position [1904, 0]
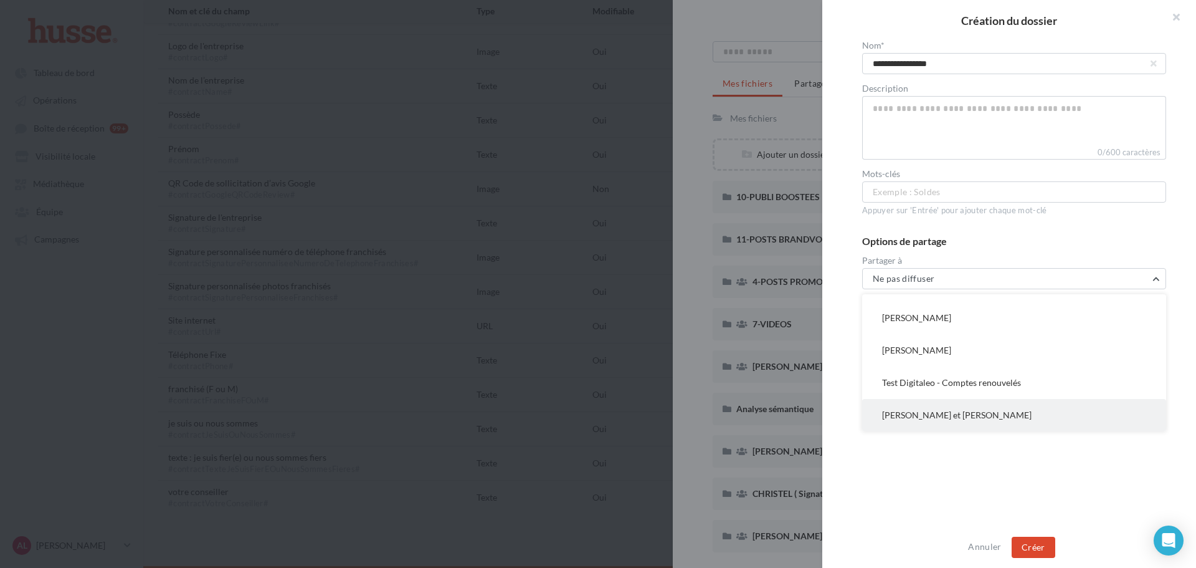
click at [915, 422] on button "Anita et Valentin Perlemoine" at bounding box center [1014, 415] width 304 height 32
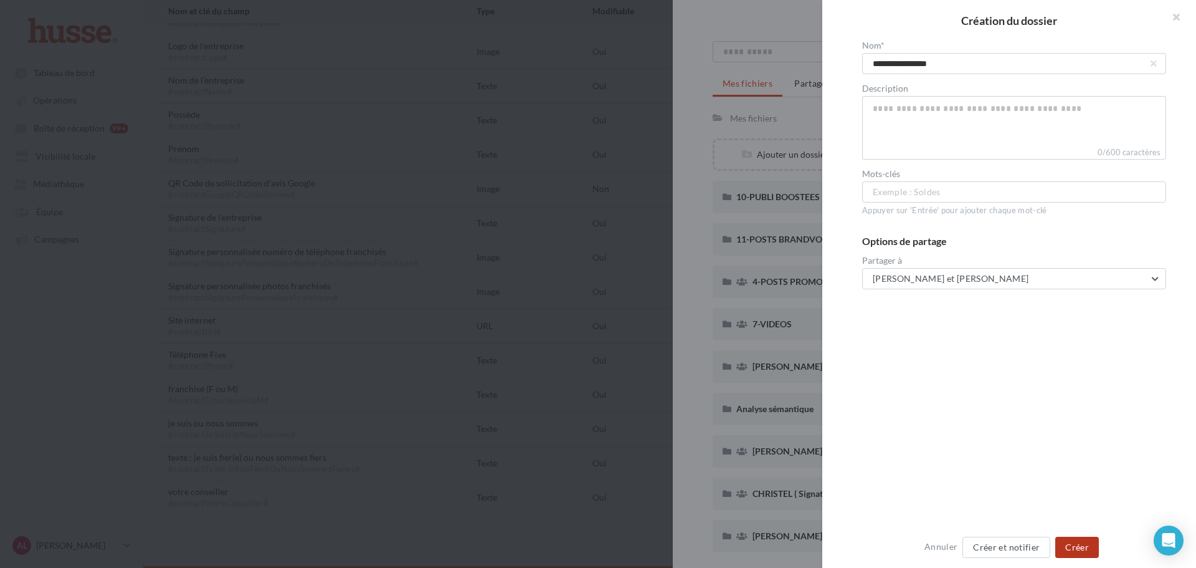
click at [1076, 548] on button "Créer" at bounding box center [1077, 546] width 44 height 21
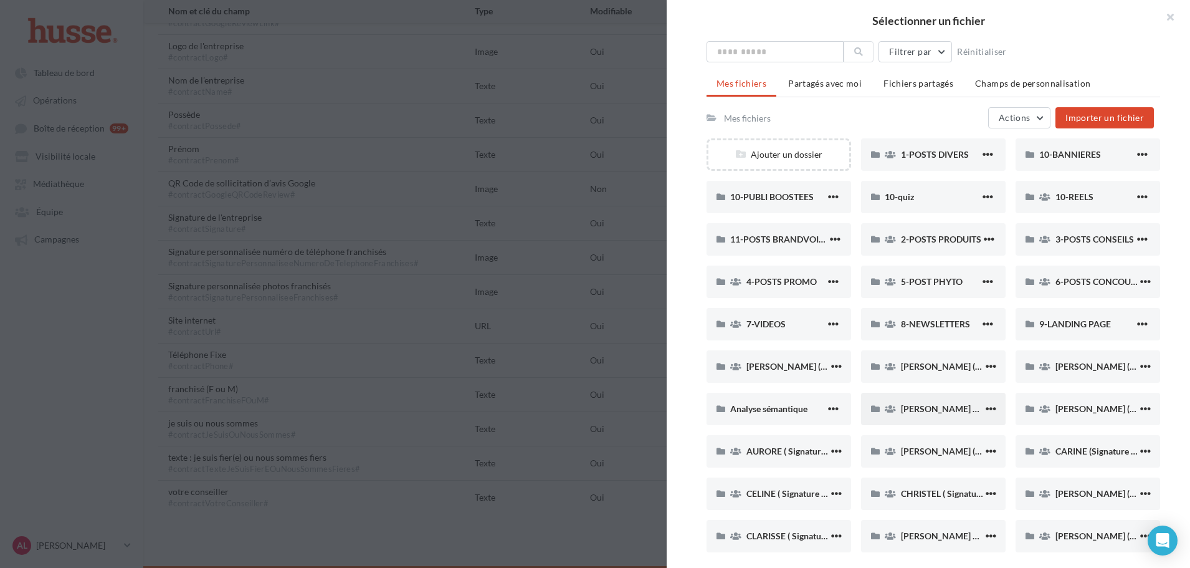
click at [934, 411] on span "ANITA ET VALENTIN" at bounding box center [977, 408] width 153 height 11
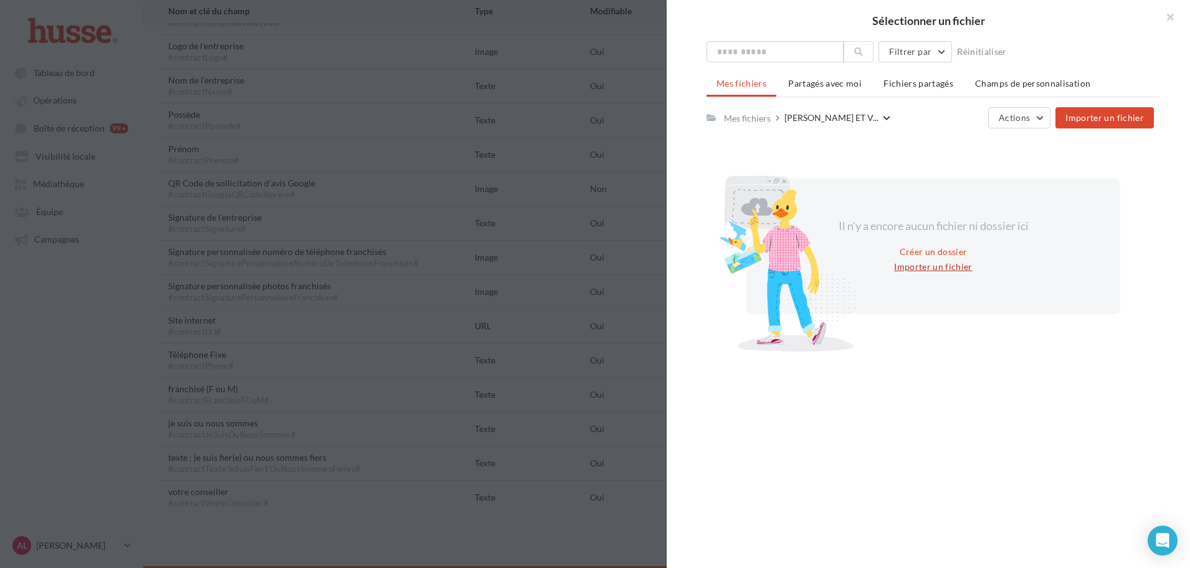
click at [919, 260] on button "Importer un fichier" at bounding box center [933, 266] width 88 height 15
click at [915, 270] on button "Importer un fichier" at bounding box center [933, 266] width 88 height 15
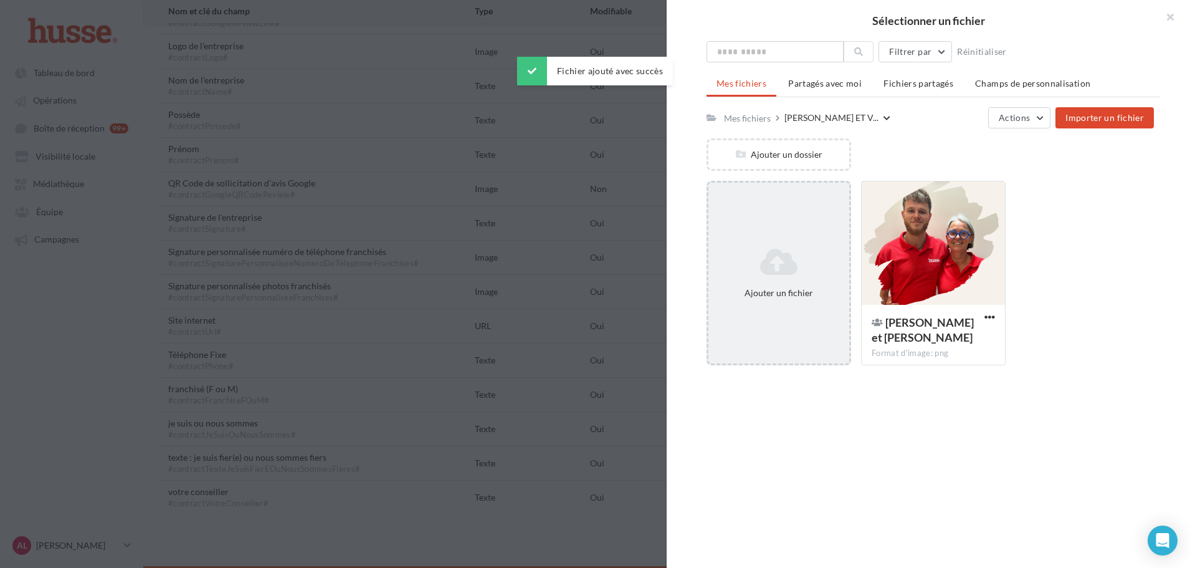
click at [797, 277] on div "Ajouter un fichier" at bounding box center [778, 273] width 141 height 62
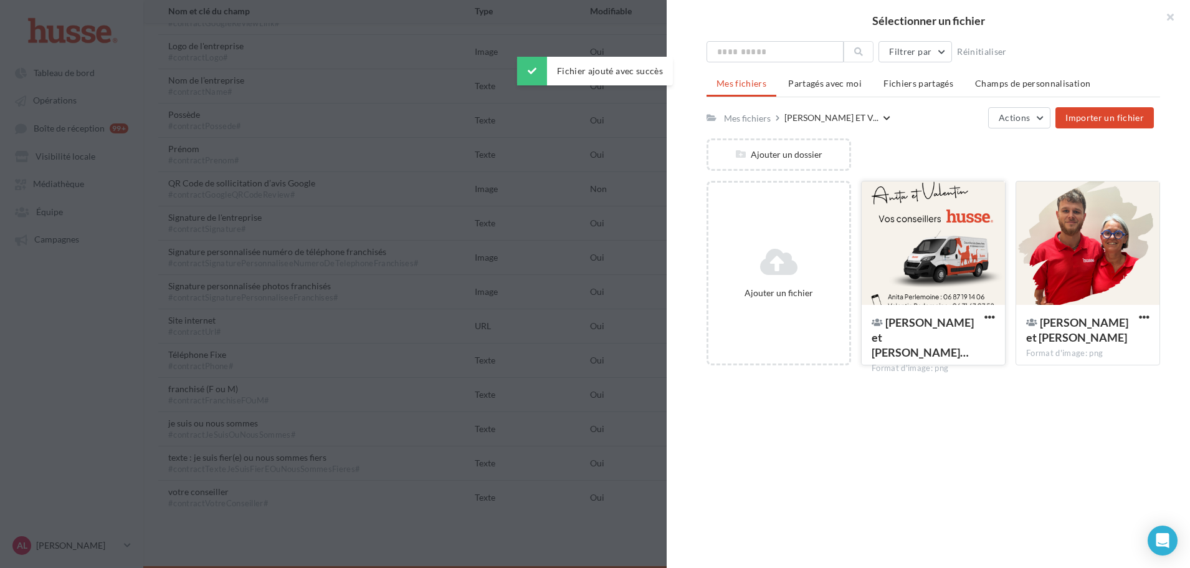
click at [891, 277] on div at bounding box center [933, 243] width 143 height 125
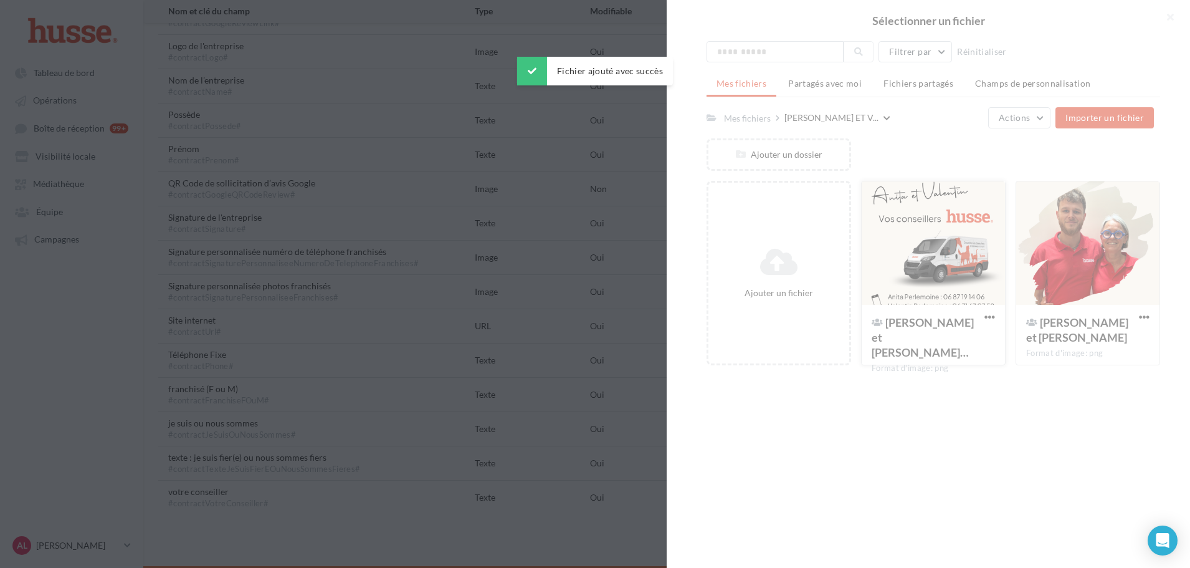
type input "**********"
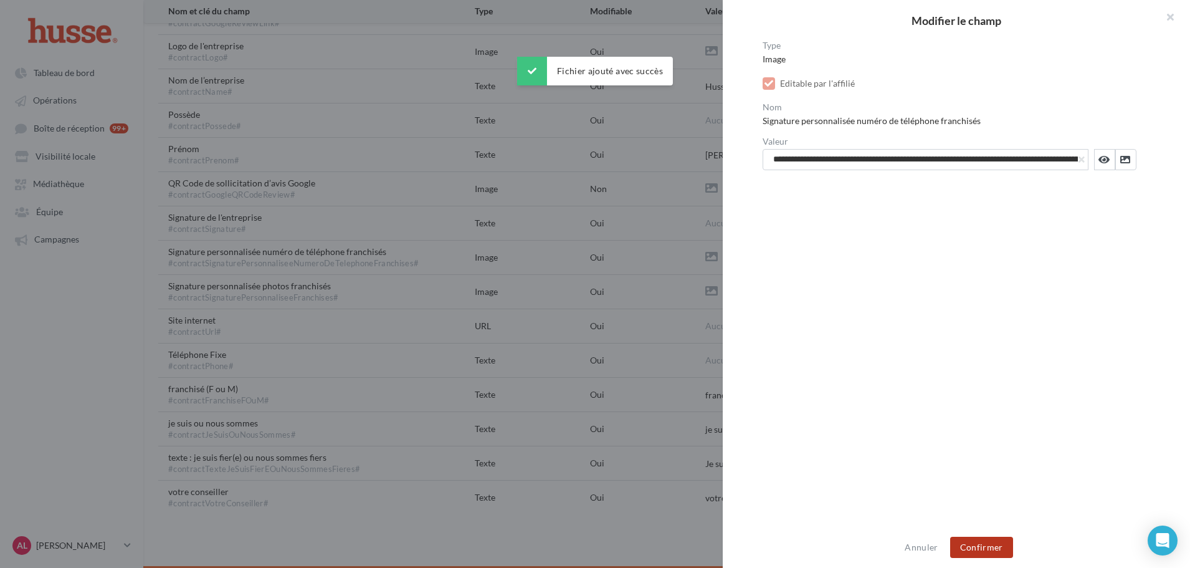
click at [986, 544] on button "Confirmer" at bounding box center [981, 546] width 63 height 21
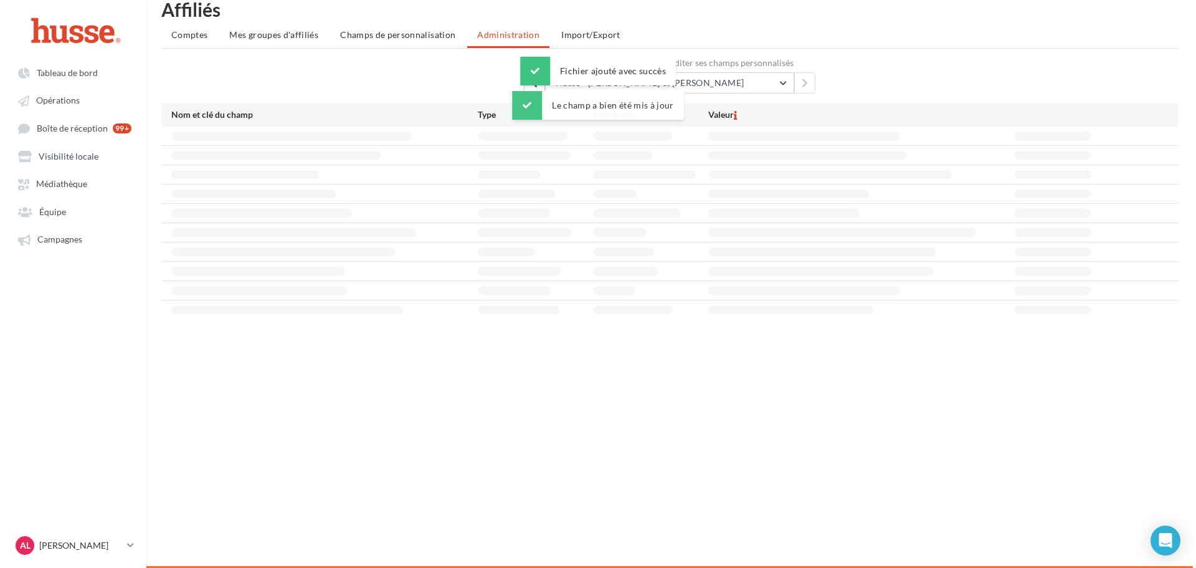
scroll to position [386, 0]
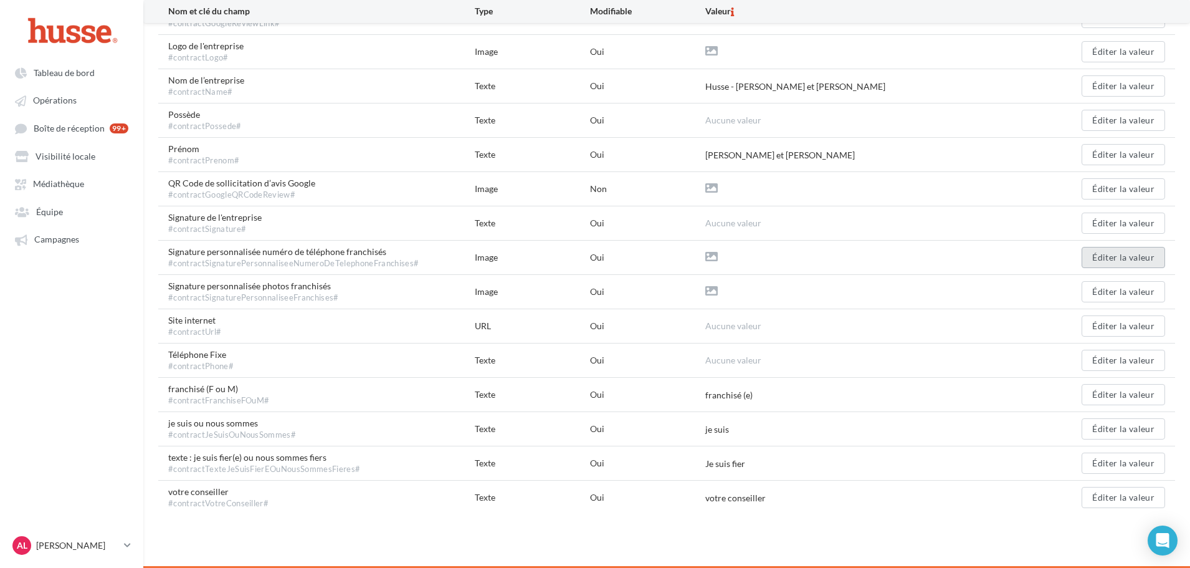
click at [1158, 255] on button "Éditer la valeur" at bounding box center [1122, 257] width 83 height 21
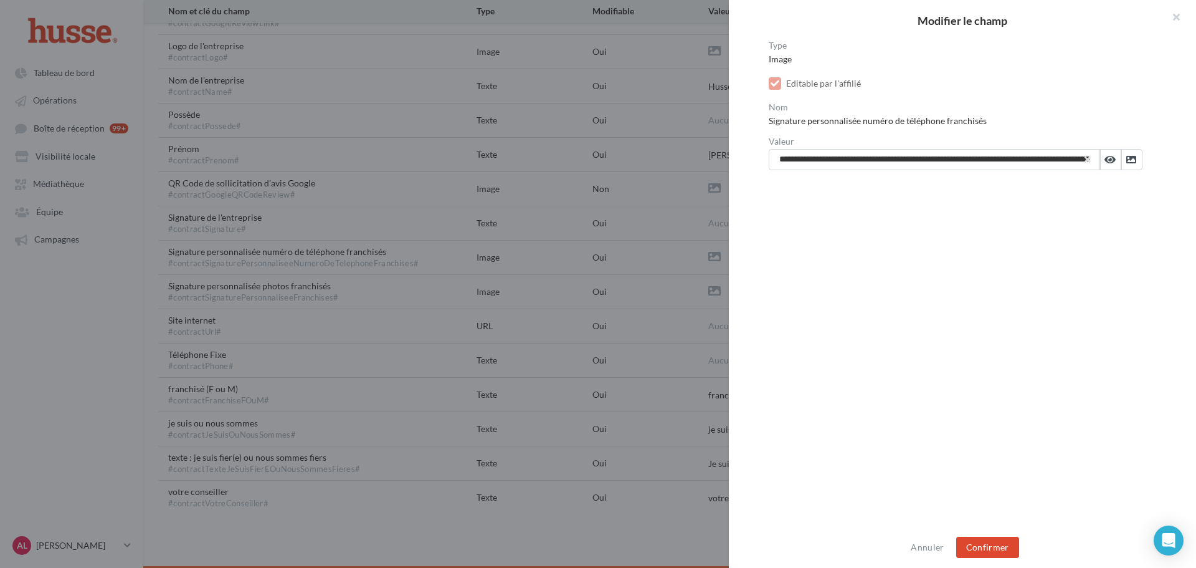
drag, startPoint x: 1085, startPoint y: 157, endPoint x: 1091, endPoint y: 163, distance: 7.9
click at [1085, 157] on button "button" at bounding box center [1087, 159] width 5 height 5
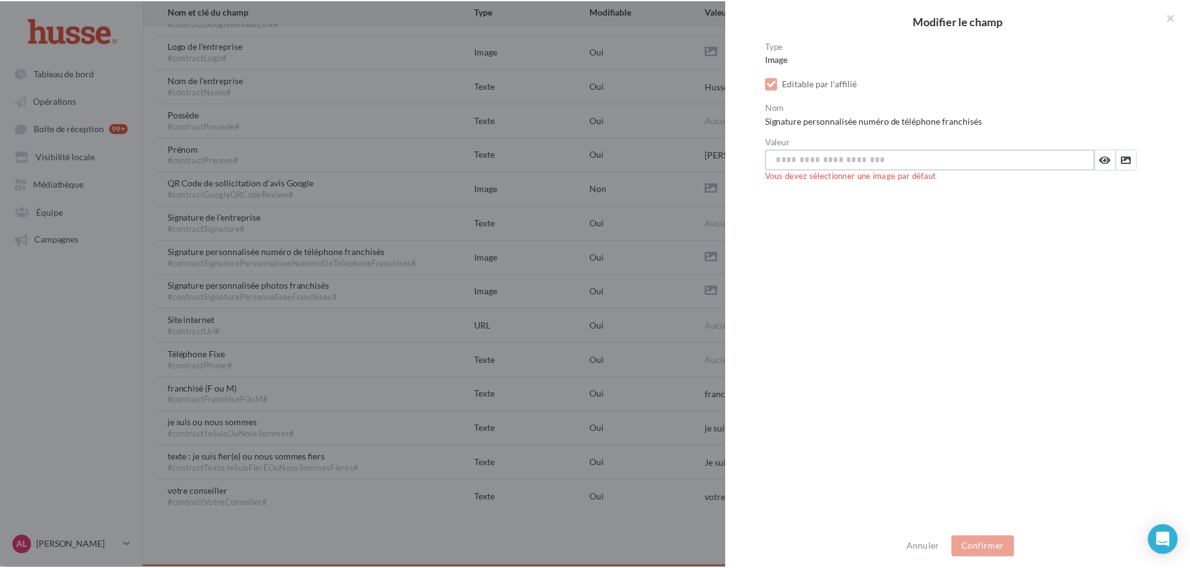
scroll to position [0, 0]
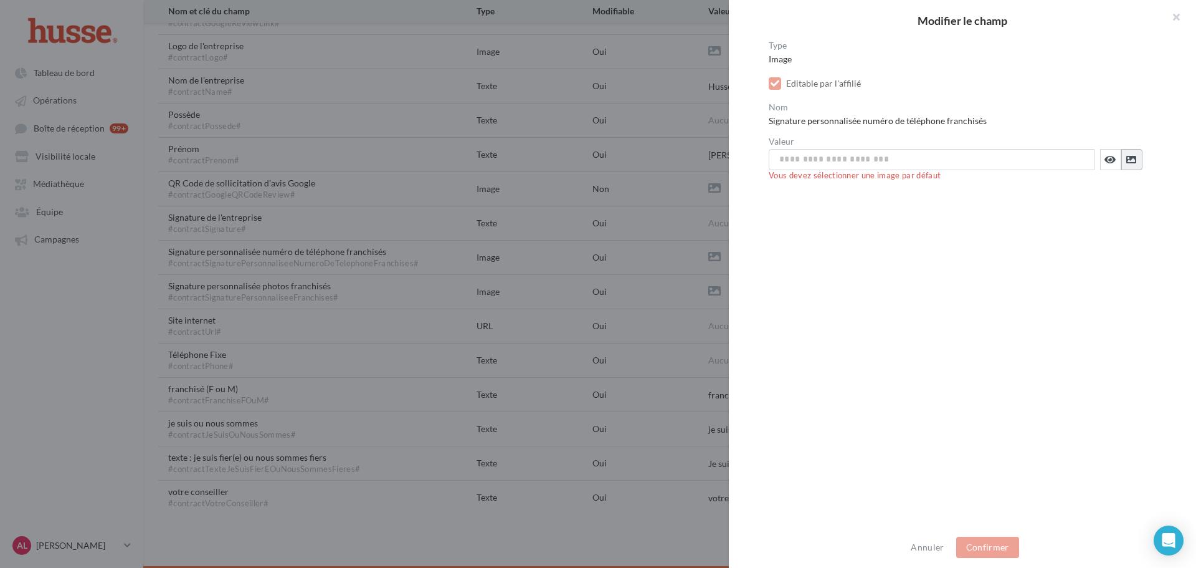
click at [1126, 163] on icon at bounding box center [1131, 159] width 10 height 10
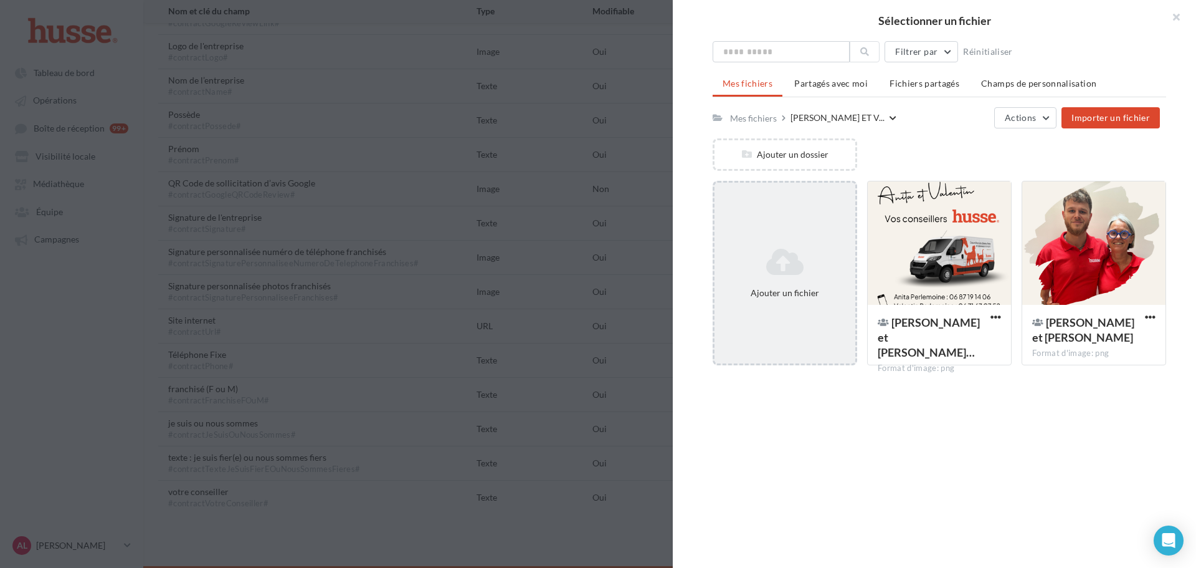
click at [810, 285] on div "Ajouter un fichier" at bounding box center [785, 273] width 141 height 62
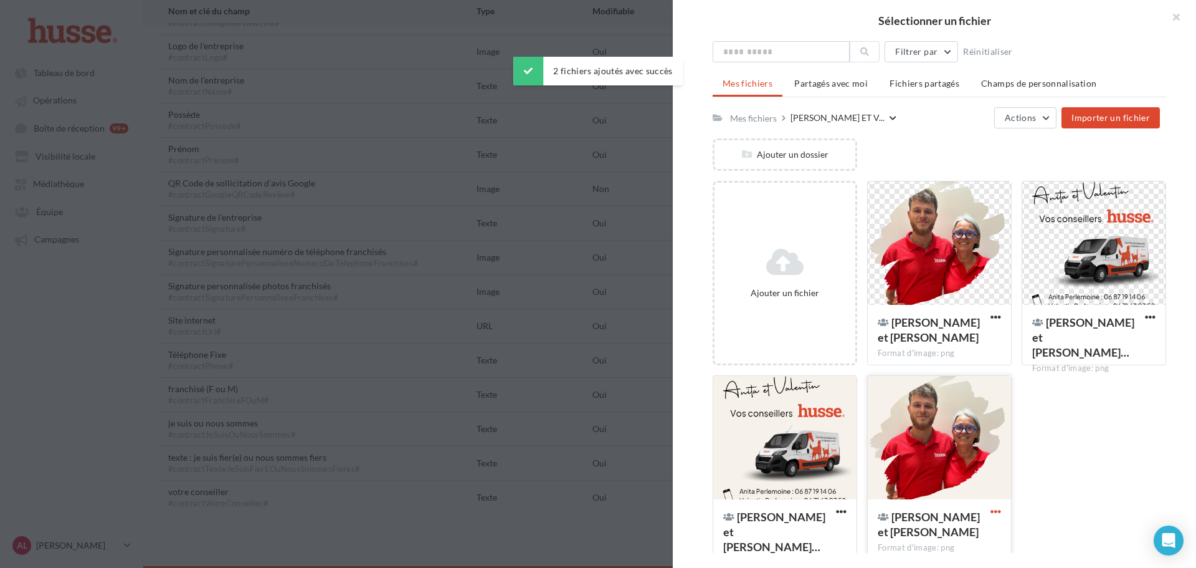
click at [996, 516] on span "button" at bounding box center [995, 511] width 11 height 11
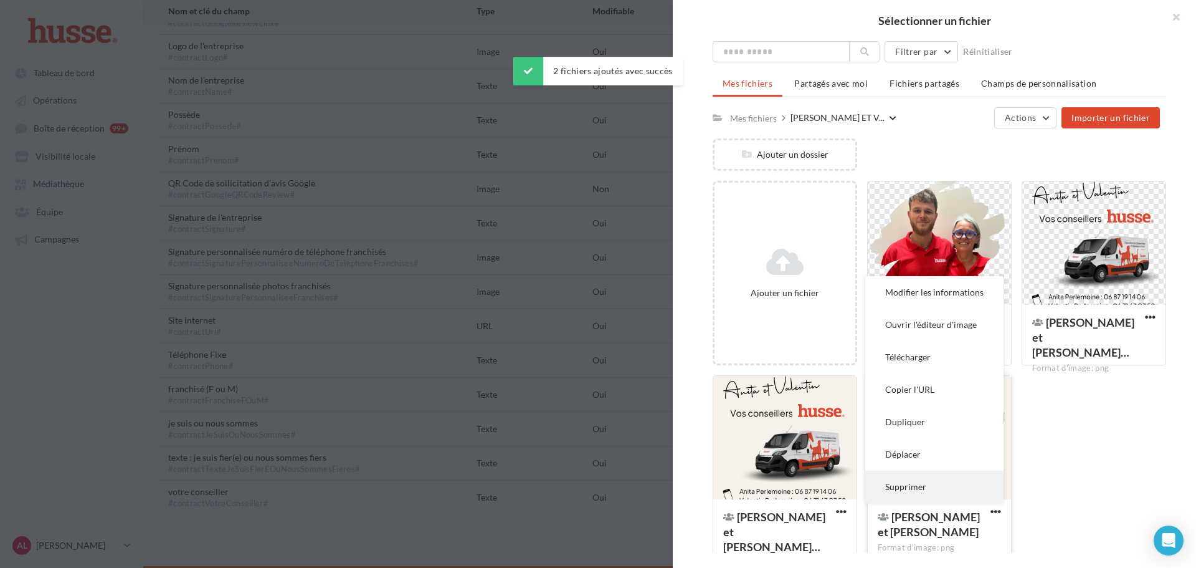
click at [989, 489] on button "Supprimer" at bounding box center [934, 486] width 138 height 32
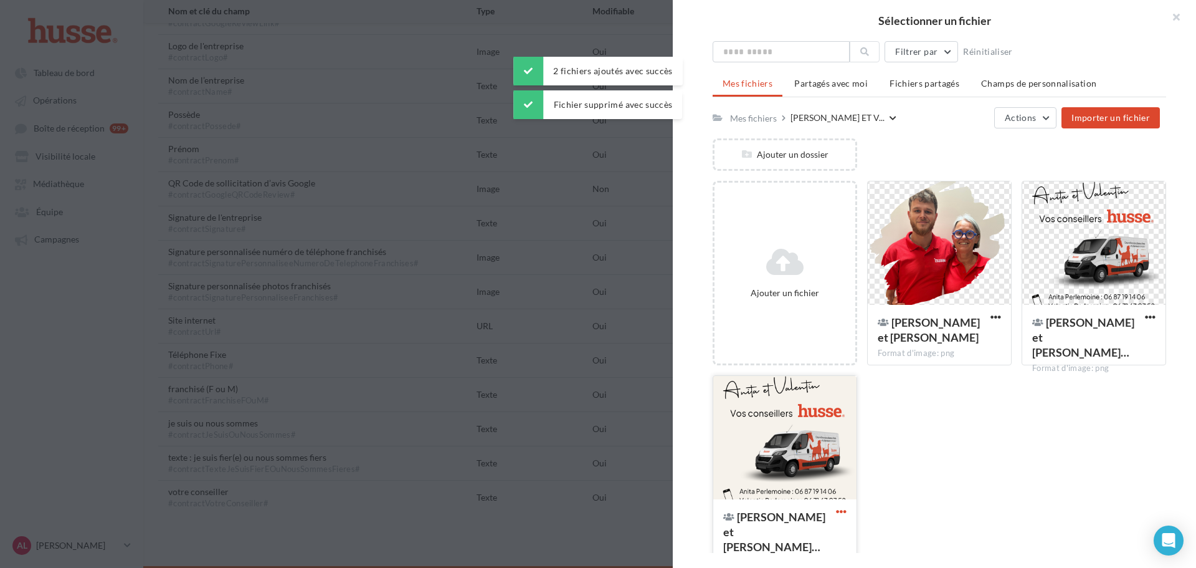
click at [843, 515] on span "button" at bounding box center [841, 511] width 11 height 11
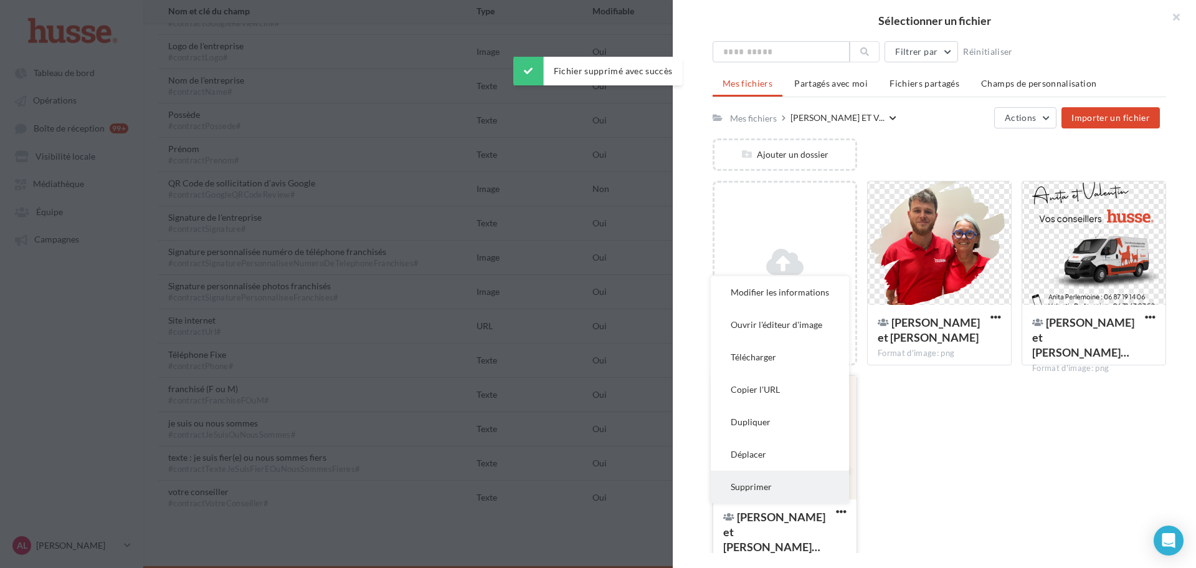
click at [835, 486] on button "Supprimer" at bounding box center [780, 486] width 138 height 32
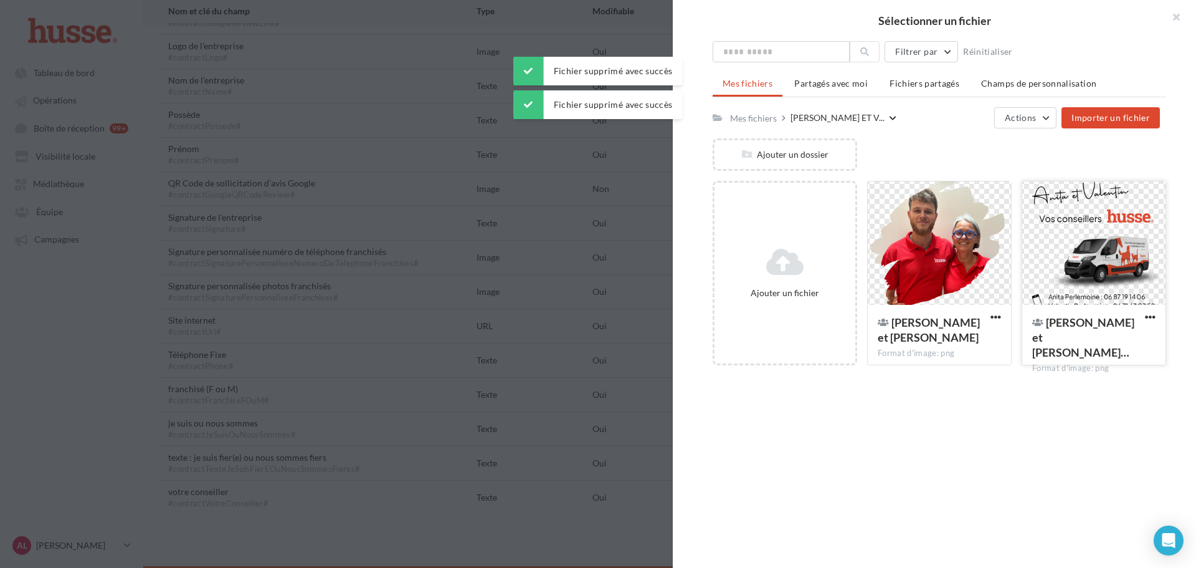
click at [1085, 246] on div at bounding box center [1093, 243] width 143 height 125
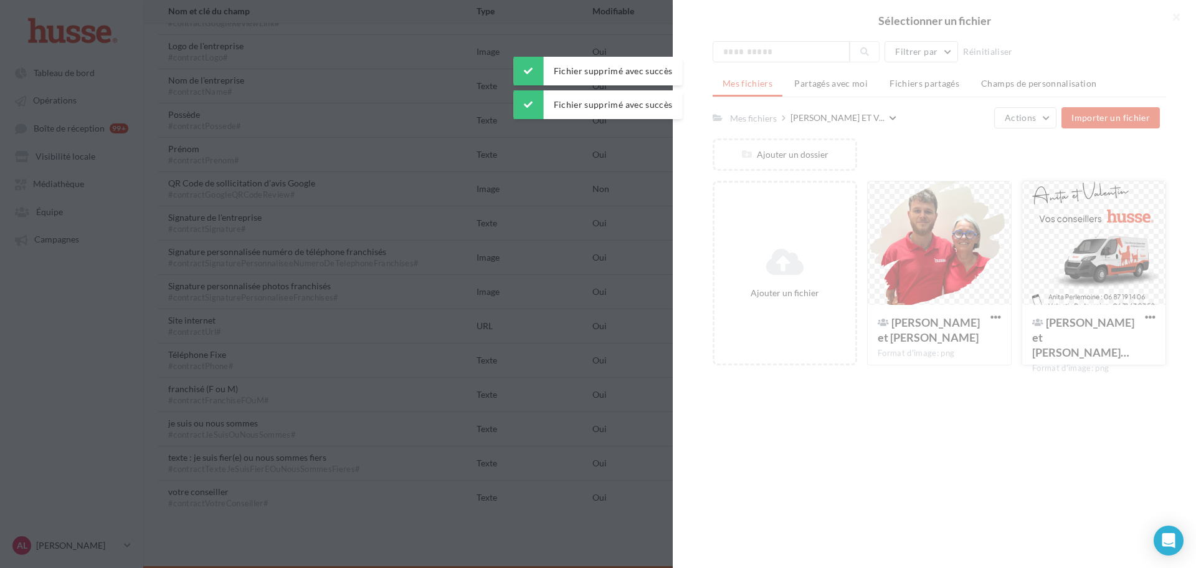
type input "**********"
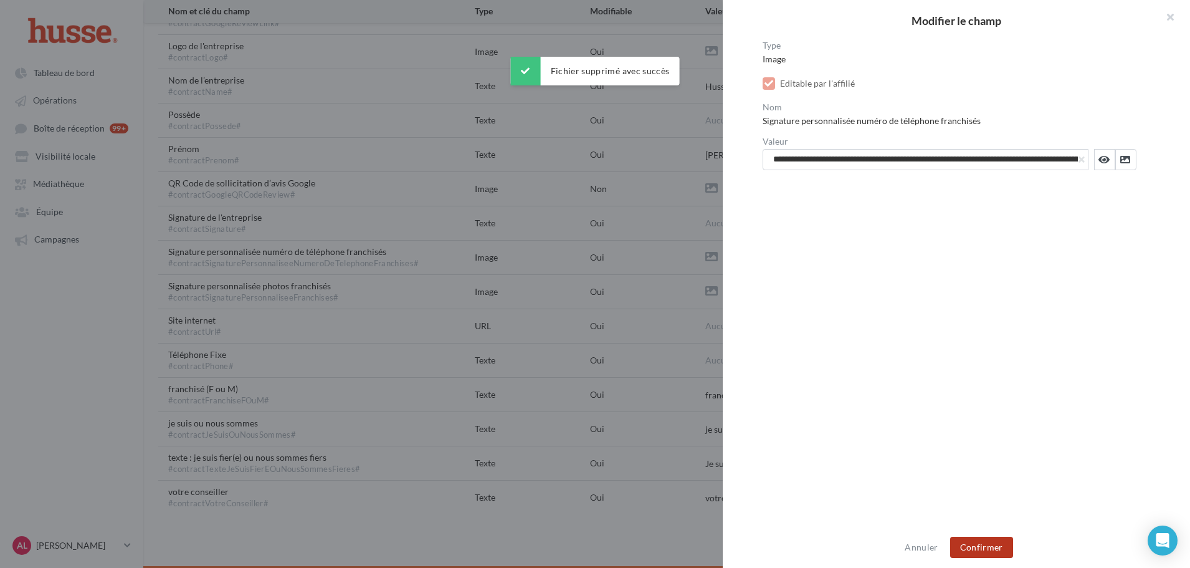
click at [976, 546] on button "Confirmer" at bounding box center [981, 546] width 63 height 21
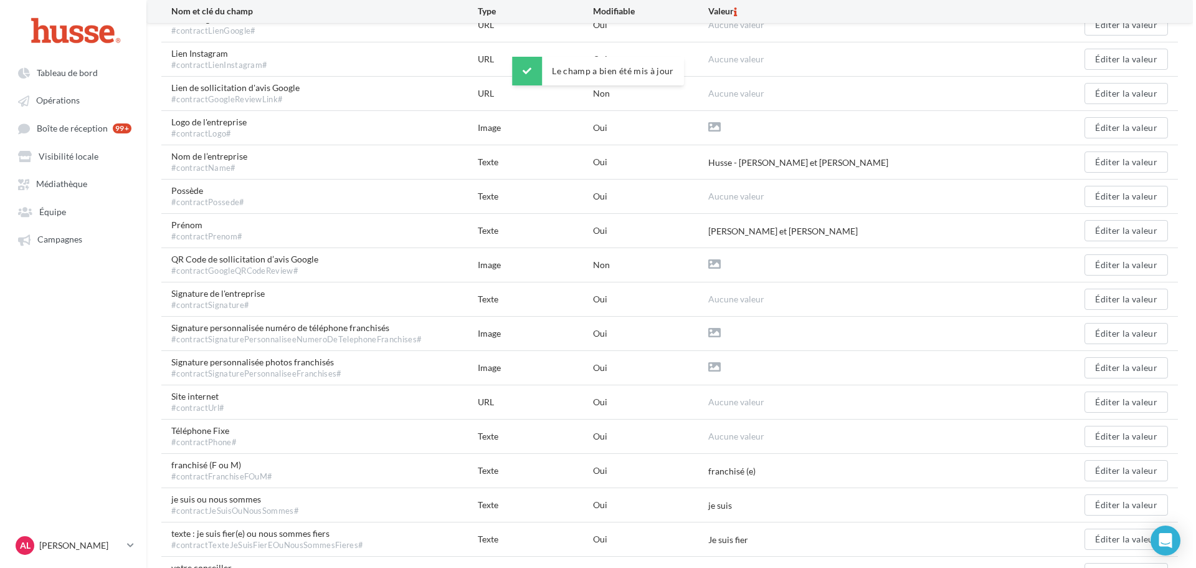
scroll to position [331, 0]
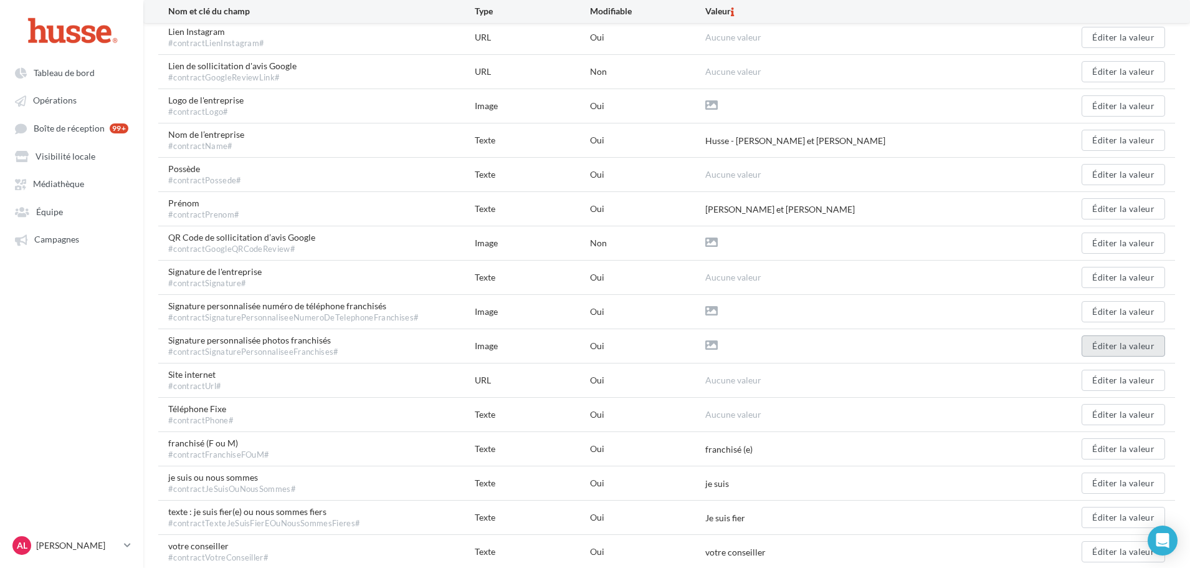
click at [1091, 349] on button "Éditer la valeur" at bounding box center [1122, 345] width 83 height 21
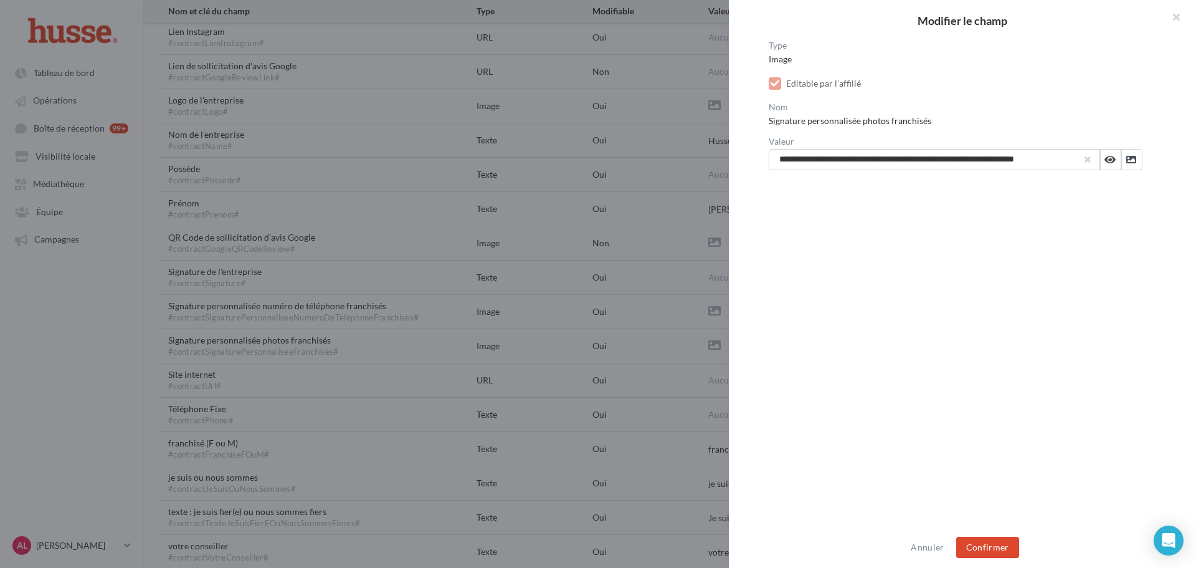
click at [1085, 157] on button "button" at bounding box center [1087, 159] width 5 height 5
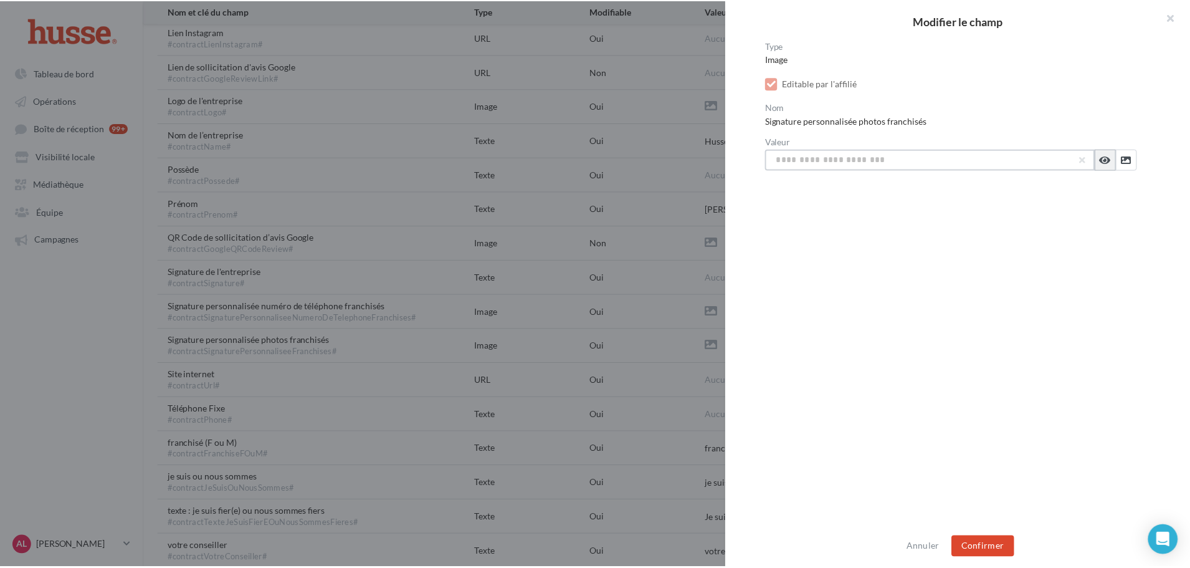
scroll to position [0, 0]
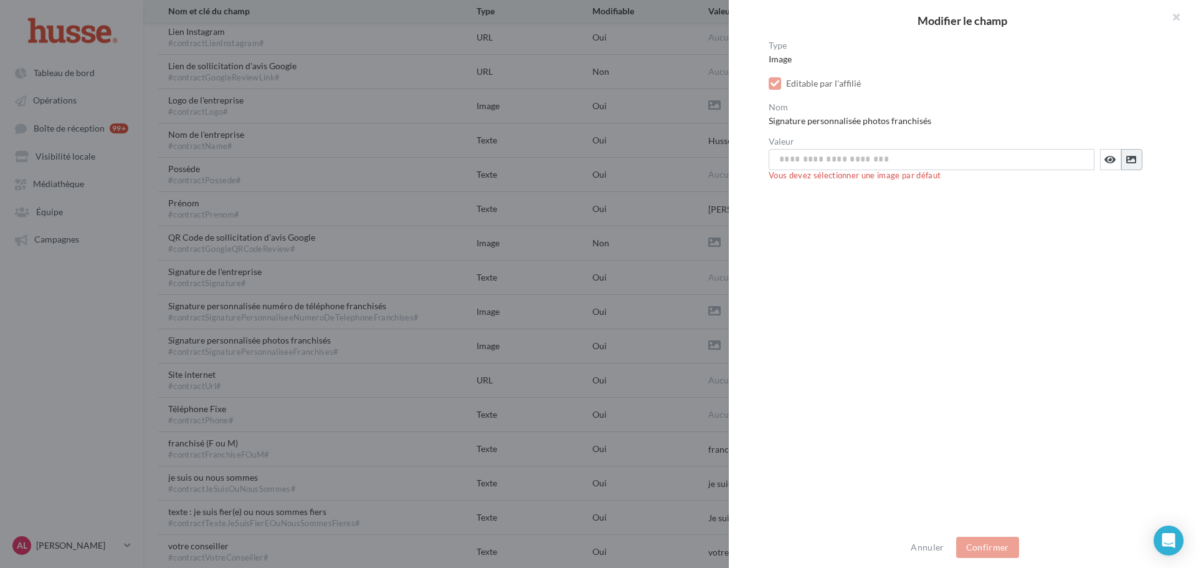
click at [1129, 157] on icon at bounding box center [1131, 159] width 10 height 10
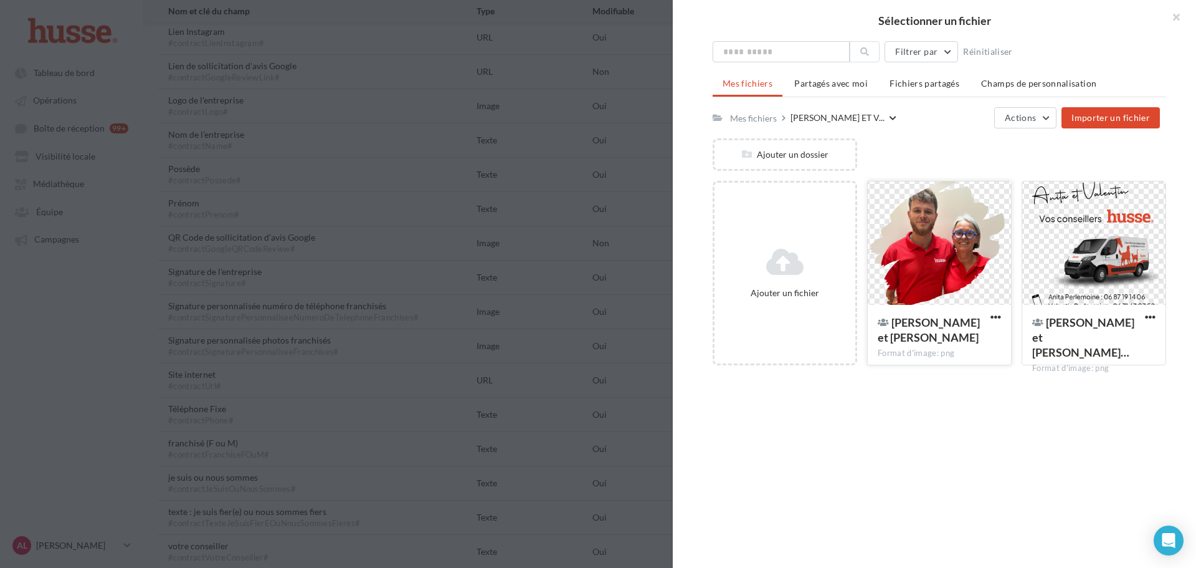
click at [901, 297] on div at bounding box center [939, 243] width 143 height 125
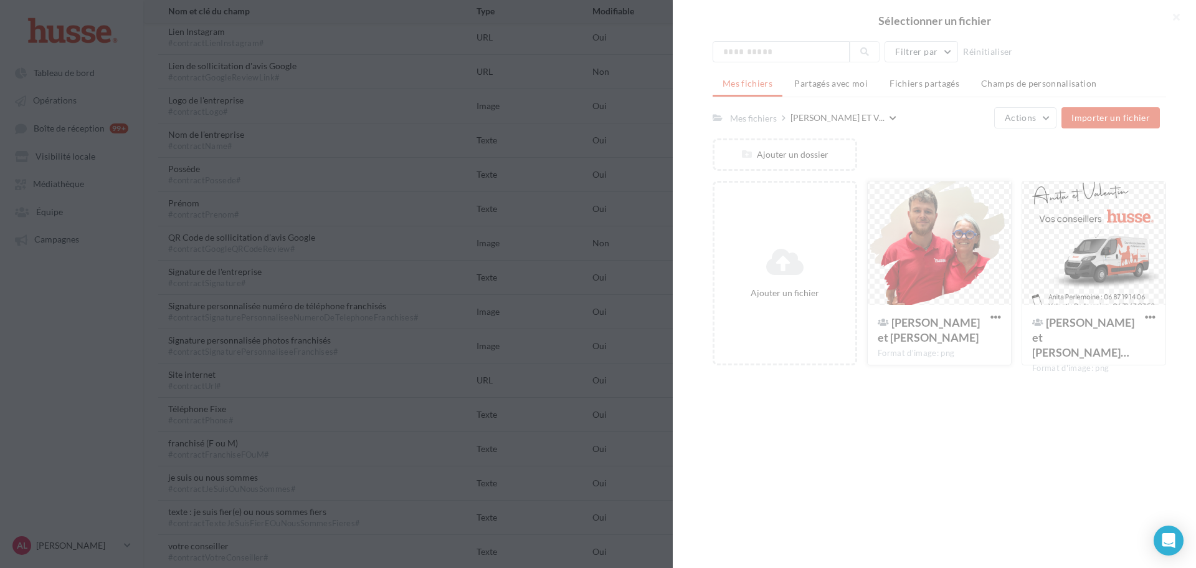
type input "**********"
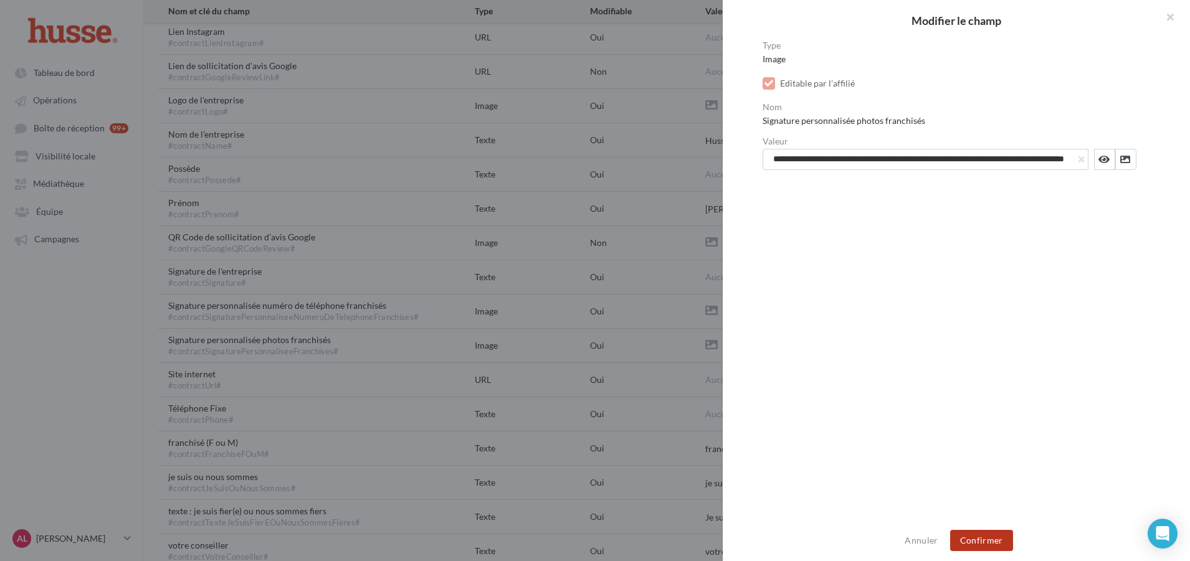
click at [966, 539] on button "Confirmer" at bounding box center [981, 540] width 63 height 21
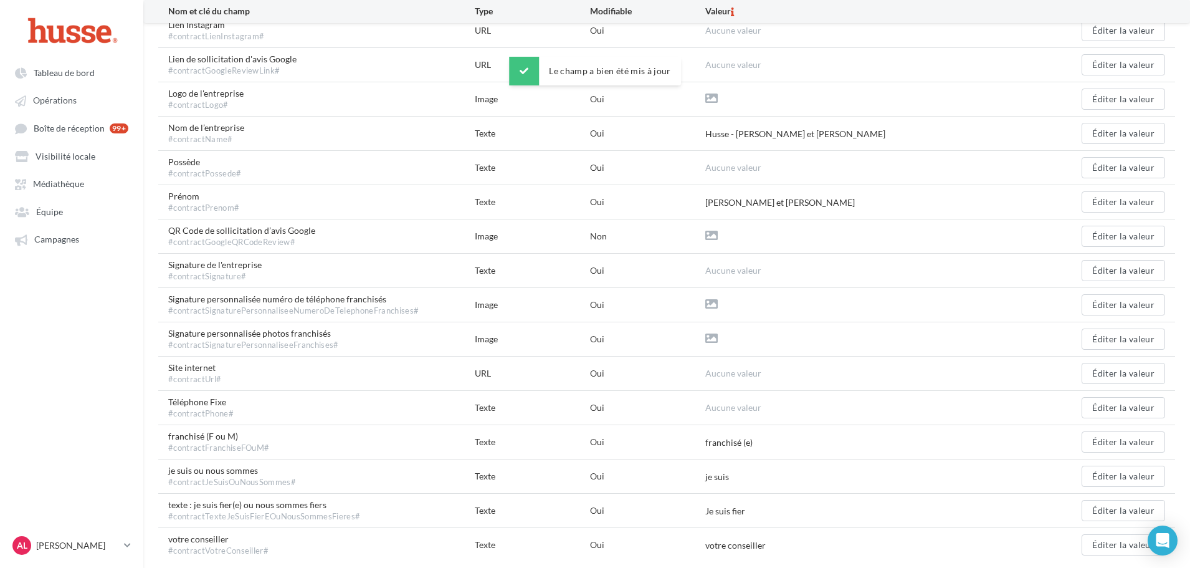
scroll to position [386, 0]
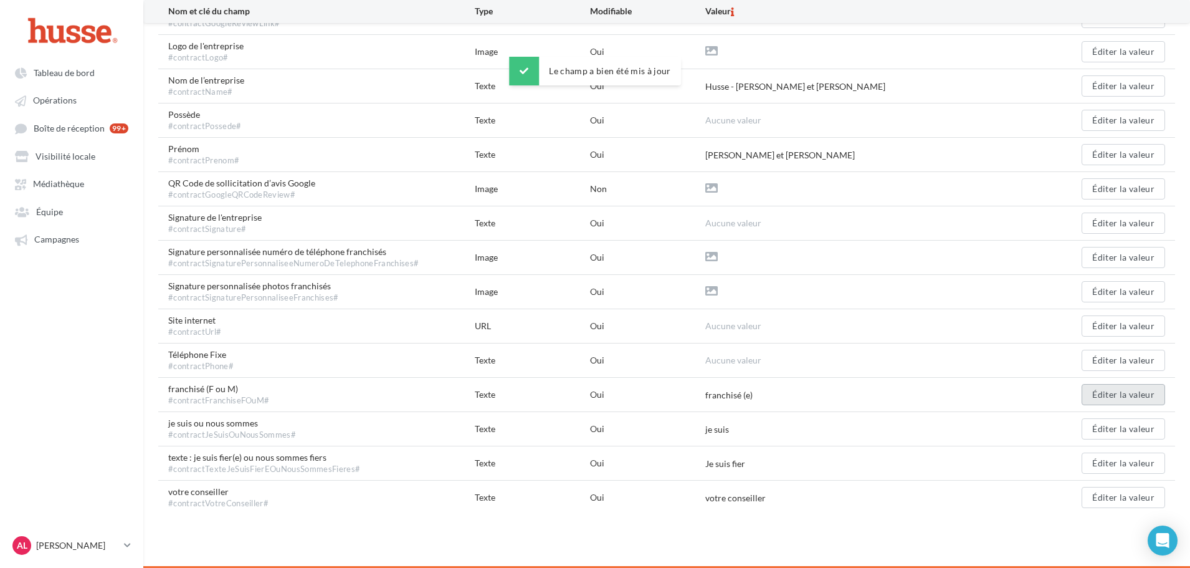
click at [1109, 400] on button "Éditer la valeur" at bounding box center [1122, 394] width 83 height 21
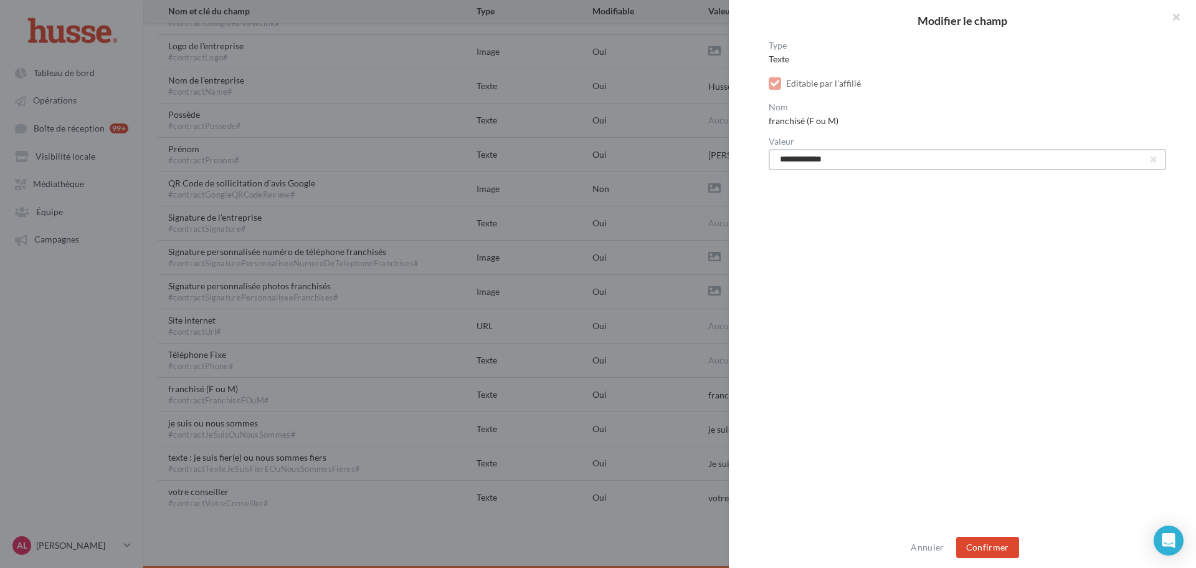
drag, startPoint x: 813, startPoint y: 164, endPoint x: 830, endPoint y: 164, distance: 17.4
click at [830, 164] on input "**********" at bounding box center [967, 159] width 397 height 21
type input "**********"
click at [989, 553] on button "Confirmer" at bounding box center [987, 546] width 63 height 21
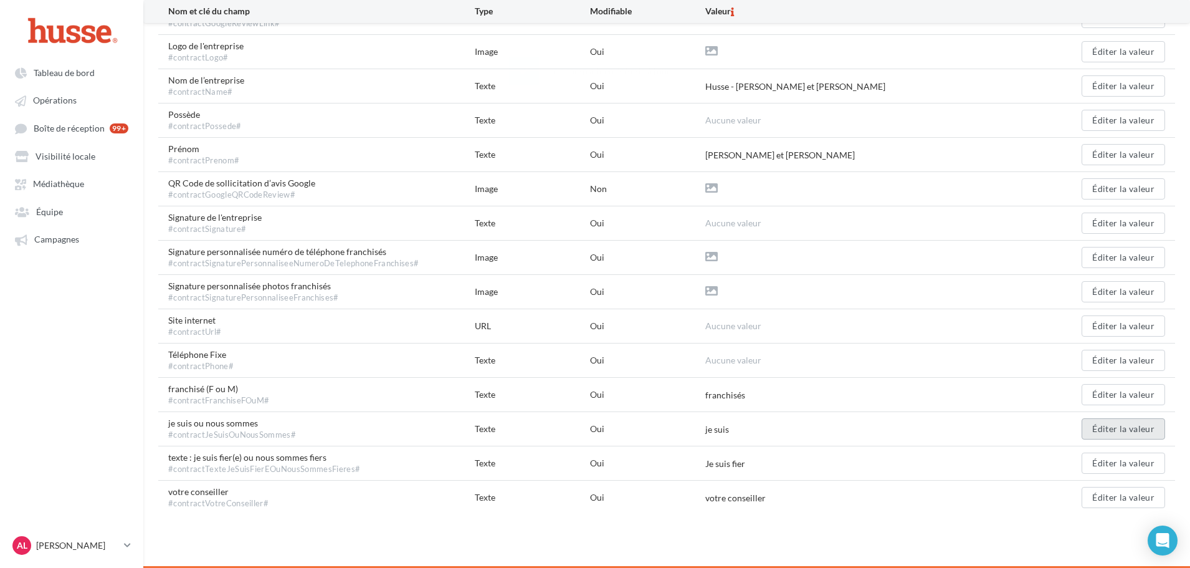
click at [1118, 421] on button "Éditer la valeur" at bounding box center [1122, 428] width 83 height 21
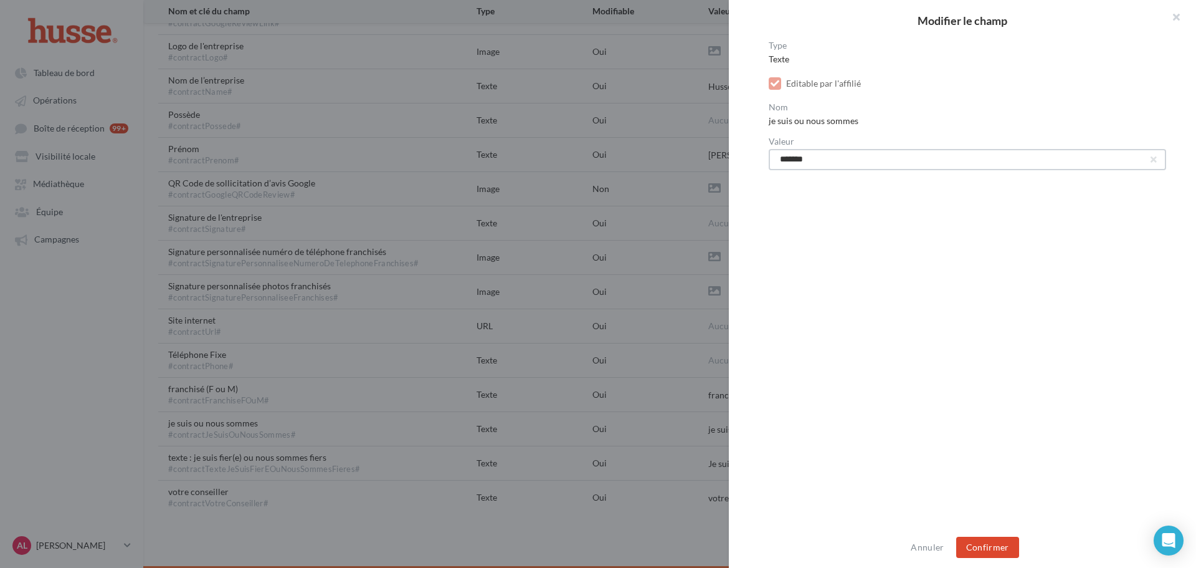
drag, startPoint x: 828, startPoint y: 163, endPoint x: 748, endPoint y: 171, distance: 80.8
click at [748, 171] on div "Type Texte Editable par l'affilié Nom je suis ou nous sommes Valeur *******" at bounding box center [967, 284] width 477 height 487
type input "**********"
click at [983, 560] on div "Annuler Confirmer" at bounding box center [962, 546] width 467 height 41
click at [981, 544] on button "Confirmer" at bounding box center [987, 546] width 63 height 21
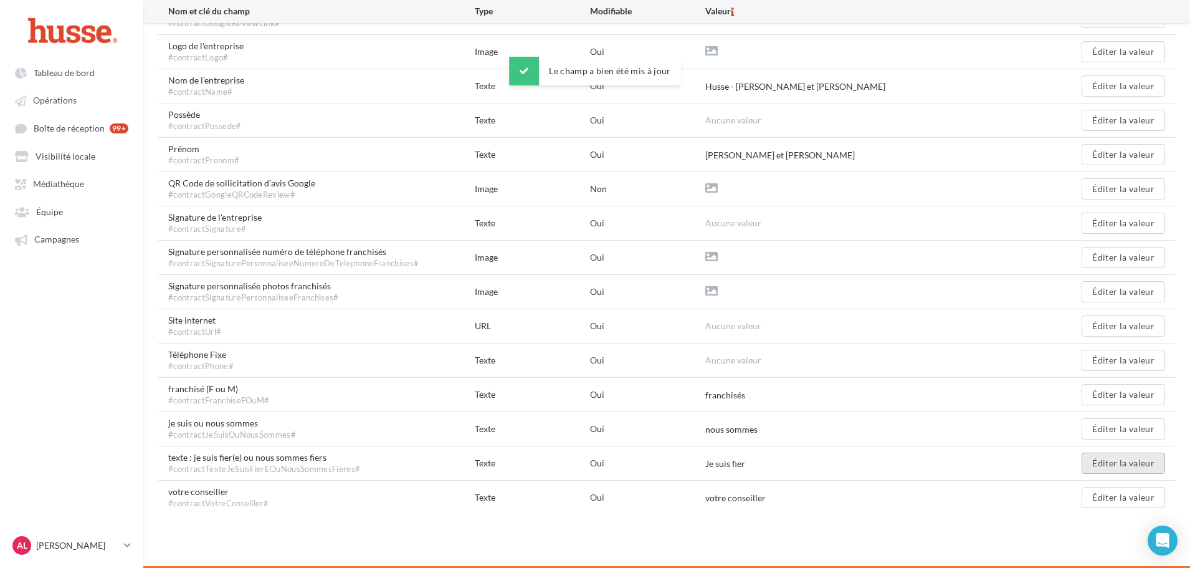
click at [1091, 470] on button "Éditer la valeur" at bounding box center [1122, 462] width 83 height 21
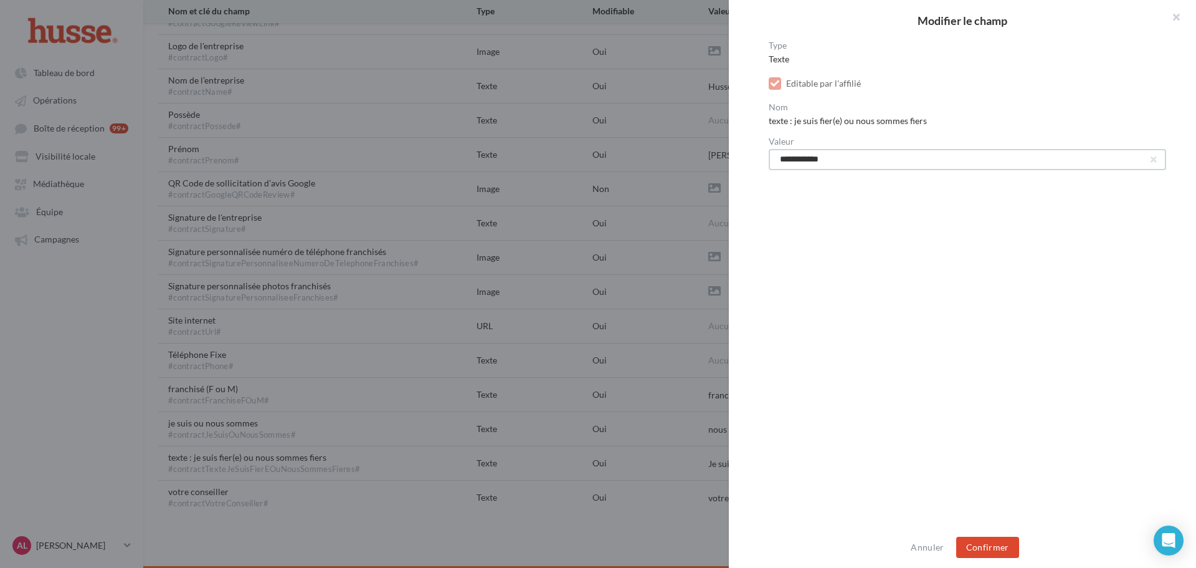
drag, startPoint x: 820, startPoint y: 161, endPoint x: 763, endPoint y: 165, distance: 56.9
click at [763, 165] on div "**********" at bounding box center [967, 284] width 477 height 487
type input "**********"
click at [996, 558] on div "Annuler Confirmer" at bounding box center [962, 546] width 467 height 41
click at [991, 554] on button "Confirmer" at bounding box center [987, 546] width 63 height 21
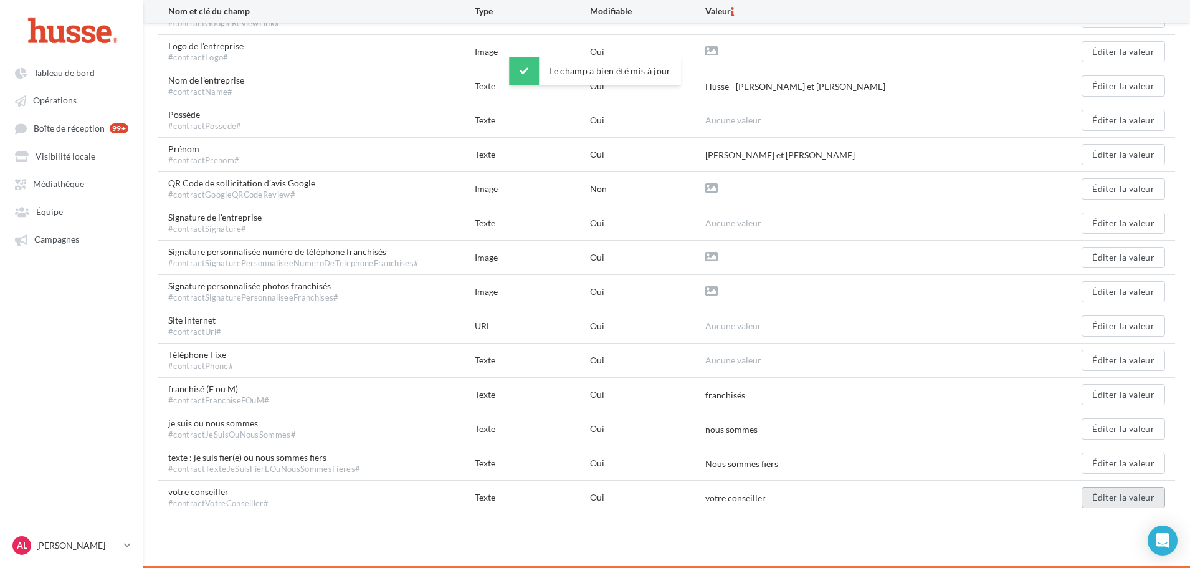
click at [1147, 492] on button "Éditer la valeur" at bounding box center [1122, 497] width 83 height 21
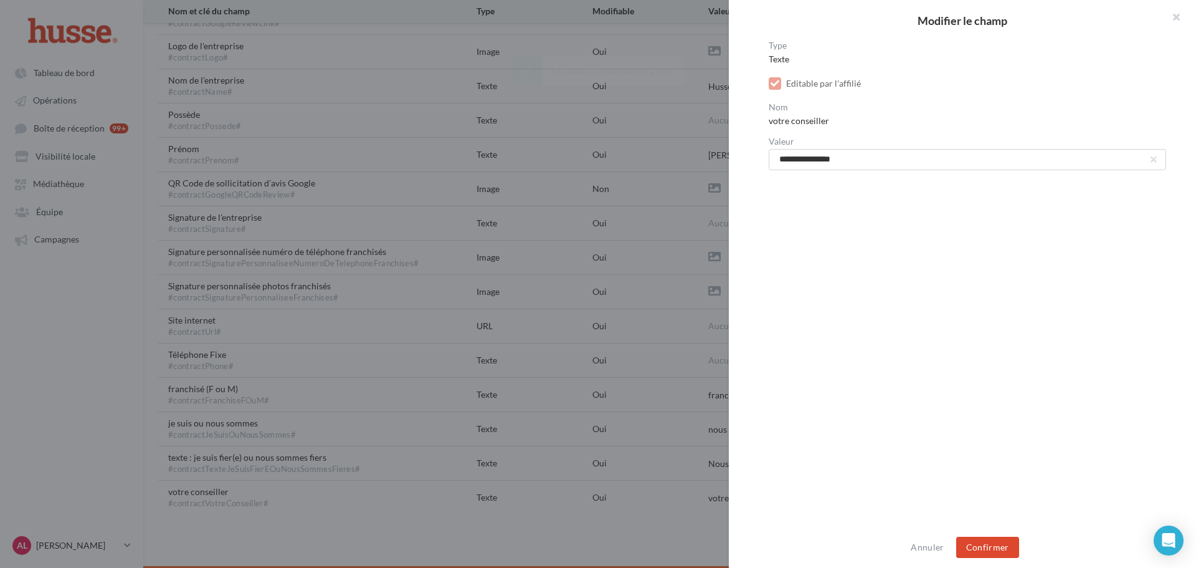
click at [853, 145] on label "Valeur" at bounding box center [967, 141] width 397 height 9
click at [853, 149] on input "**********" at bounding box center [967, 159] width 397 height 21
drag, startPoint x: 848, startPoint y: 153, endPoint x: 758, endPoint y: 159, distance: 90.0
click at [758, 159] on div "**********" at bounding box center [967, 284] width 477 height 487
type input "*"
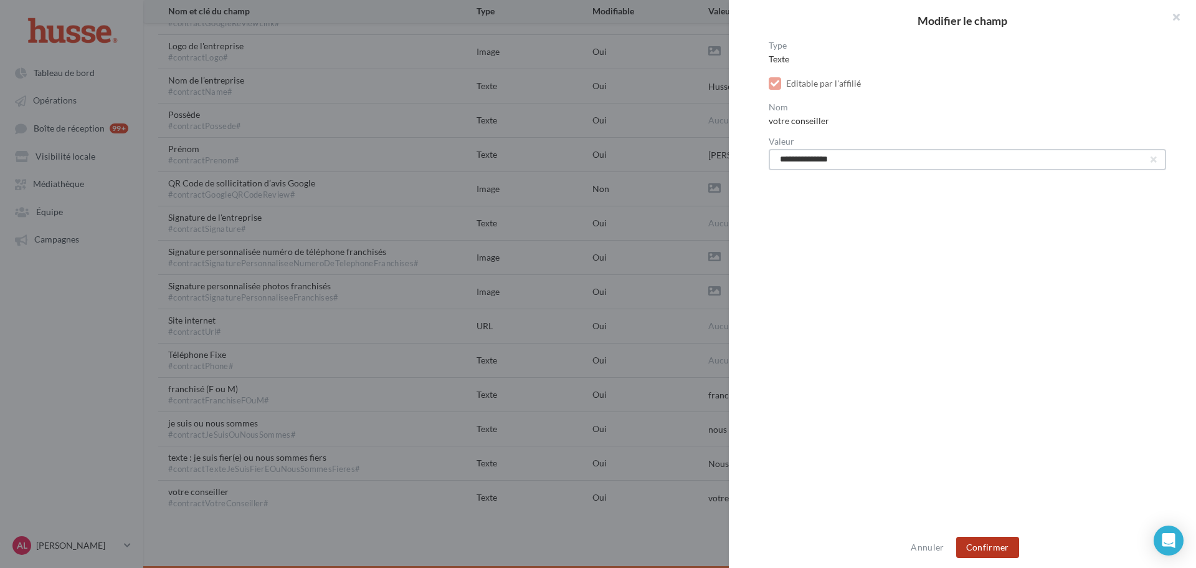
type input "**********"
click at [990, 542] on button "Confirmer" at bounding box center [987, 546] width 63 height 21
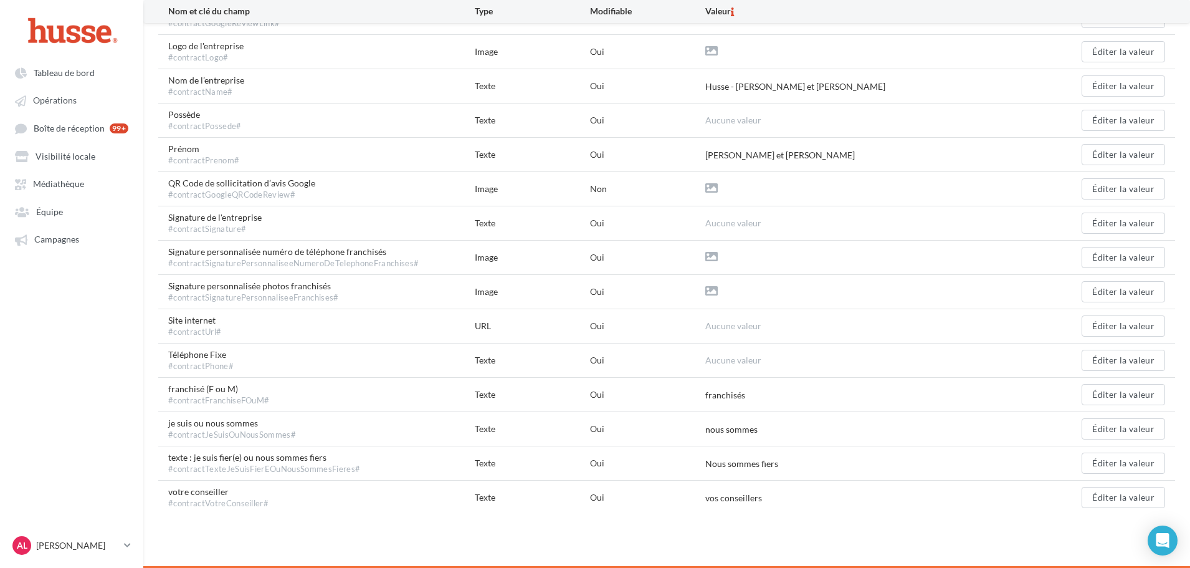
click at [759, 321] on span "Aucune valeur" at bounding box center [733, 325] width 56 height 11
click at [1096, 329] on button "Éditer la valeur" at bounding box center [1122, 325] width 83 height 21
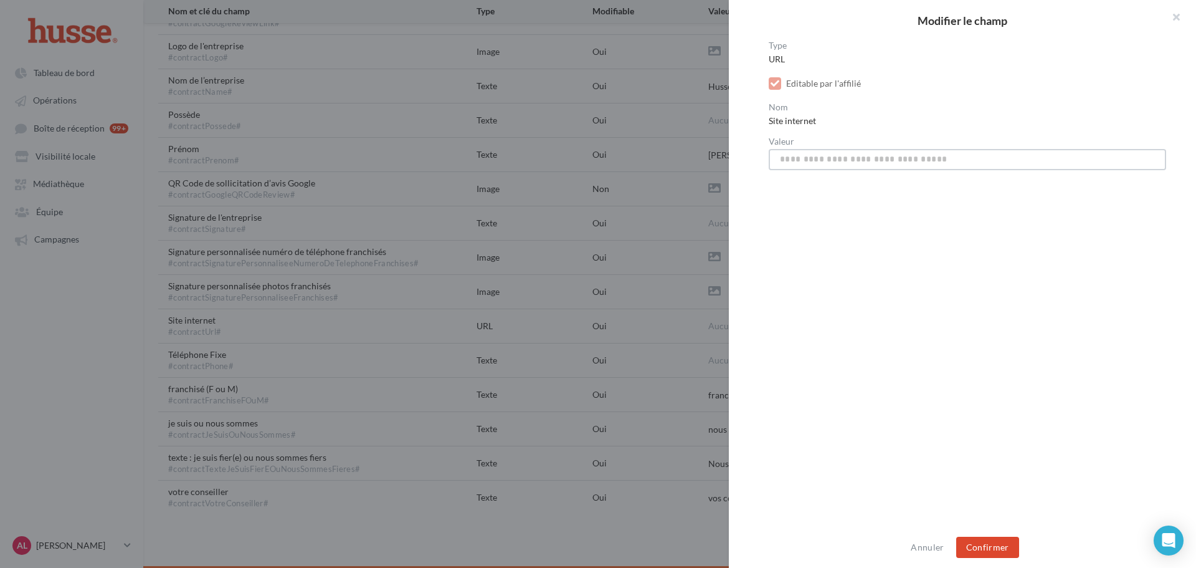
click at [793, 164] on input "Valeur" at bounding box center [967, 159] width 397 height 21
click at [824, 161] on input "Valeur" at bounding box center [967, 159] width 397 height 21
paste input "**********"
type input "**********"
click at [987, 543] on button "Confirmer" at bounding box center [987, 546] width 63 height 21
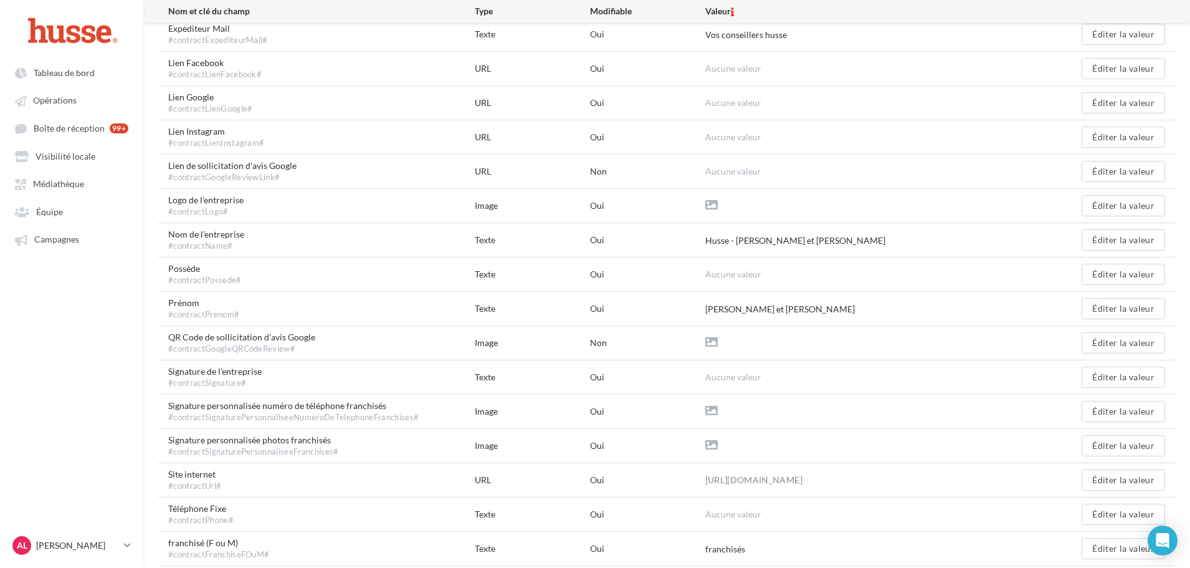
scroll to position [199, 0]
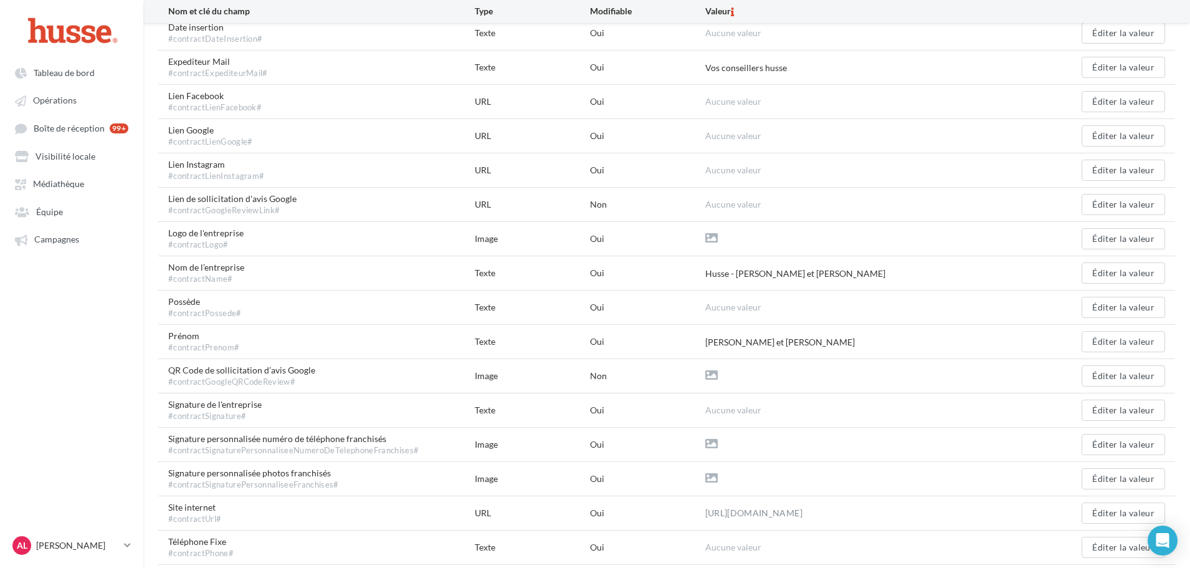
click at [728, 415] on span "Aucune valeur" at bounding box center [733, 409] width 56 height 11
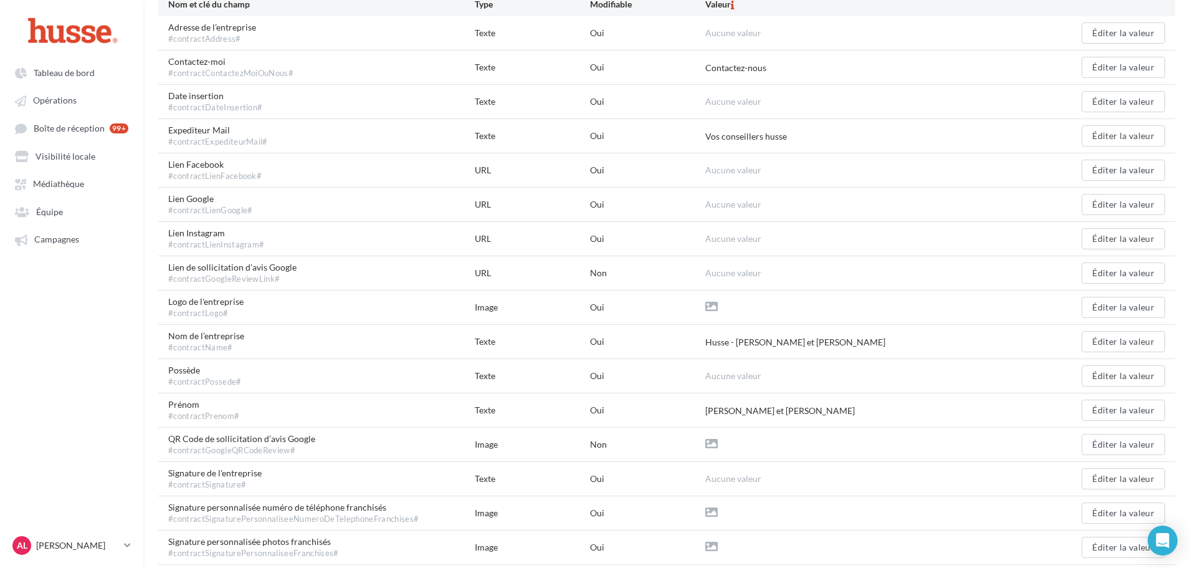
scroll to position [12, 0]
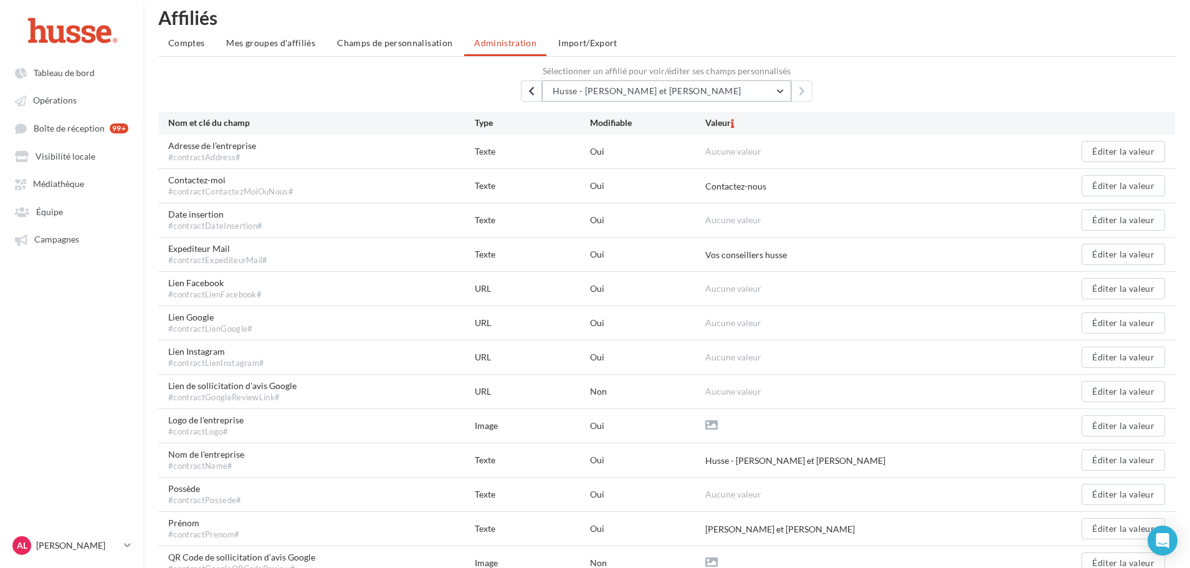
click at [656, 100] on button "Husse - [PERSON_NAME] et [PERSON_NAME]" at bounding box center [666, 90] width 249 height 21
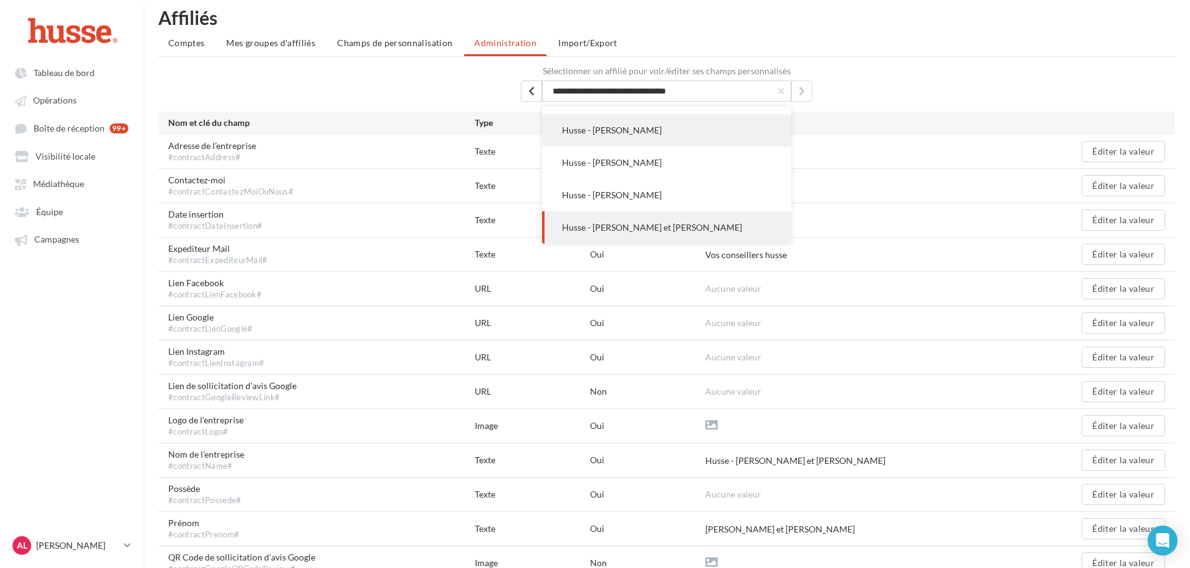
click at [653, 135] on button "Husse - [PERSON_NAME]" at bounding box center [666, 130] width 249 height 32
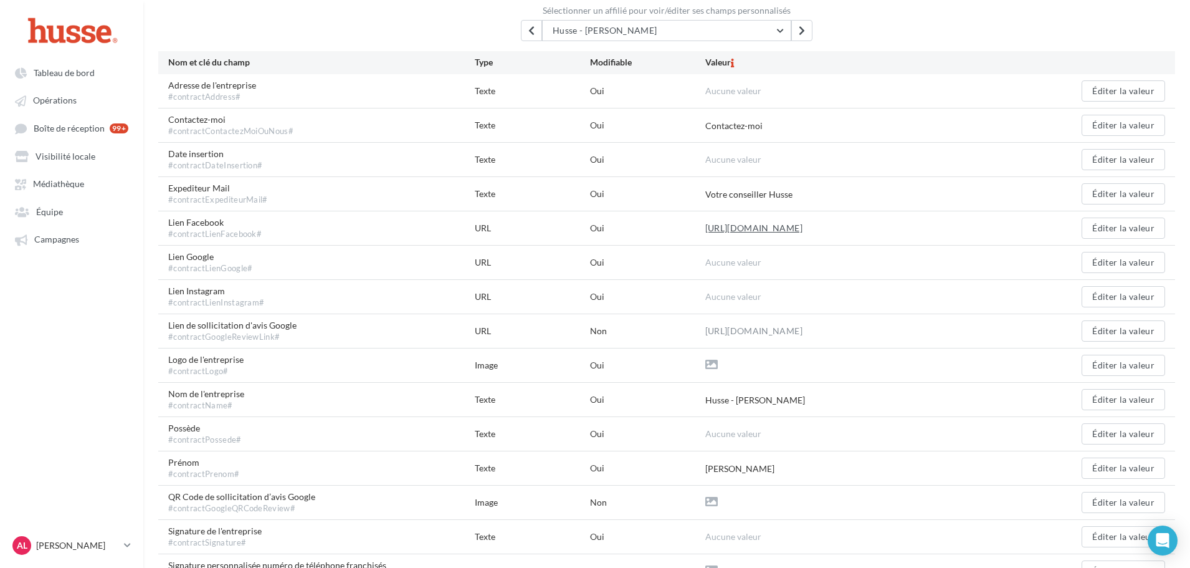
scroll to position [0, 0]
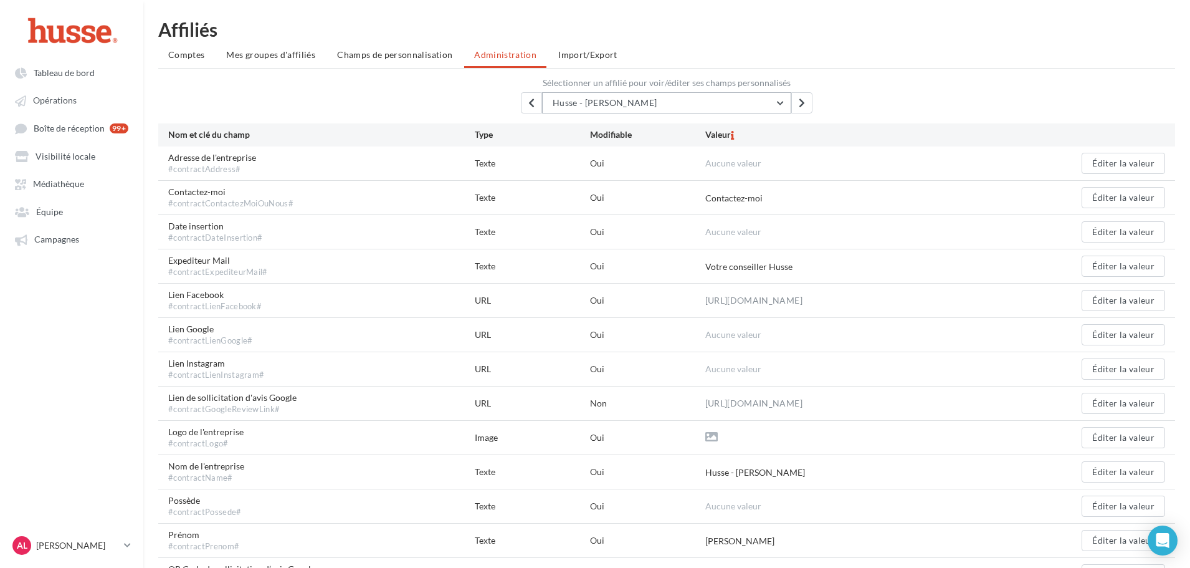
click at [718, 100] on button "Husse - [PERSON_NAME]" at bounding box center [666, 102] width 249 height 21
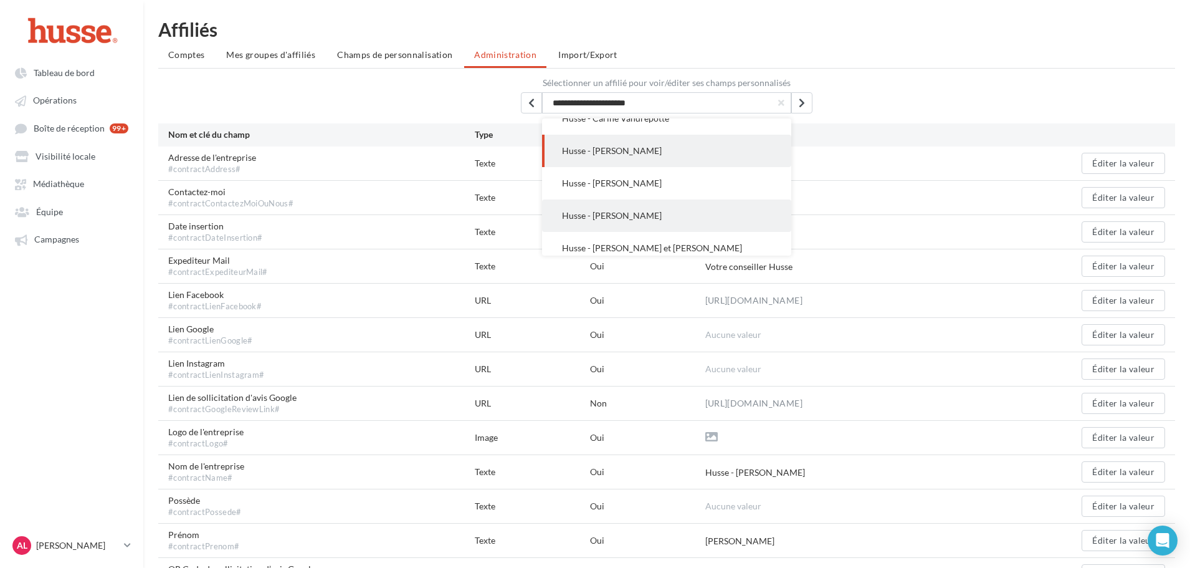
scroll to position [1515, 0]
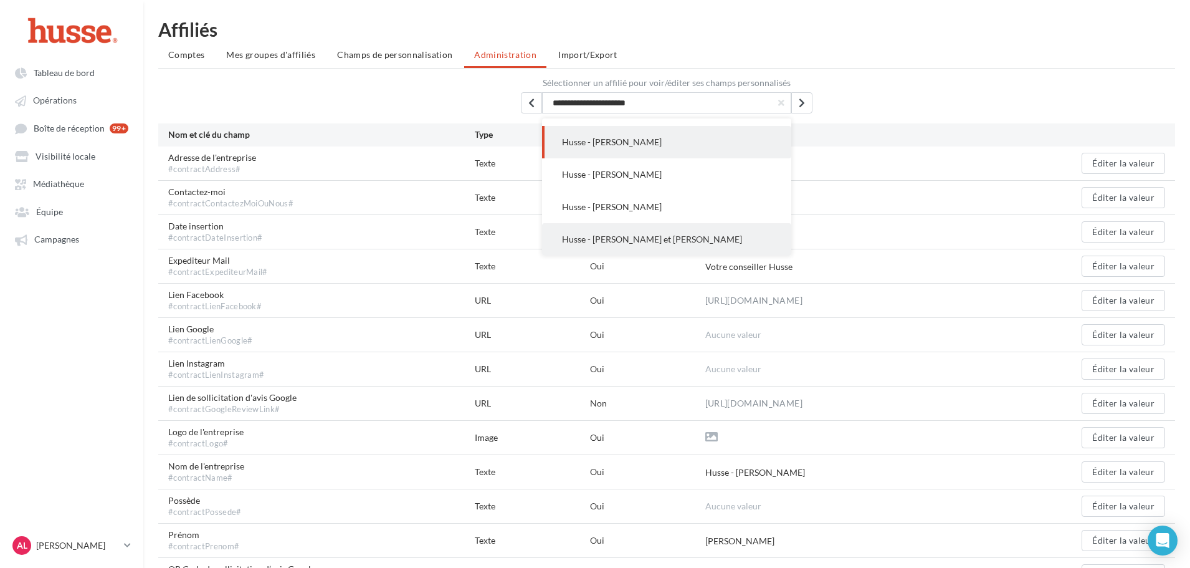
click at [696, 244] on span "Husse - [PERSON_NAME] et [PERSON_NAME]" at bounding box center [652, 239] width 180 height 11
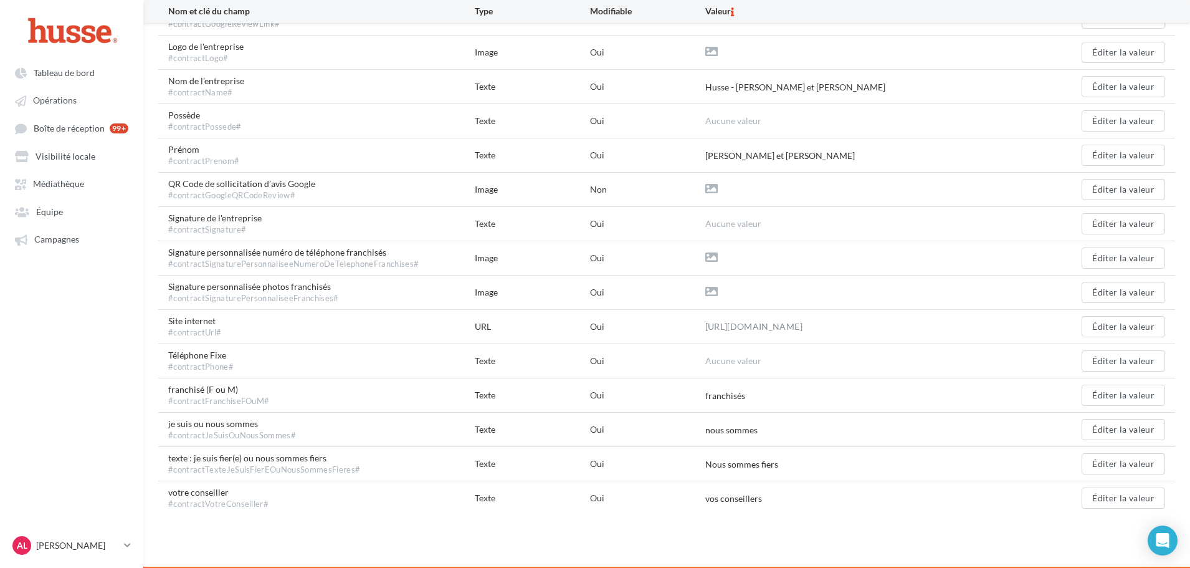
scroll to position [386, 0]
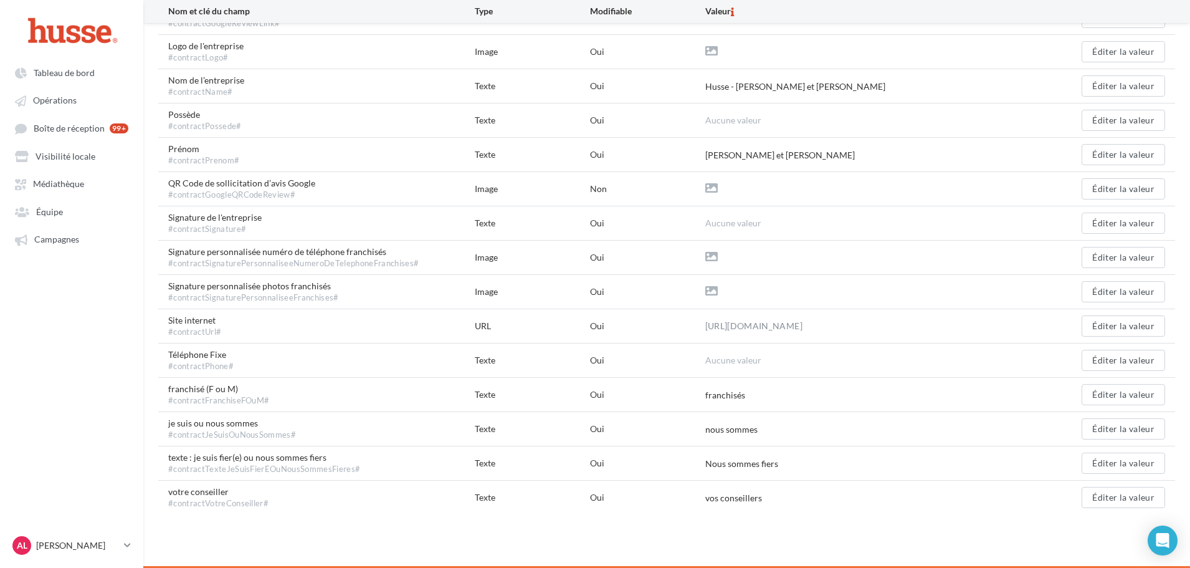
drag, startPoint x: 745, startPoint y: 358, endPoint x: 757, endPoint y: 359, distance: 11.9
click at [744, 359] on span "Aucune valeur" at bounding box center [733, 359] width 56 height 11
click at [1107, 359] on button "Éditer la valeur" at bounding box center [1122, 359] width 83 height 21
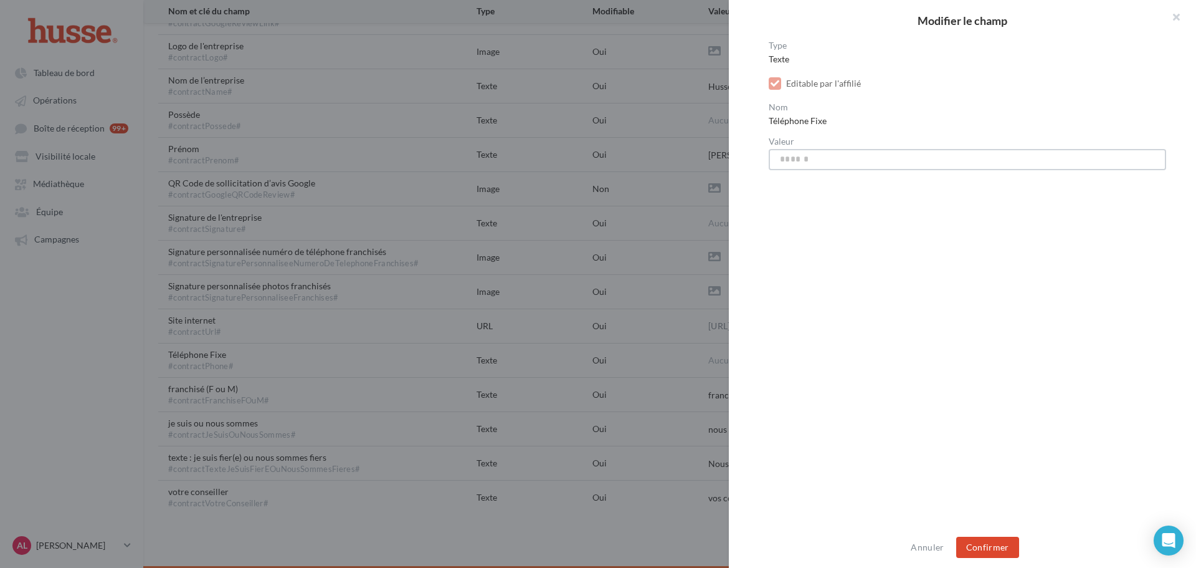
click at [827, 154] on input "Valeur" at bounding box center [967, 159] width 397 height 21
click at [855, 158] on input "Valeur" at bounding box center [967, 159] width 397 height 21
paste input "**********"
type input "**********"
click at [984, 545] on button "Confirmer" at bounding box center [987, 546] width 63 height 21
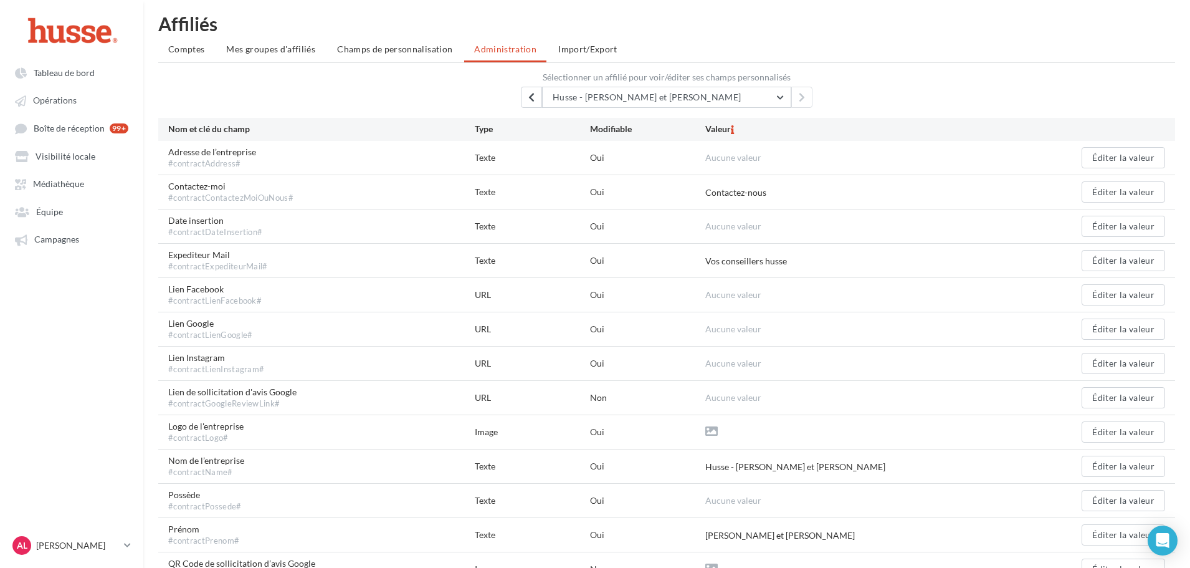
scroll to position [0, 0]
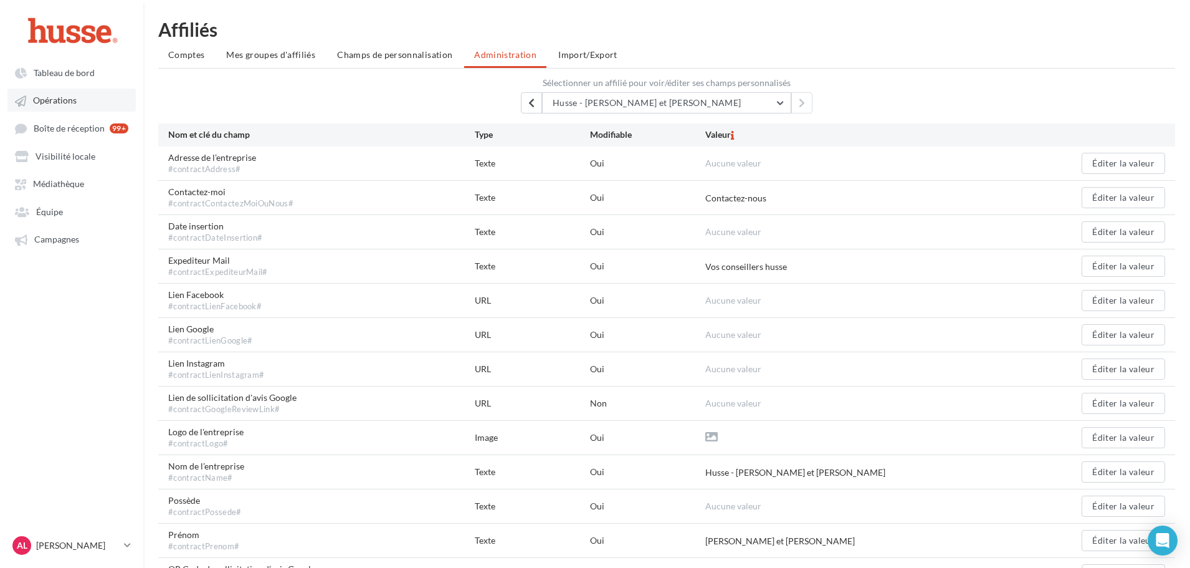
click at [54, 102] on span "Opérations" at bounding box center [55, 100] width 44 height 11
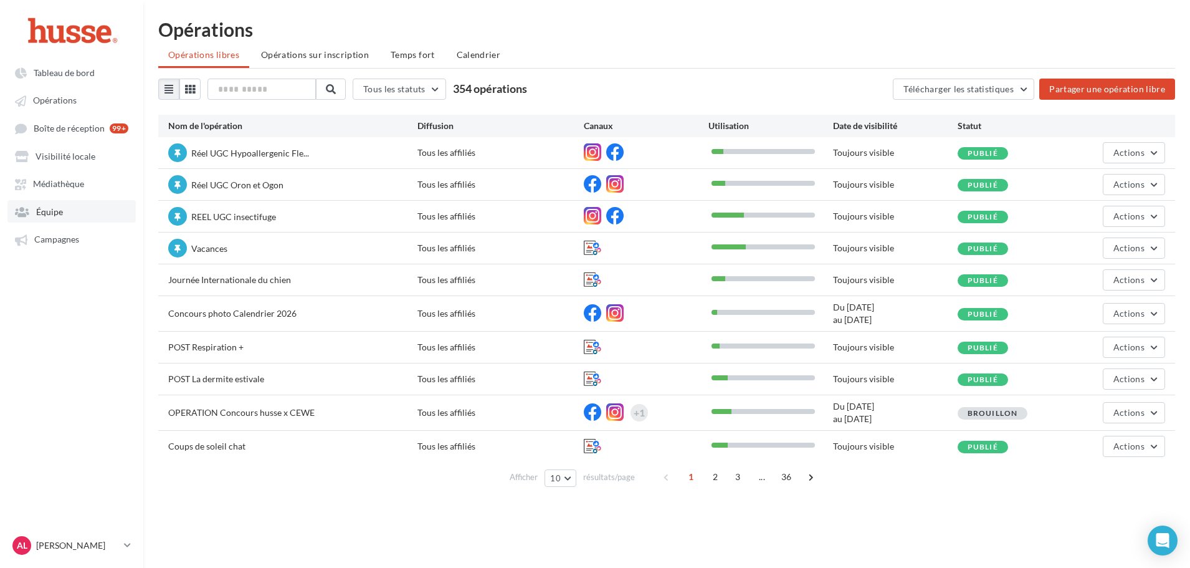
click at [67, 219] on link "Équipe" at bounding box center [71, 211] width 128 height 22
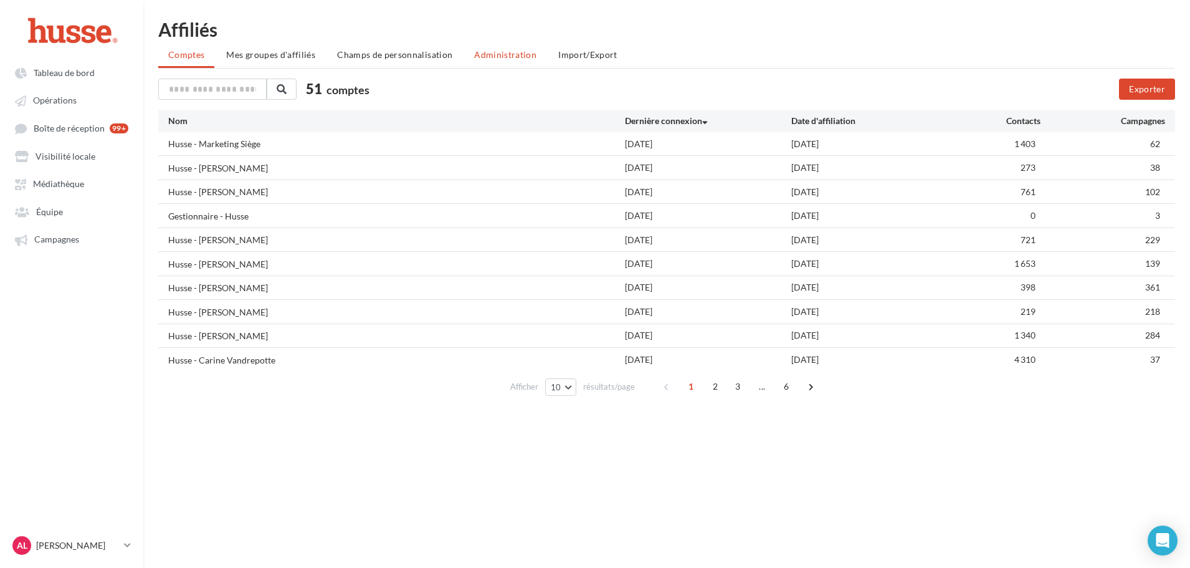
click at [497, 57] on span "Administration" at bounding box center [505, 54] width 62 height 11
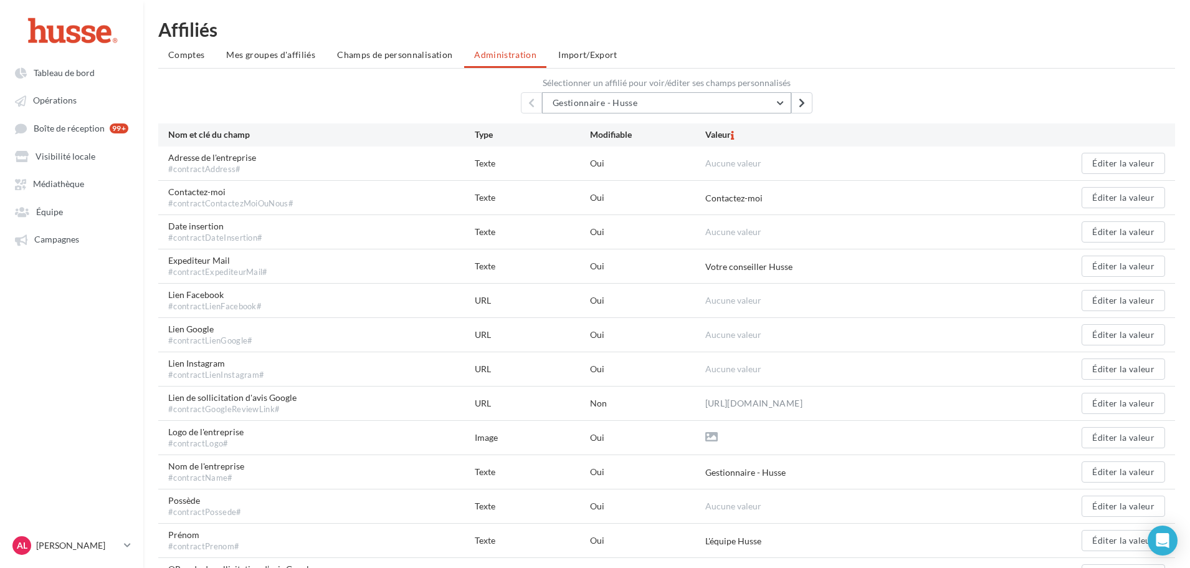
click at [659, 107] on button "Gestionnaire - Husse" at bounding box center [666, 102] width 249 height 21
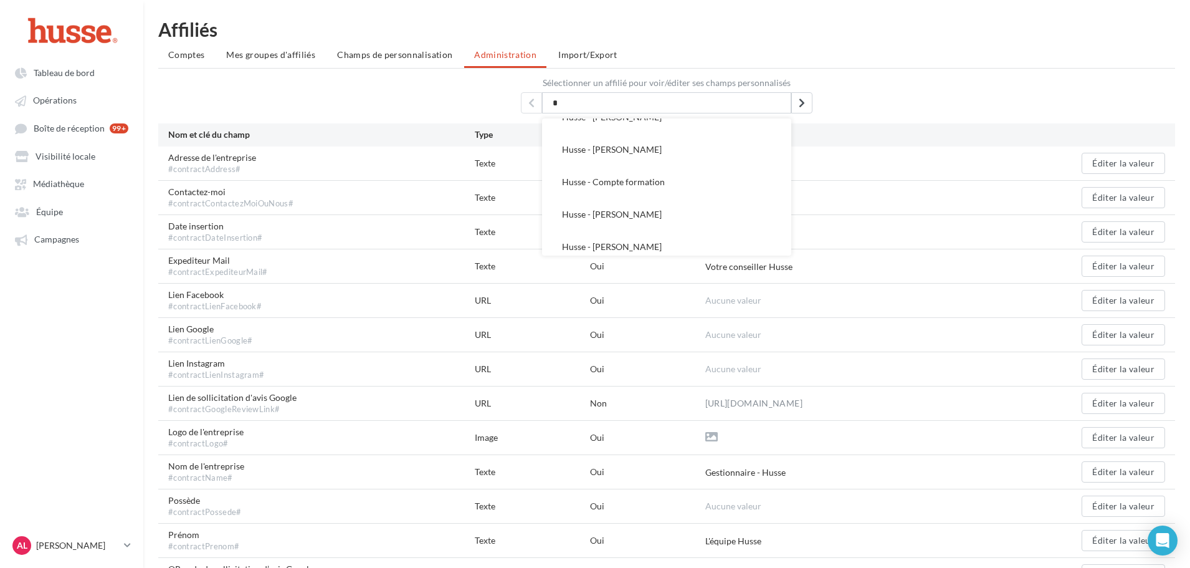
scroll to position [1515, 0]
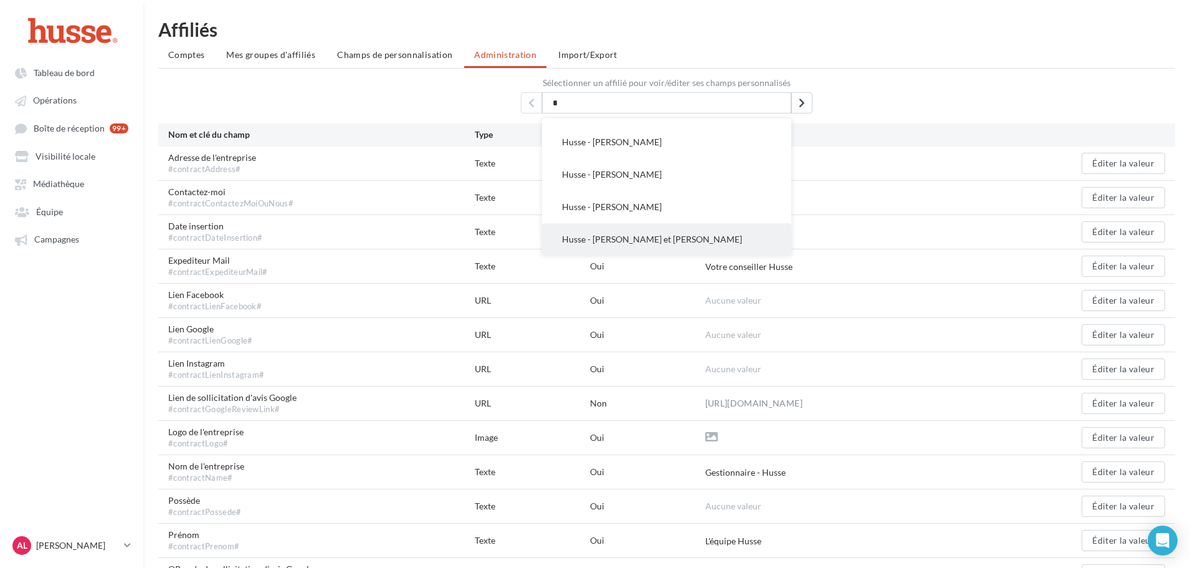
click at [758, 248] on button "Husse - [PERSON_NAME] et [PERSON_NAME]" at bounding box center [666, 239] width 249 height 32
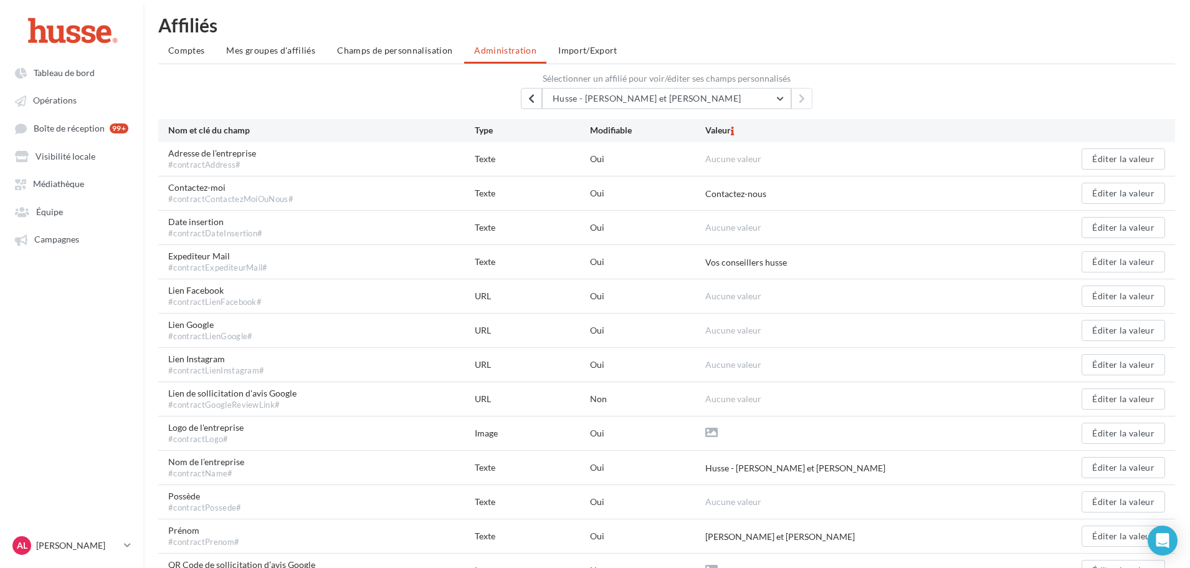
scroll to position [0, 0]
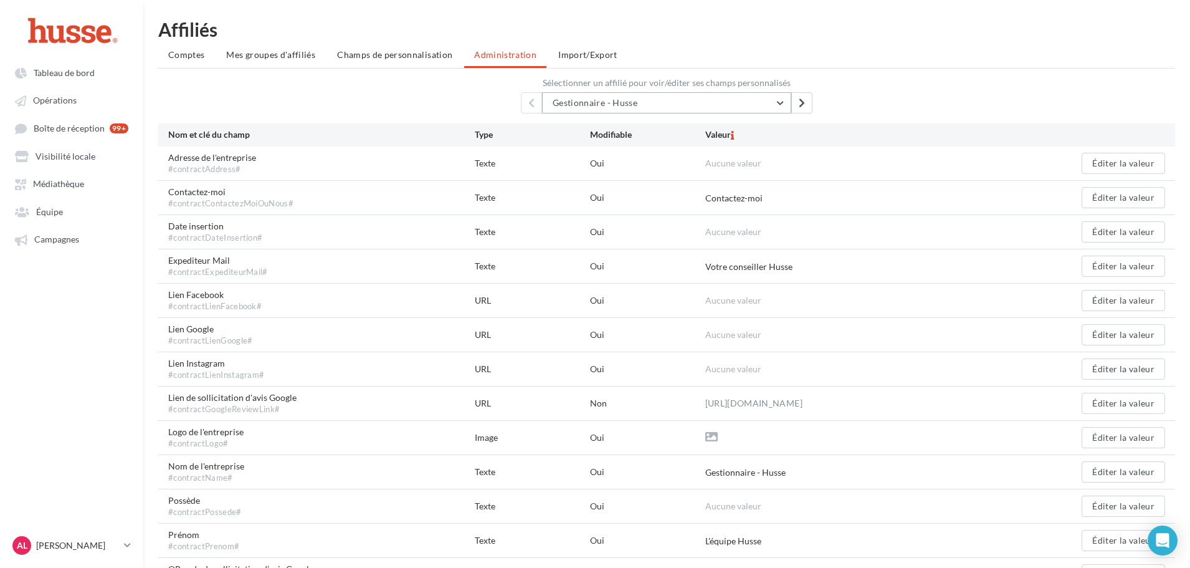
click at [702, 105] on button "Gestionnaire - Husse" at bounding box center [666, 102] width 249 height 21
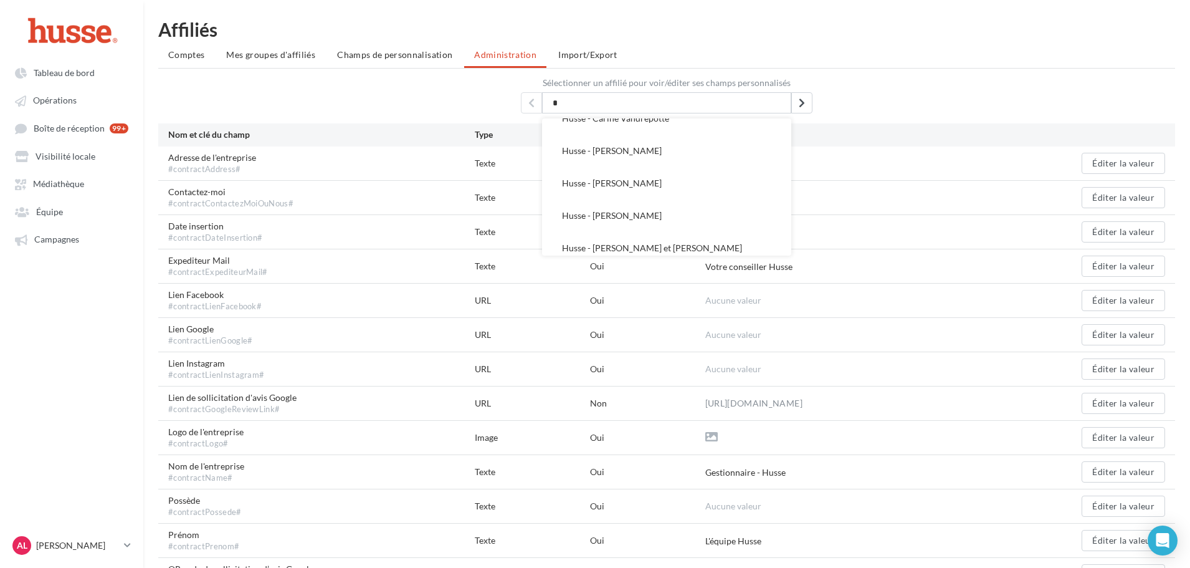
scroll to position [1515, 0]
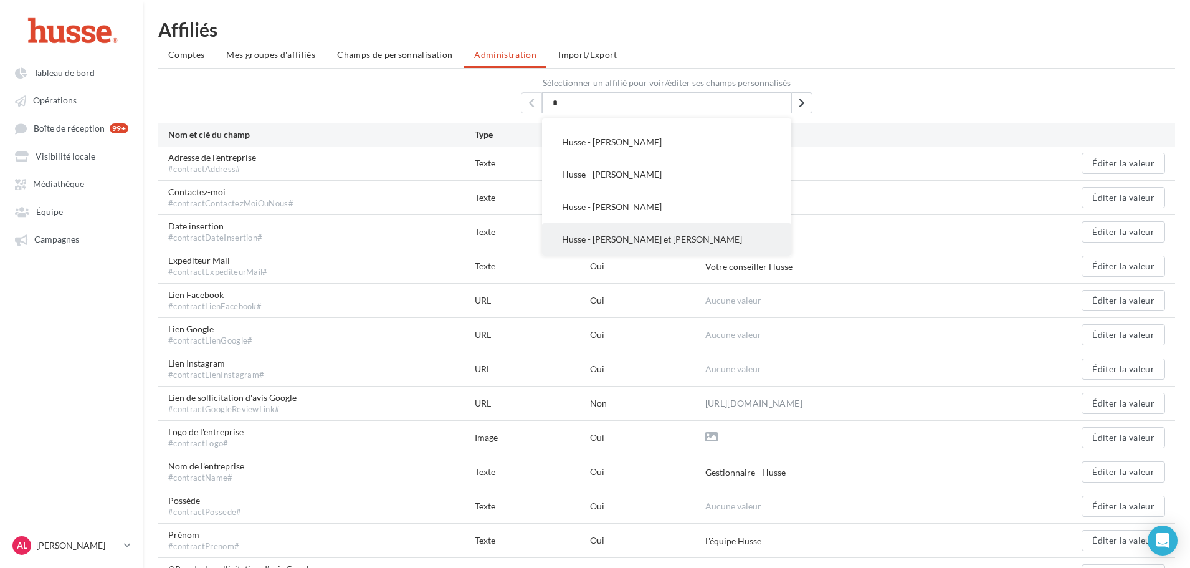
click at [767, 247] on button "Husse - [PERSON_NAME] et [PERSON_NAME]" at bounding box center [666, 239] width 249 height 32
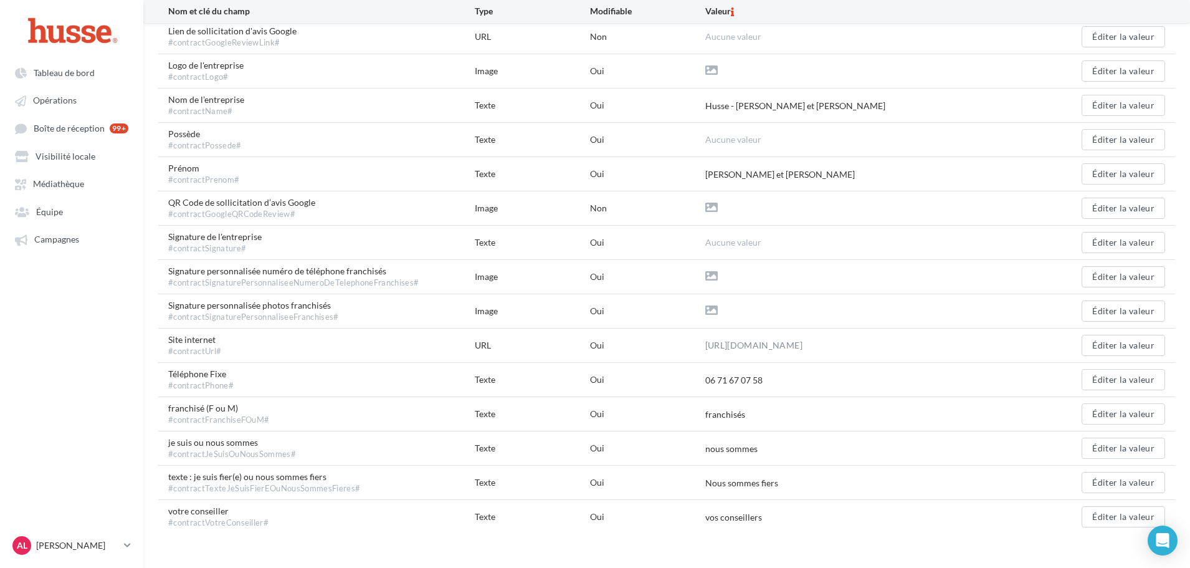
scroll to position [386, 0]
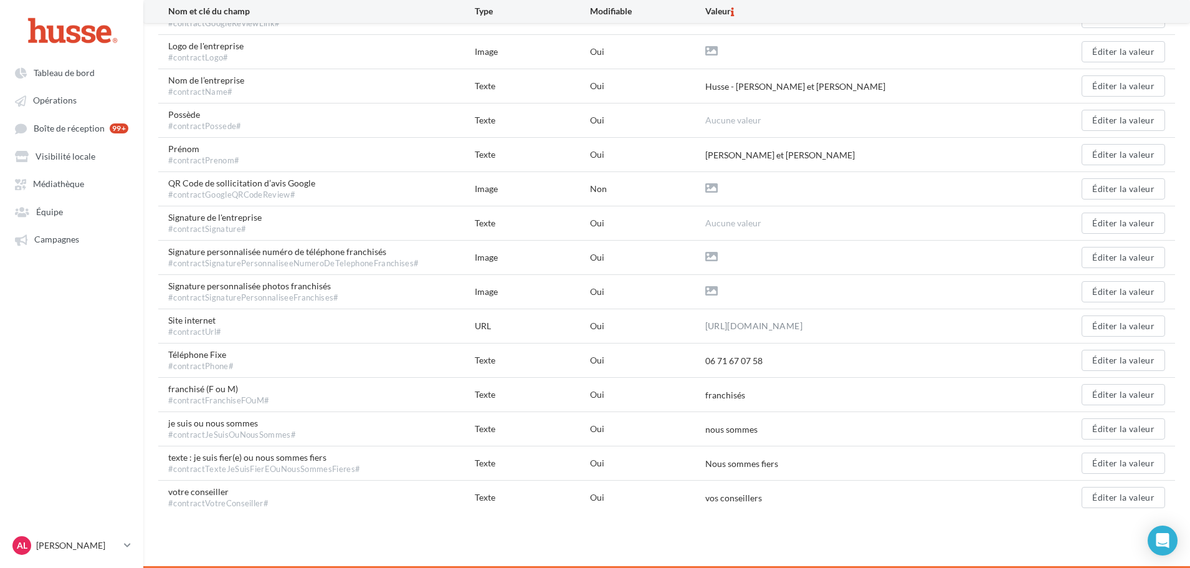
drag, startPoint x: 843, startPoint y: 331, endPoint x: 688, endPoint y: 325, distance: 155.9
click at [688, 325] on div "Site internet #contractUrl# URL Oui [URL][DOMAIN_NAME] Éditer la valeur" at bounding box center [666, 326] width 1017 height 34
drag, startPoint x: 193, startPoint y: 455, endPoint x: 334, endPoint y: 461, distance: 140.9
click at [334, 461] on span "texte : je suis fier(e) ou nous sommes fiers #contractTexteJeSuisFierEOuNousSom…" at bounding box center [264, 463] width 192 height 24
copy span "je suis fier(e) ou nous sommes fiers"
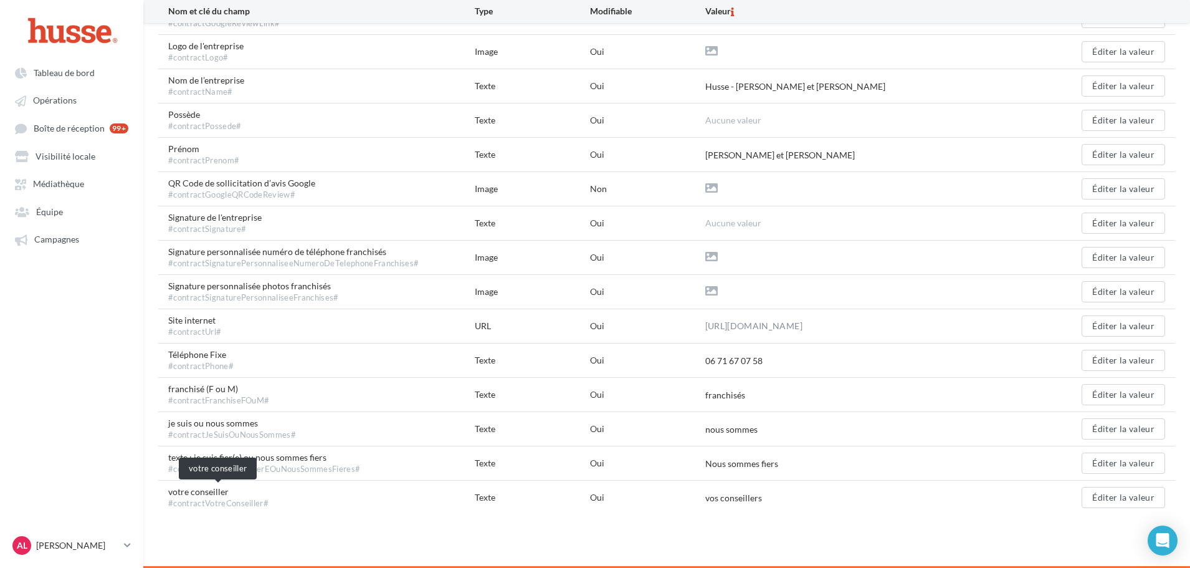
drag, startPoint x: 167, startPoint y: 492, endPoint x: 250, endPoint y: 490, distance: 82.9
click at [250, 490] on div "votre conseiller #contractVotreConseiller# Texte Oui vos conseillers Éditer la …" at bounding box center [666, 497] width 1017 height 34
copy span "votre conseiller"
click at [100, 550] on p "[PERSON_NAME]" at bounding box center [77, 545] width 83 height 12
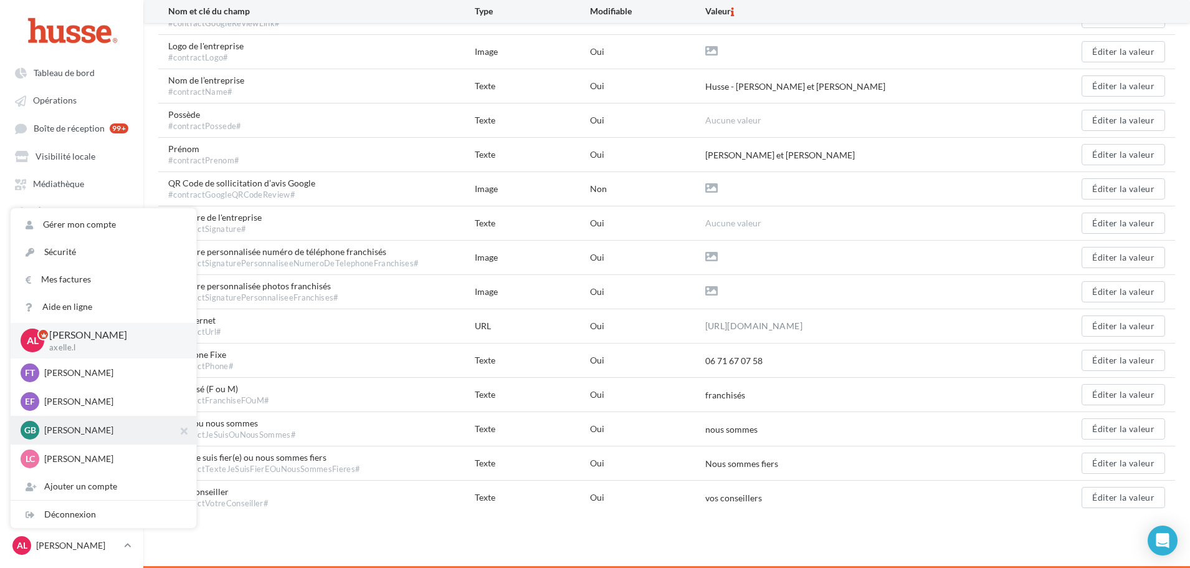
click at [68, 428] on p "[PERSON_NAME]" at bounding box center [112, 430] width 137 height 12
